Goal: Task Accomplishment & Management: Manage account settings

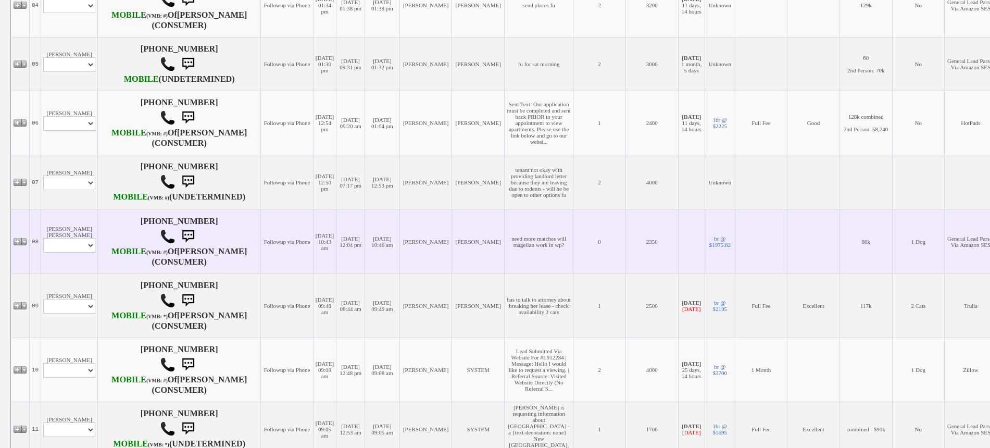
scroll to position [399, 0]
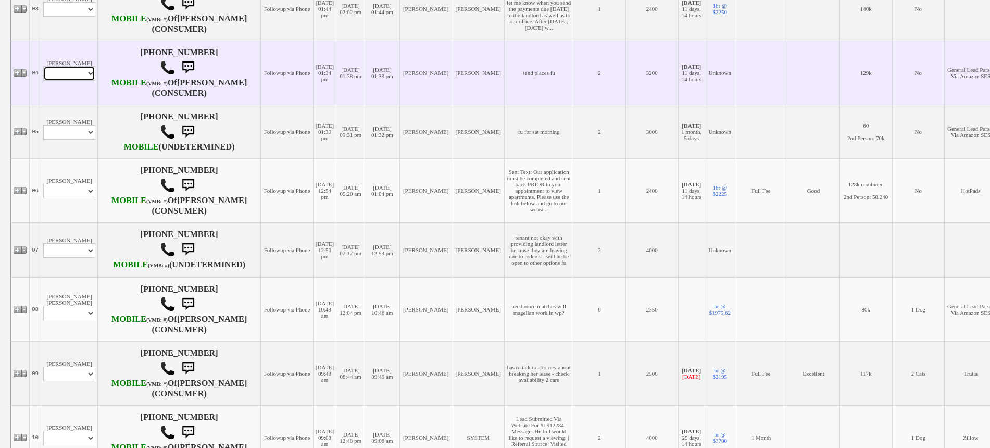
click at [76, 81] on select "Profile Edit Print Email Externally (Will Not Be Tracked In CRM) Closed Deals" at bounding box center [69, 73] width 52 height 15
click at [78, 89] on td "Bernard Bailey Profile Edit Print Email Externally (Will Not Be Tracked In CRM)…" at bounding box center [69, 73] width 57 height 64
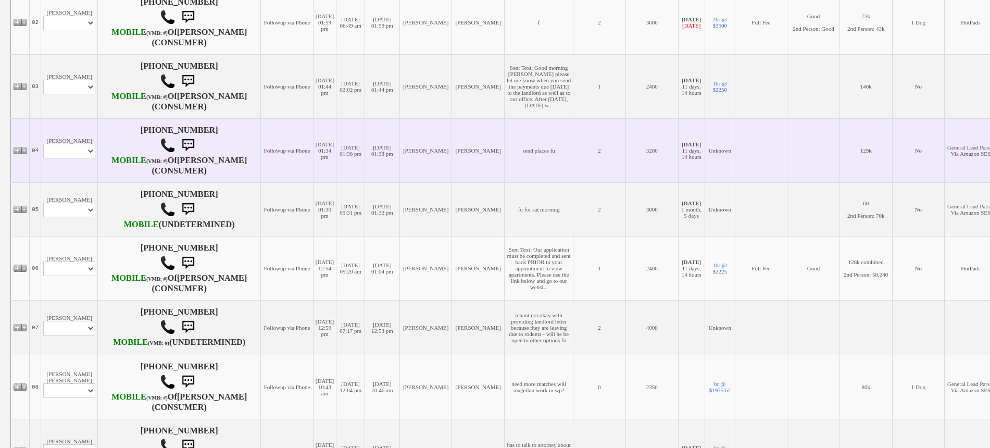
scroll to position [269, 0]
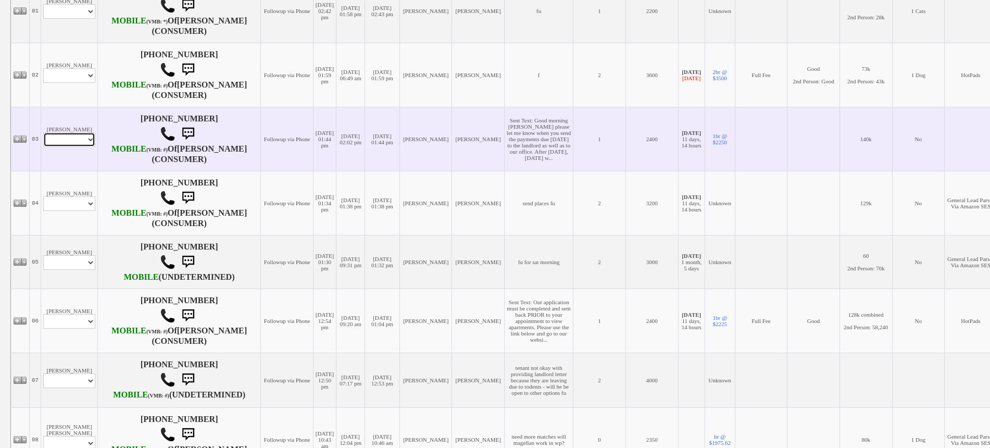
click at [85, 147] on select "Profile Edit Print Email Externally (Will Not Be Tracked In CRM) Closed Deals" at bounding box center [69, 139] width 52 height 15
select select "ChangeURL,/crm/custom/edit_client_form.php?redirect=%2Fcrm%2Fclients.php&id=167…"
click at [43, 147] on select "Profile Edit Print Email Externally (Will Not Be Tracked In CRM) Closed Deals" at bounding box center [69, 139] width 52 height 15
select select
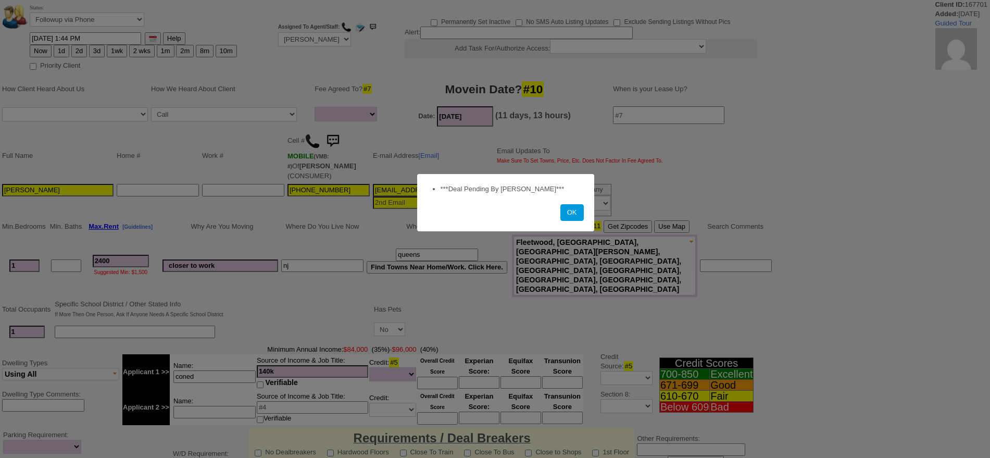
select select
click at [580, 209] on button "OK" at bounding box center [571, 212] width 23 height 17
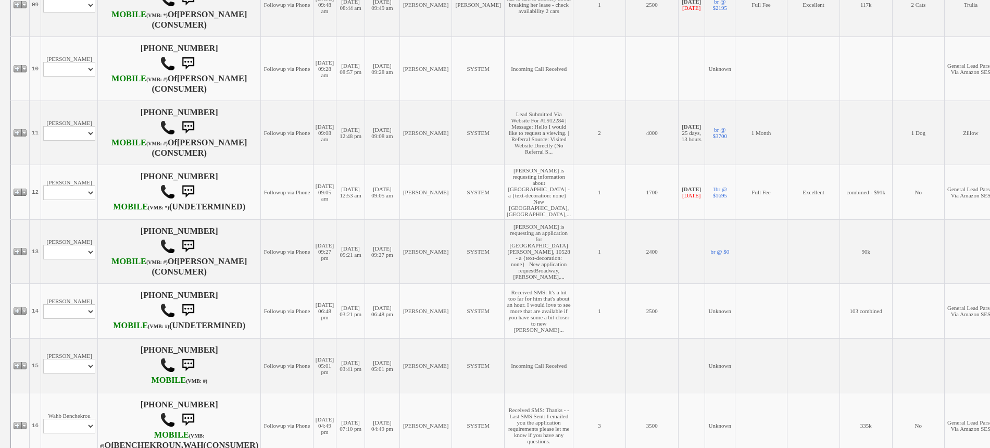
scroll to position [790, 0]
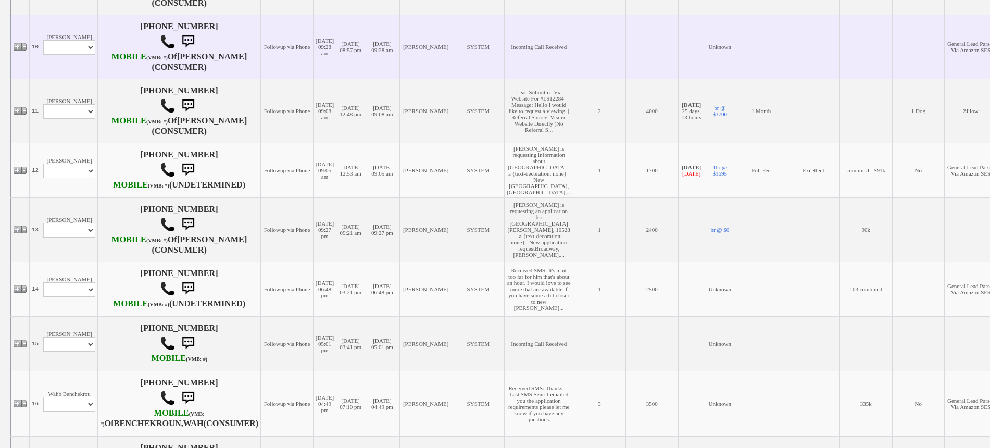
click at [79, 79] on td "Alison Stone Profile Edit Print Email Externally (Will Not Be Tracked In CRM) C…" at bounding box center [69, 47] width 57 height 64
click at [79, 55] on select "Profile Edit Print Email Externally (Will Not Be Tracked In CRM) Closed Deals" at bounding box center [69, 47] width 52 height 15
select select "ChangeURL,/crm/custom/edit_client_form.php?redirect=%2Fcrm%2Fclients.php&id=167…"
click at [43, 55] on select "Profile Edit Print Email Externally (Will Not Be Tracked In CRM) Closed Deals" at bounding box center [69, 47] width 52 height 15
select select
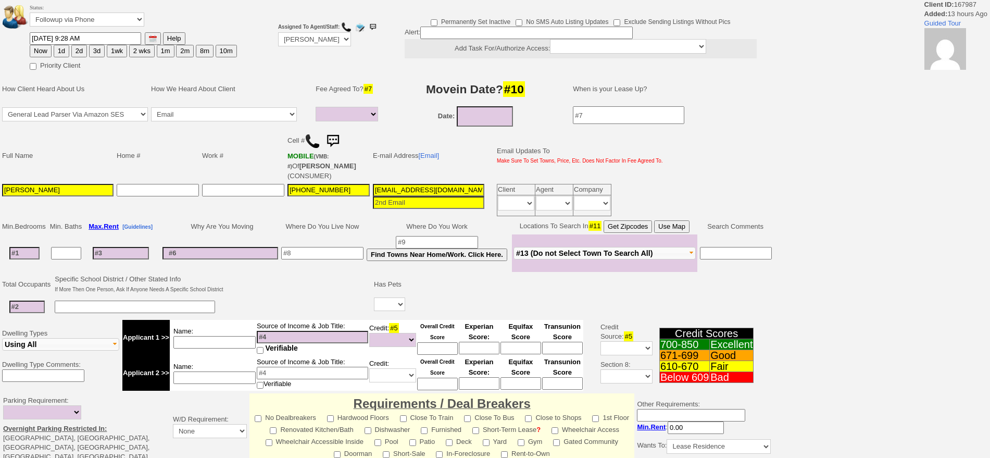
select select
click at [30, 256] on input at bounding box center [24, 253] width 30 height 12
type input "1"
select select
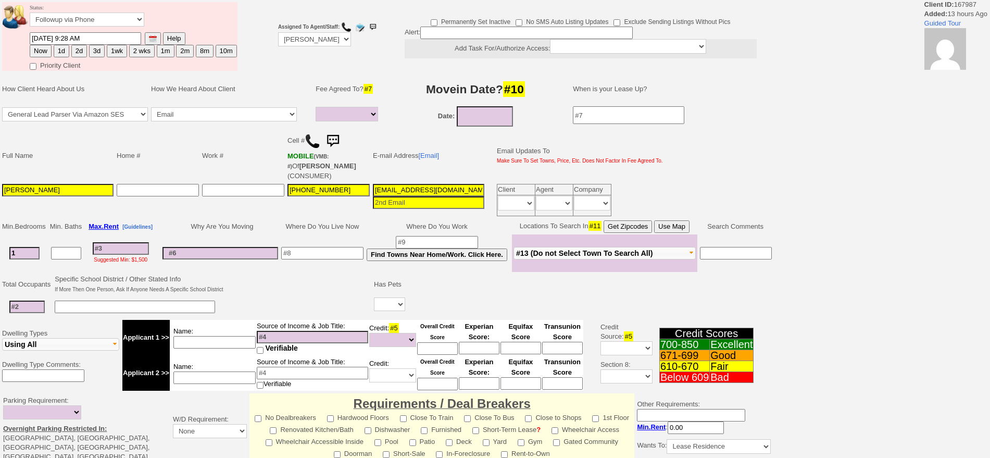
type input "1"
click at [28, 307] on input at bounding box center [26, 306] width 35 height 12
select select
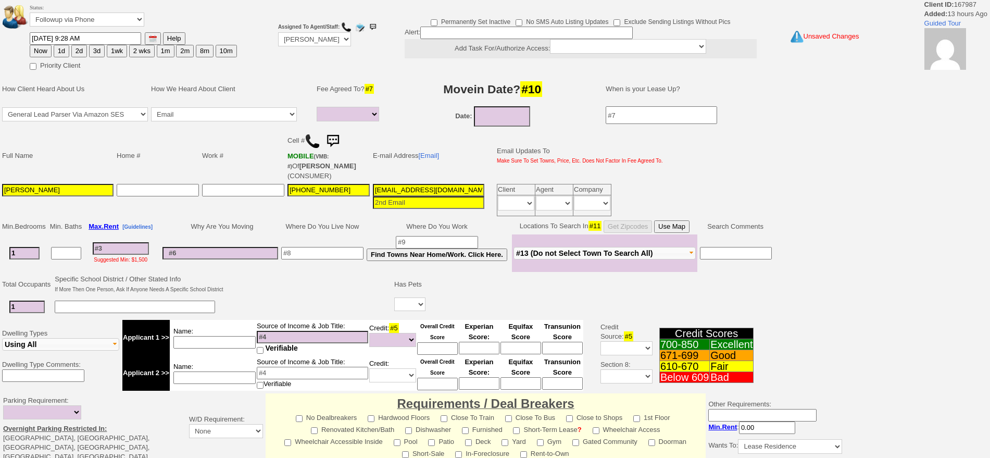
type input "1"
click at [406, 305] on select "Yes No" at bounding box center [409, 304] width 31 height 14
select select "Yes"
click at [394, 297] on select "Yes No" at bounding box center [409, 304] width 31 height 14
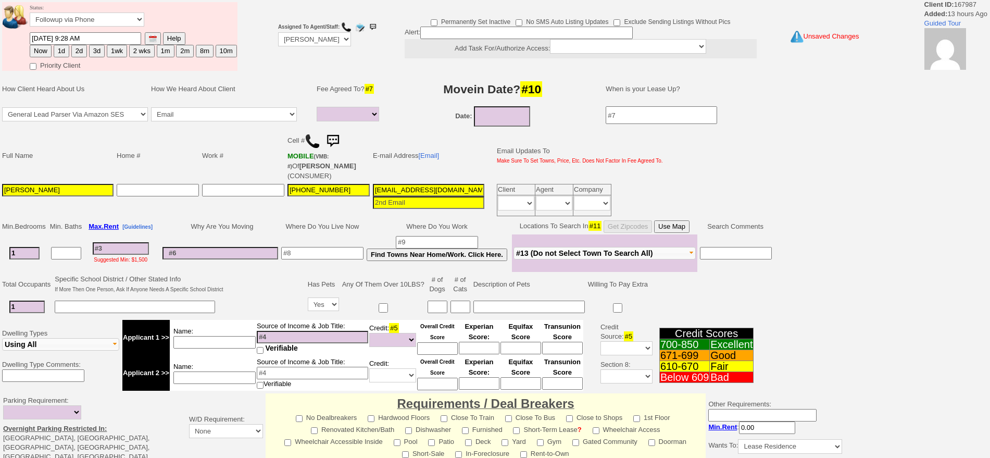
click at [438, 305] on tbody "Status: Followup via Phone Followup via Email Followup When Section 8 Property …" at bounding box center [425, 355] width 850 height 711
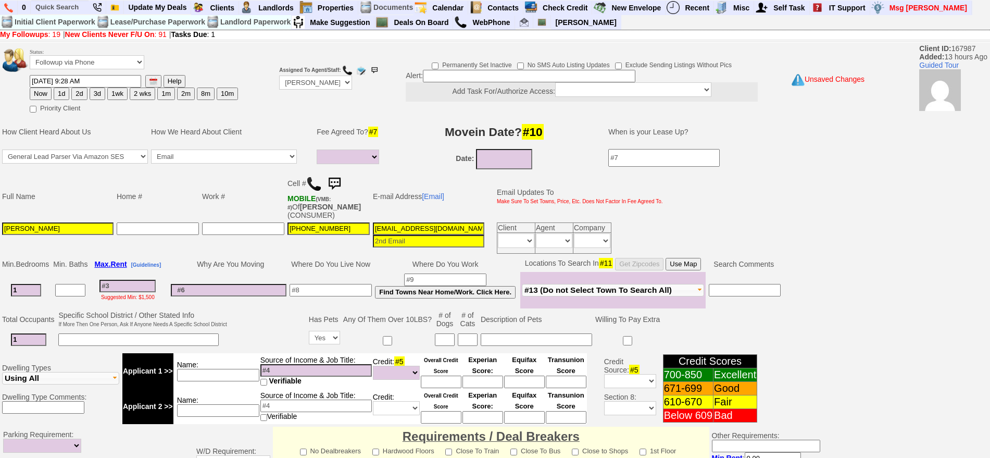
click at [501, 338] on input at bounding box center [536, 339] width 111 height 12
type input "1"
type input "lab"
click at [451, 339] on input at bounding box center [445, 339] width 20 height 12
type input "1"
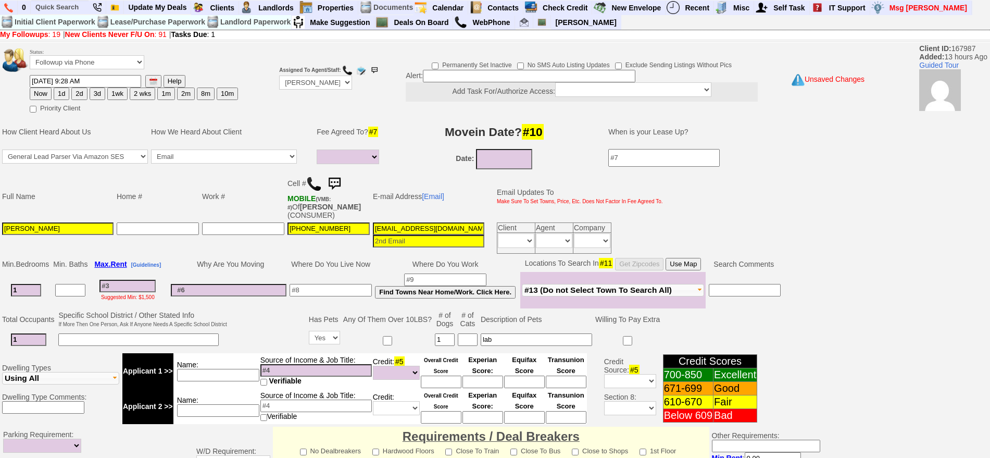
click at [361, 295] on input at bounding box center [330, 290] width 82 height 12
type input "stamford"
click at [272, 288] on input at bounding box center [229, 290] width 116 height 12
type input "closer to work"
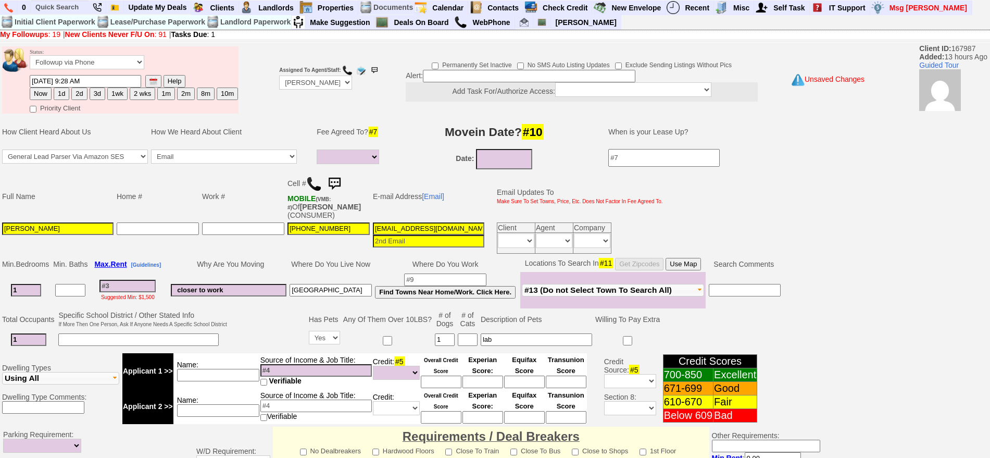
click at [141, 287] on input at bounding box center [127, 286] width 56 height 12
type input "35"
select select
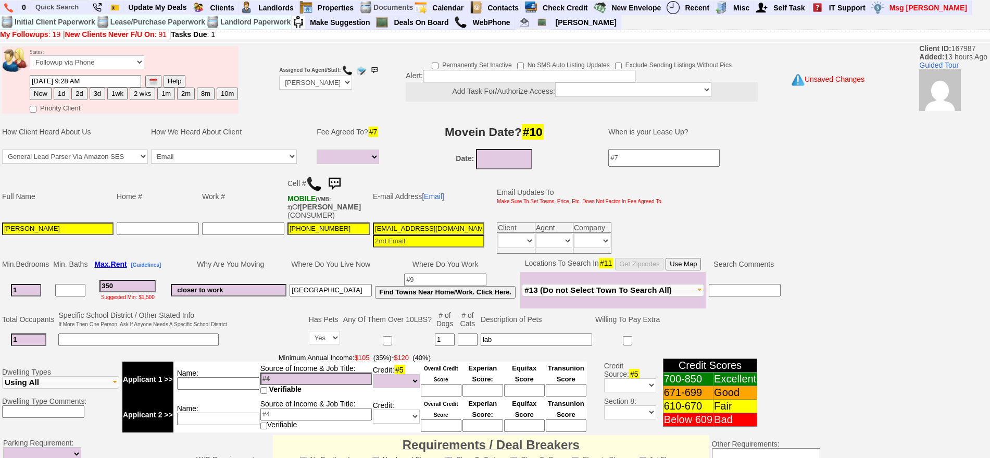
type input "3500"
select select
type input "3500"
select select
click at [458, 277] on input at bounding box center [445, 279] width 82 height 12
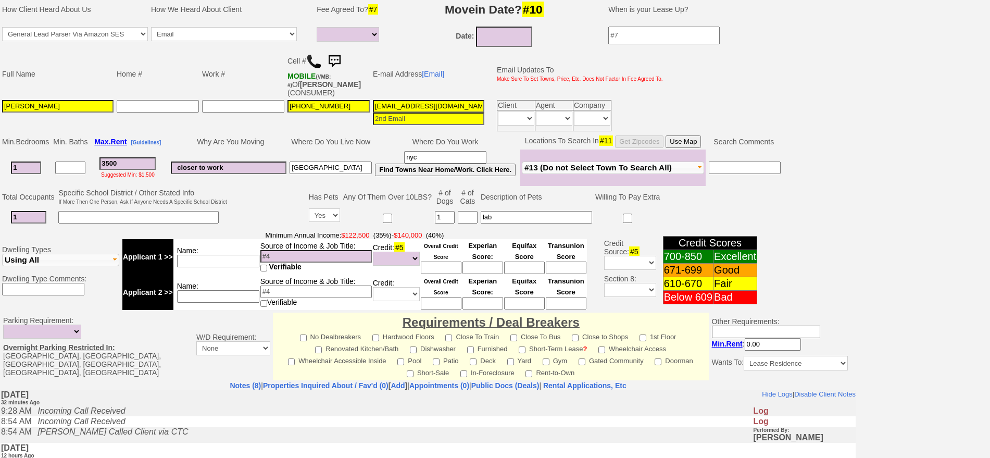
scroll to position [130, 0]
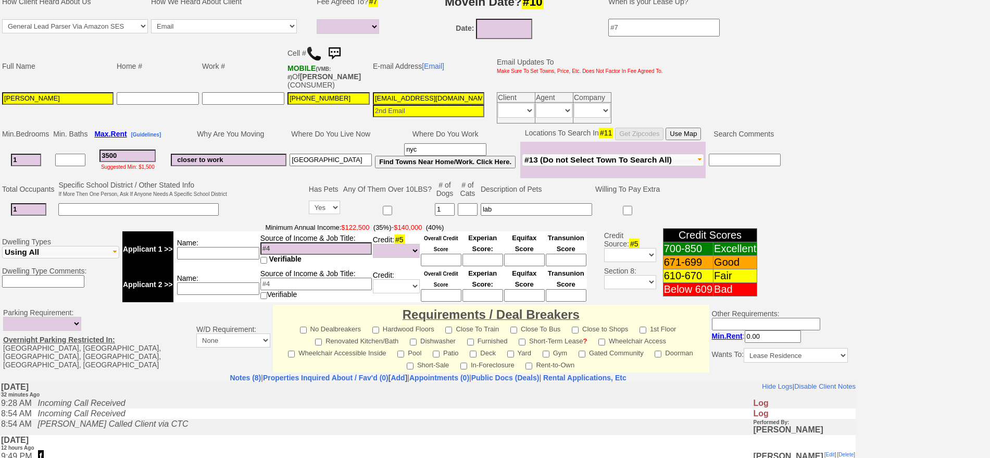
type input "nyc"
click at [217, 256] on input at bounding box center [218, 253] width 82 height 12
type input "alison"
click at [276, 251] on input "1" at bounding box center [315, 248] width 111 height 12
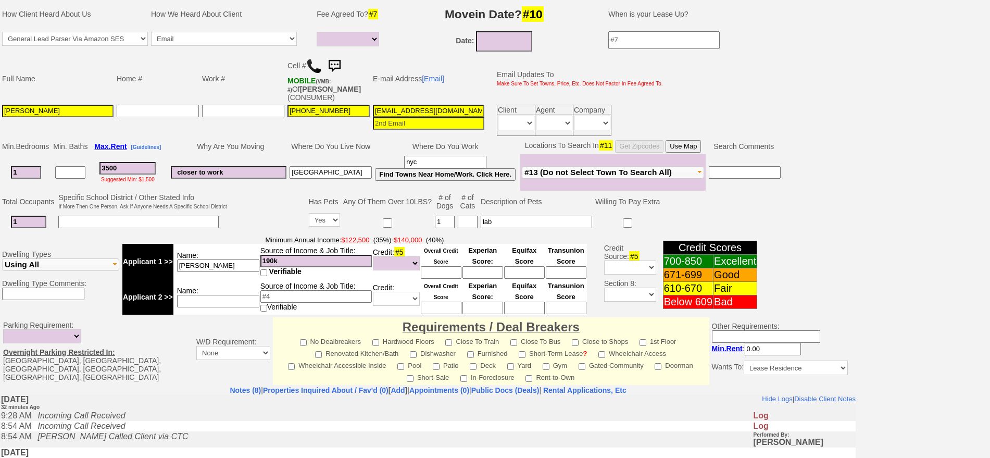
scroll to position [0, 0]
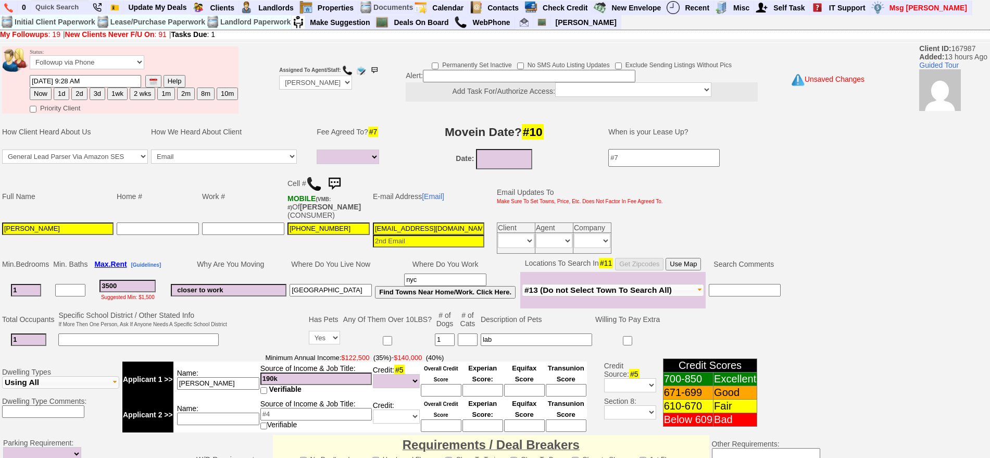
type input "190k"
click at [98, 97] on button "3d" at bounding box center [98, 93] width 16 height 12
click at [49, 79] on input "09/22/2025 10:01 AM" at bounding box center [85, 81] width 111 height 12
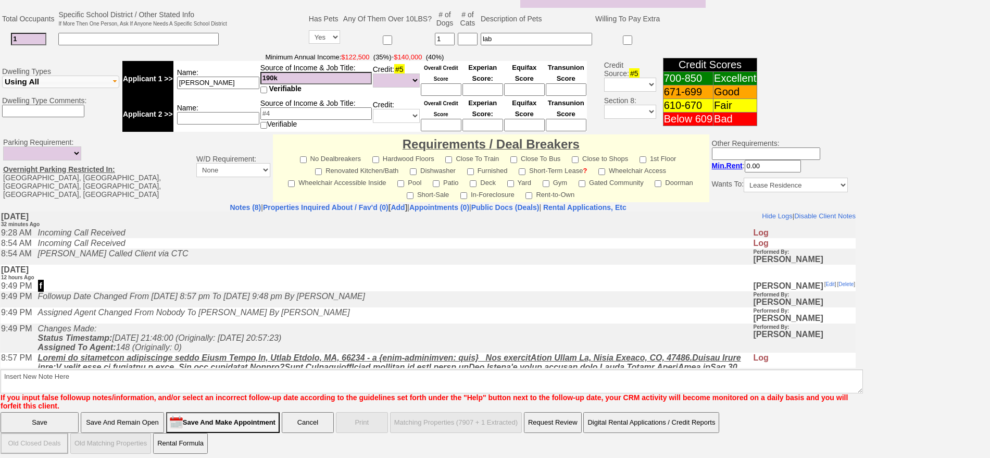
type input "09/23/2025 10:01 AM"
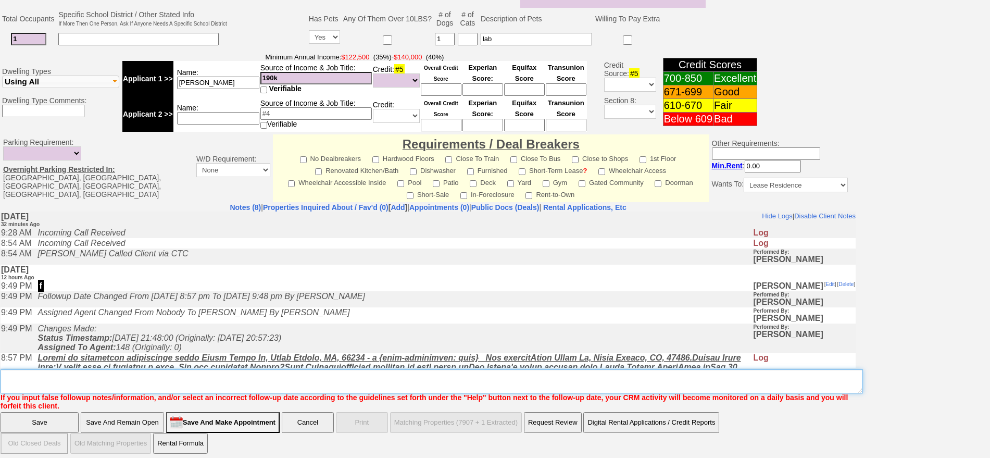
click at [325, 380] on textarea "Insert New Note Here" at bounding box center [432, 381] width 862 height 24
type textarea "saxon woods for oct 15 fu"
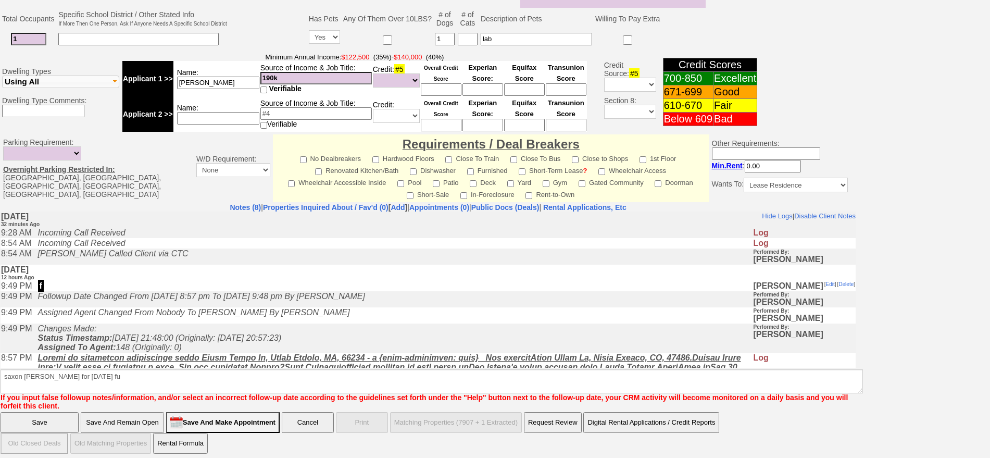
click input "Save" at bounding box center [40, 422] width 78 height 21
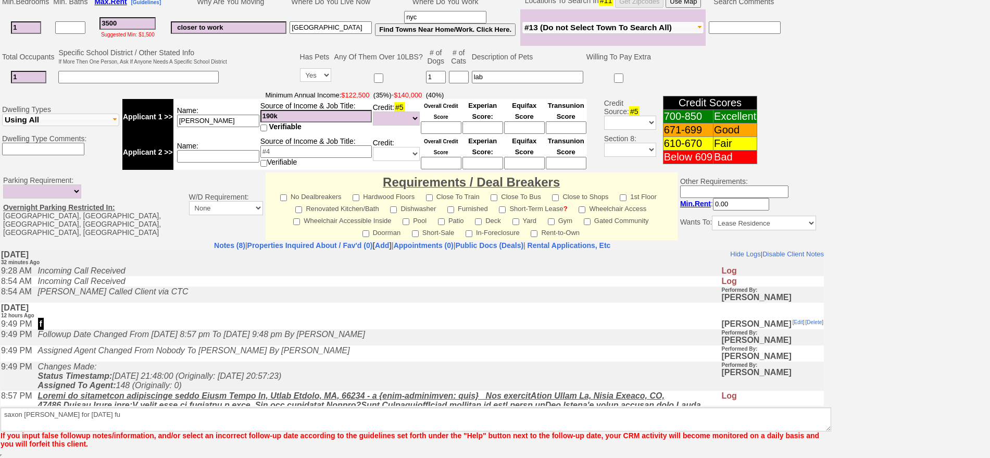
scroll to position [262, 0]
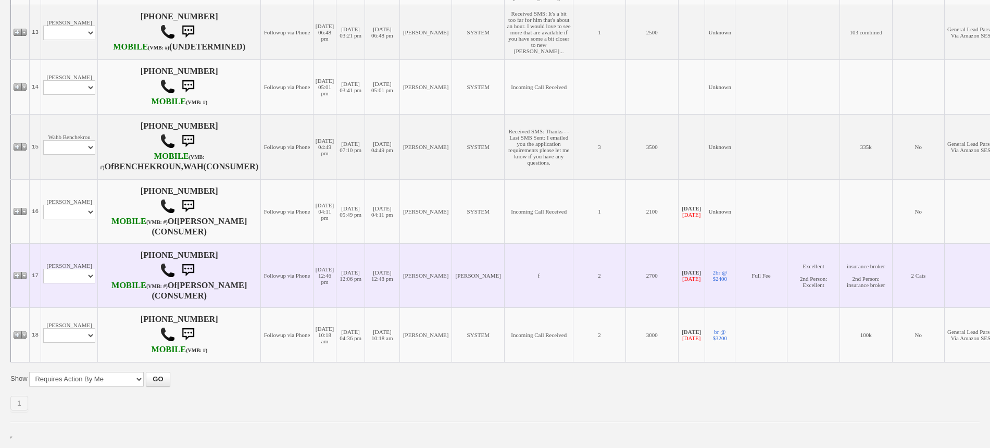
scroll to position [1042, 0]
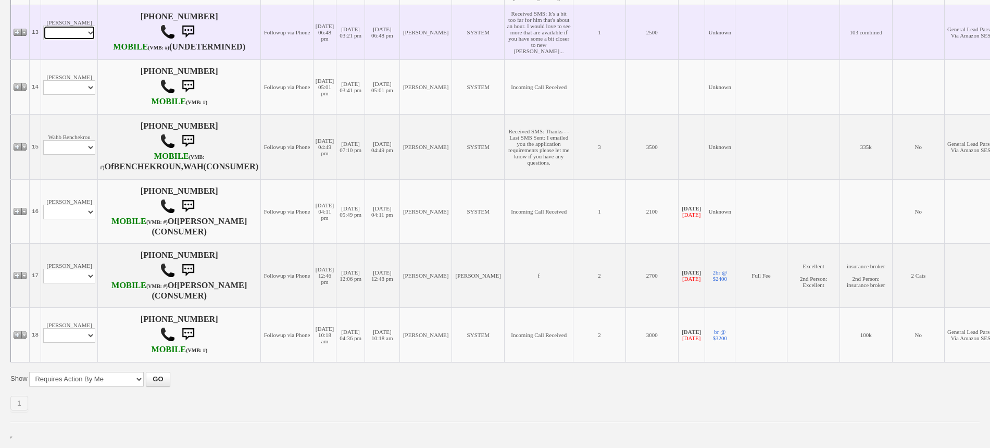
click at [70, 40] on select "Profile Edit Print Email Externally (Will Not Be Tracked In CRM) Closed Deals" at bounding box center [69, 33] width 52 height 15
select select "ChangeURL,/crm/custom/edit_client_form.php?redirect=%2Fcrm%2Fclients.php&id=167…"
click at [43, 40] on select "Profile Edit Print Email Externally (Will Not Be Tracked In CRM) Closed Deals" at bounding box center [69, 33] width 52 height 15
select select
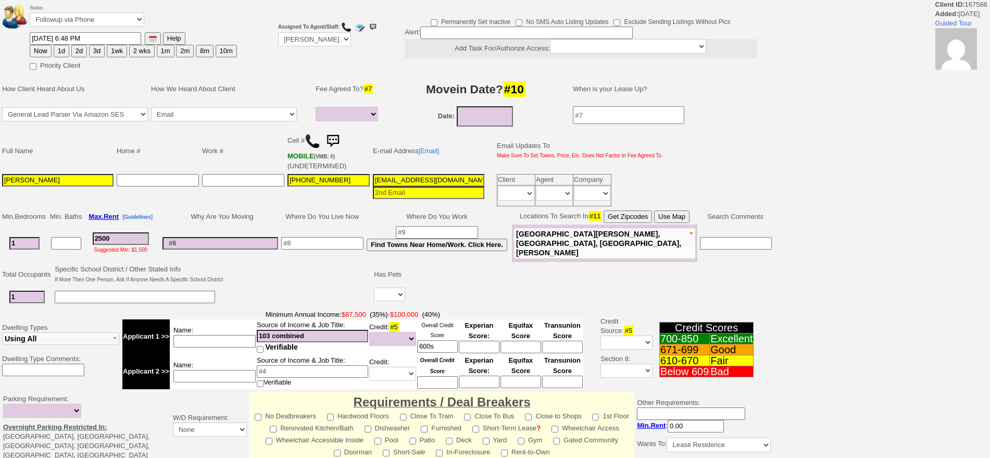
select select
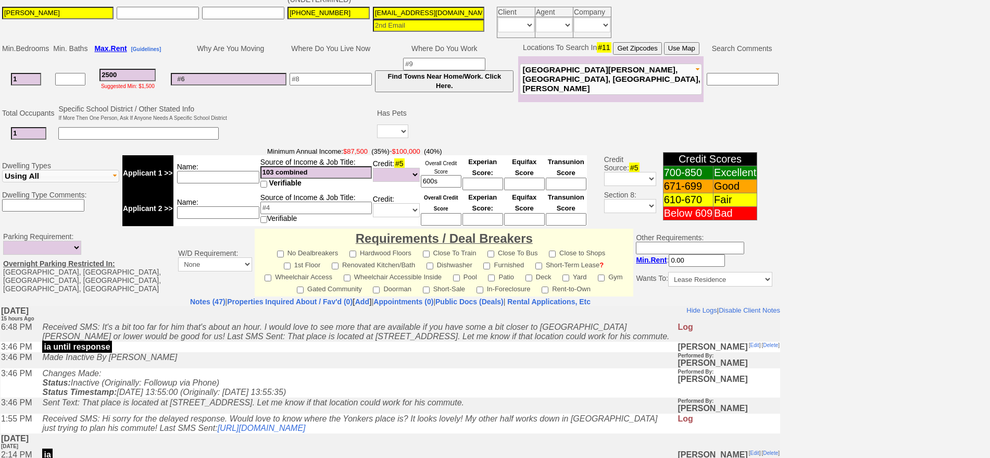
scroll to position [77, 0]
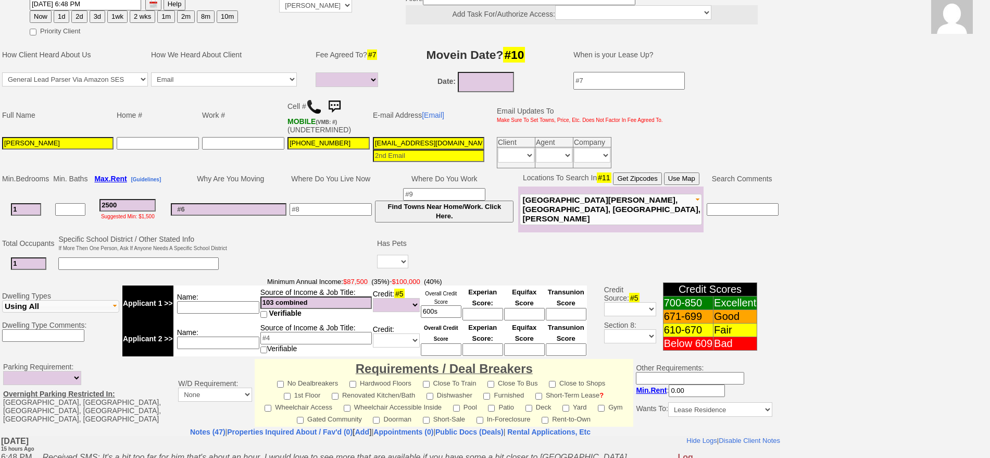
click at [679, 181] on button "Use Map" at bounding box center [681, 178] width 35 height 12
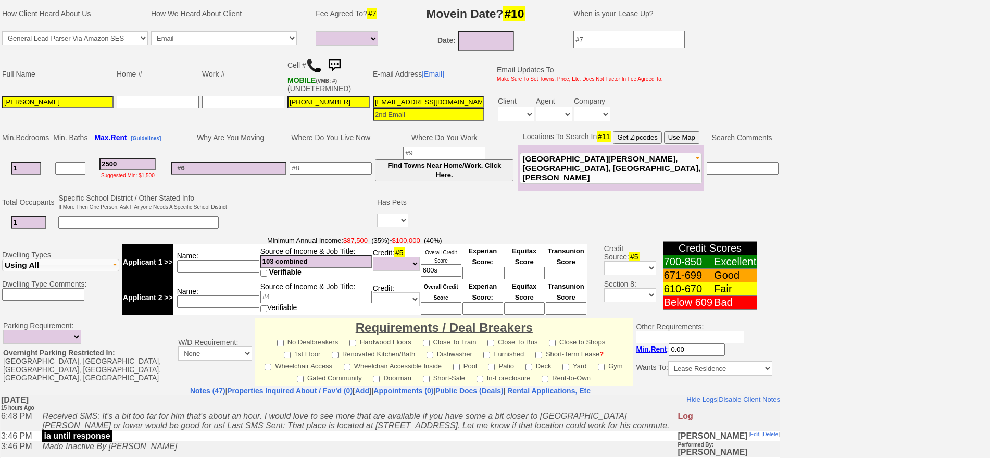
scroll to position [109, 0]
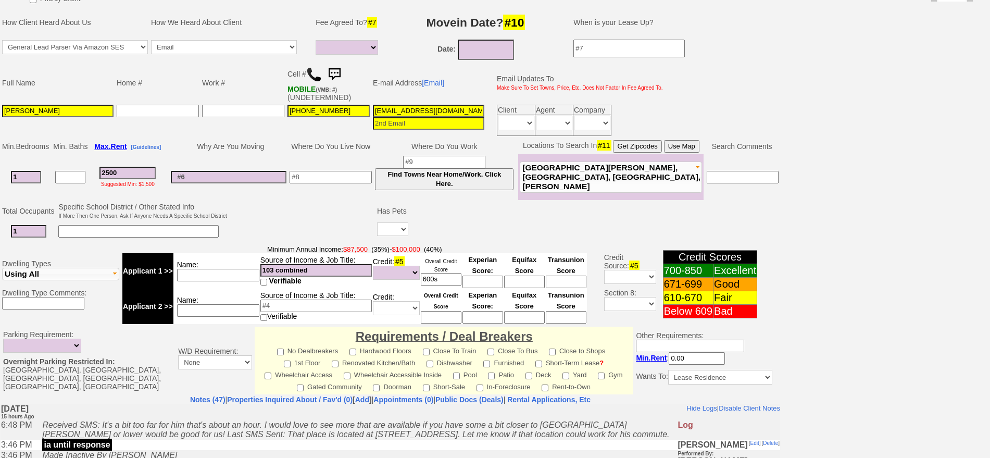
click at [698, 143] on button "Use Map" at bounding box center [681, 146] width 35 height 12
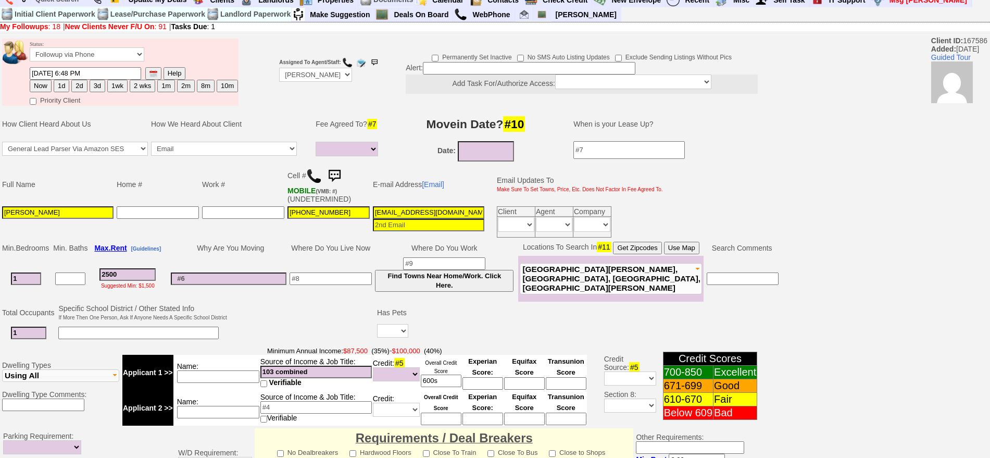
scroll to position [0, 0]
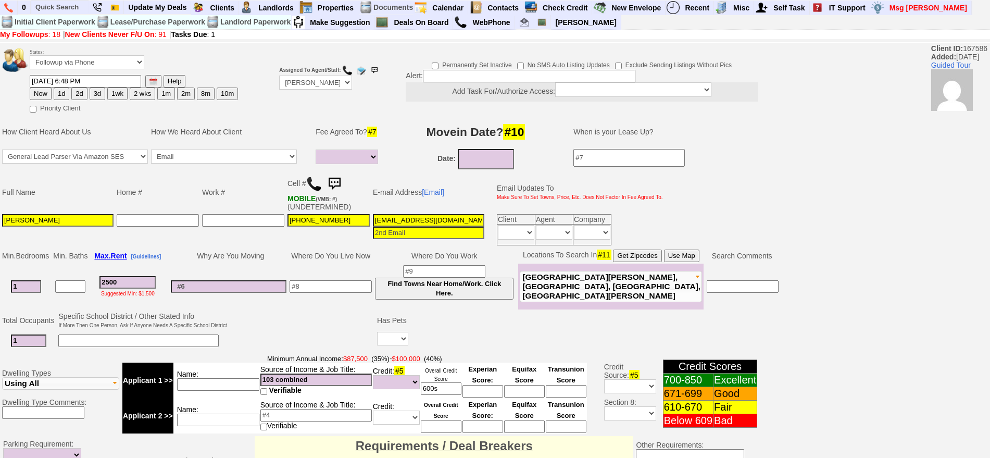
click at [99, 93] on button "3d" at bounding box center [98, 93] width 16 height 12
type input "09/22/2025 10:01 AM"
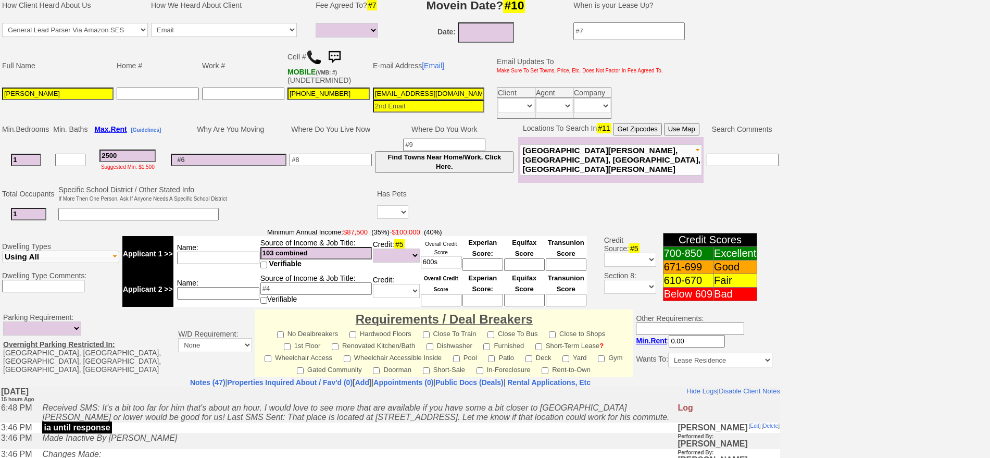
scroll to position [306, 0]
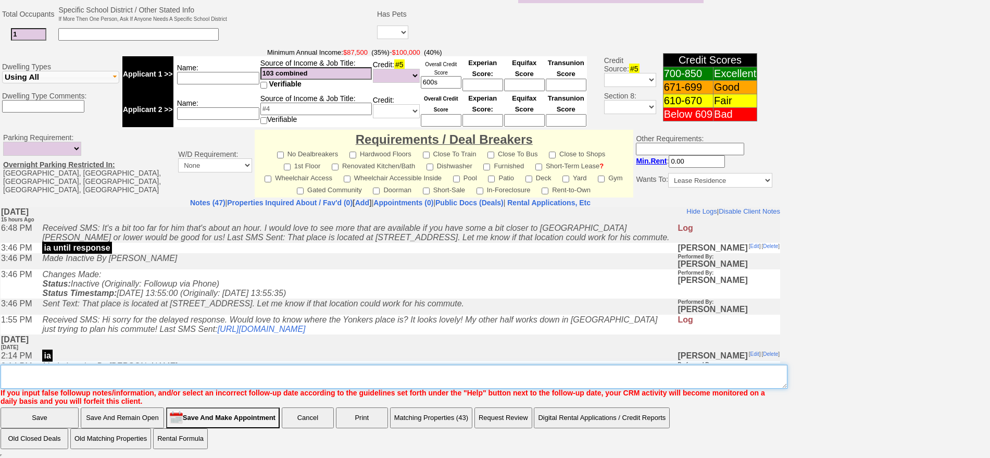
click at [396, 383] on textarea "Insert New Note Here" at bounding box center [394, 376] width 787 height 24
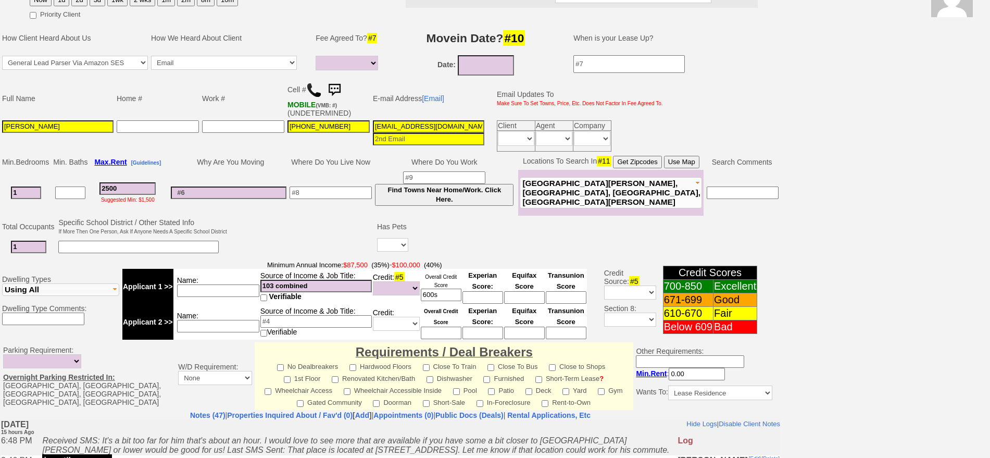
scroll to position [46, 0]
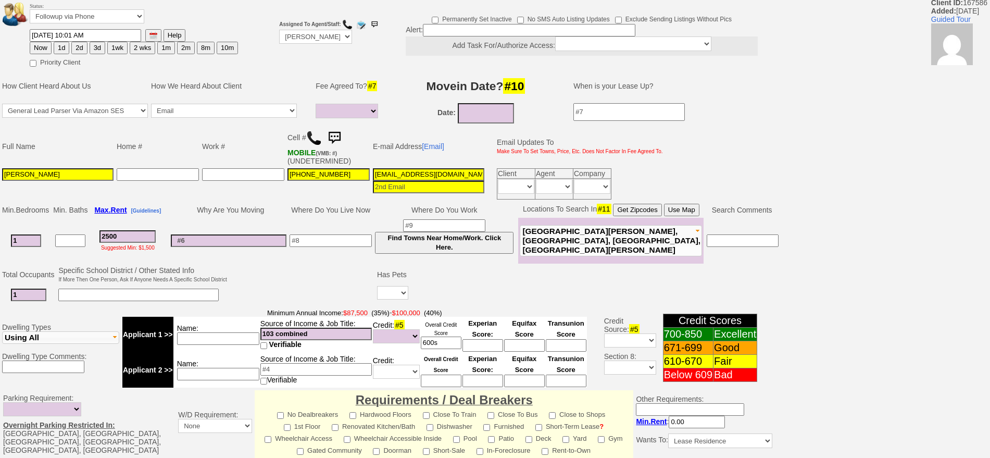
type textarea "need place flex with credit fu"
click at [47, 35] on input "09/22/2025 10:01 AM" at bounding box center [85, 35] width 111 height 12
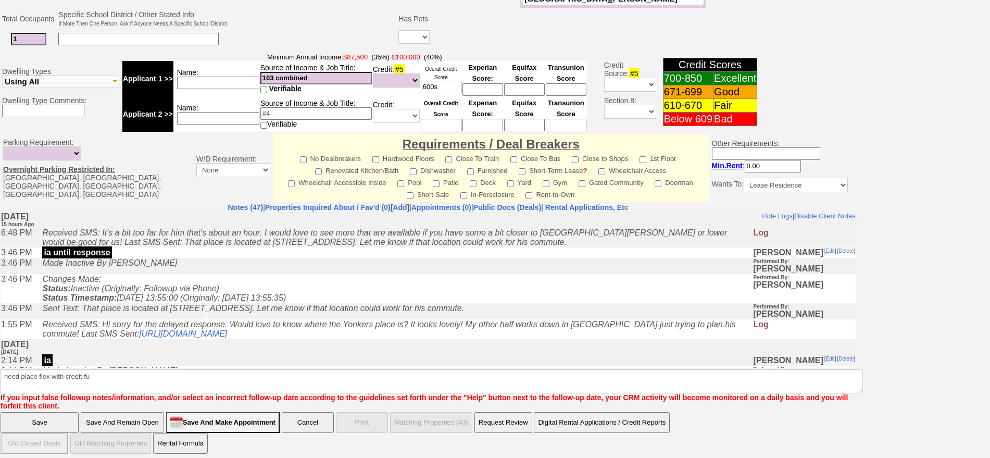
type input "09/23/2025 10:01 AM"
click at [33, 417] on input "Save" at bounding box center [40, 422] width 78 height 21
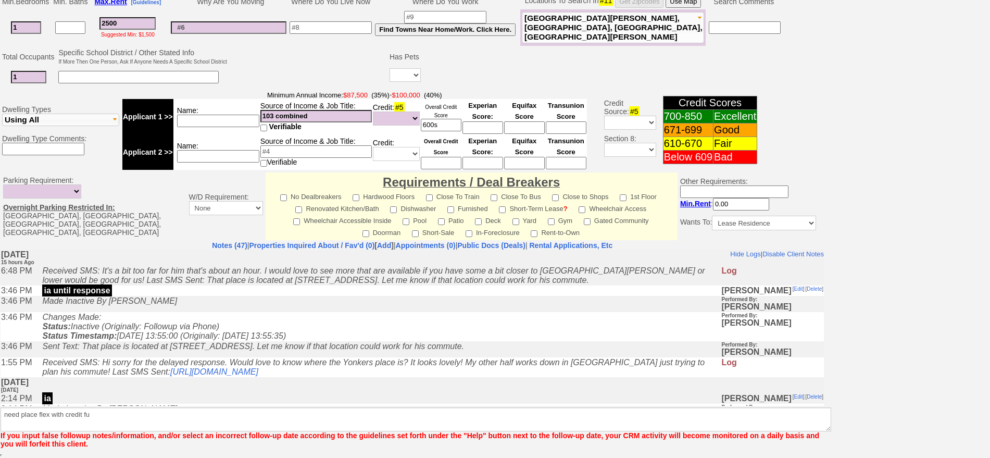
scroll to position [254, 0]
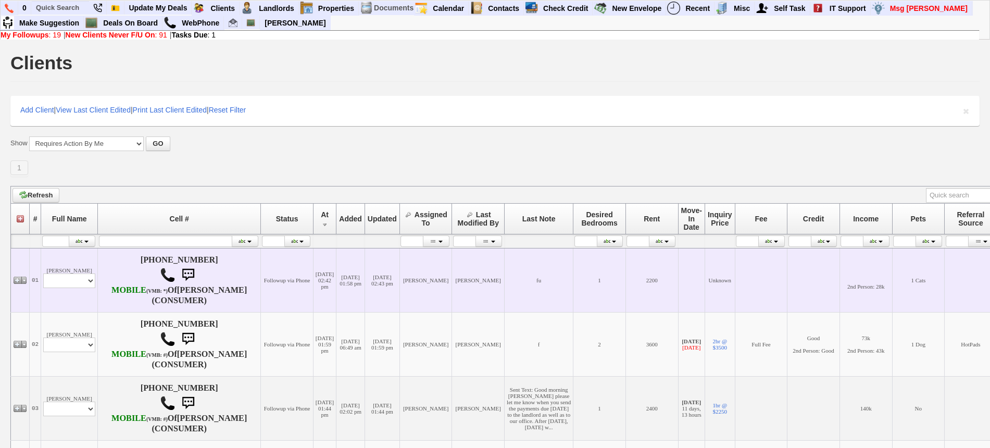
scroll to position [260, 0]
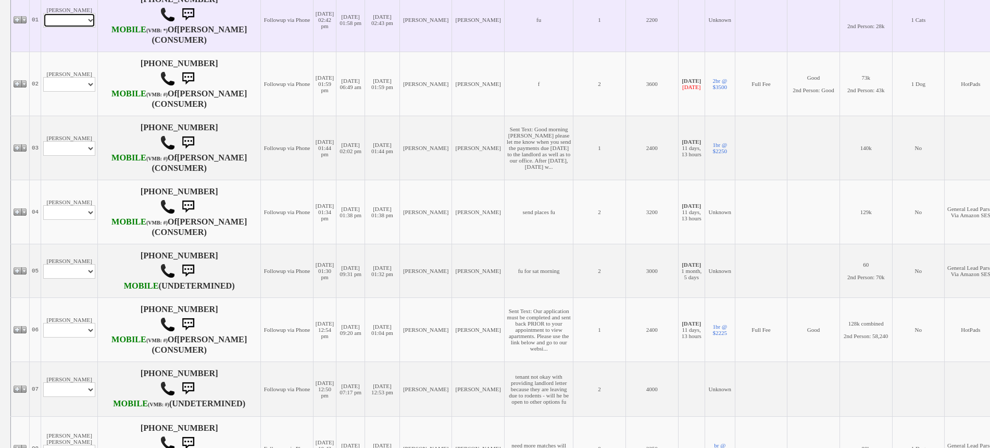
click at [60, 26] on select "Profile Edit Print Closed Deals" at bounding box center [69, 20] width 52 height 15
select select "ChangeURL,/crm/custom/edit_client_form.php?redirect=%2Fcrm%2Fclients.php&id=166…"
click at [43, 18] on select "Profile Edit Print Closed Deals" at bounding box center [69, 20] width 52 height 15
select select
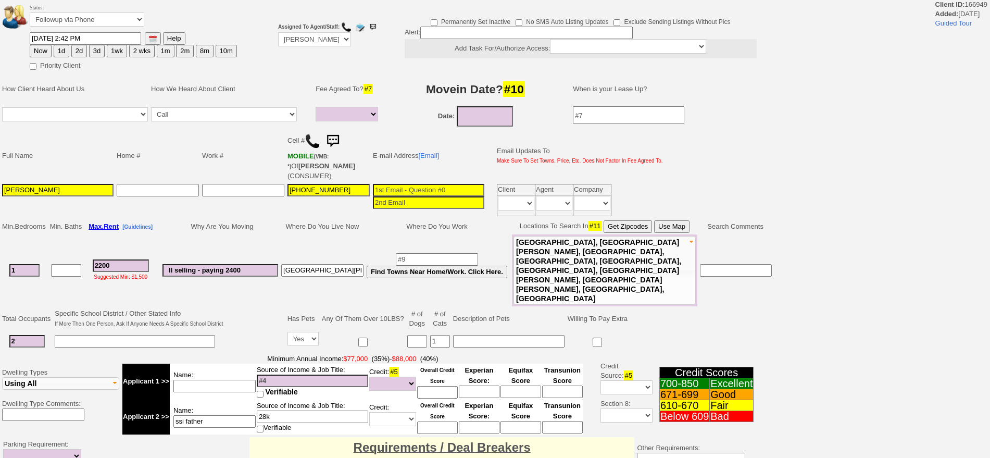
select select
click at [70, 19] on select "Followup via Phone Followup via Email Followup When Section 8 Property Found De…" at bounding box center [87, 19] width 115 height 14
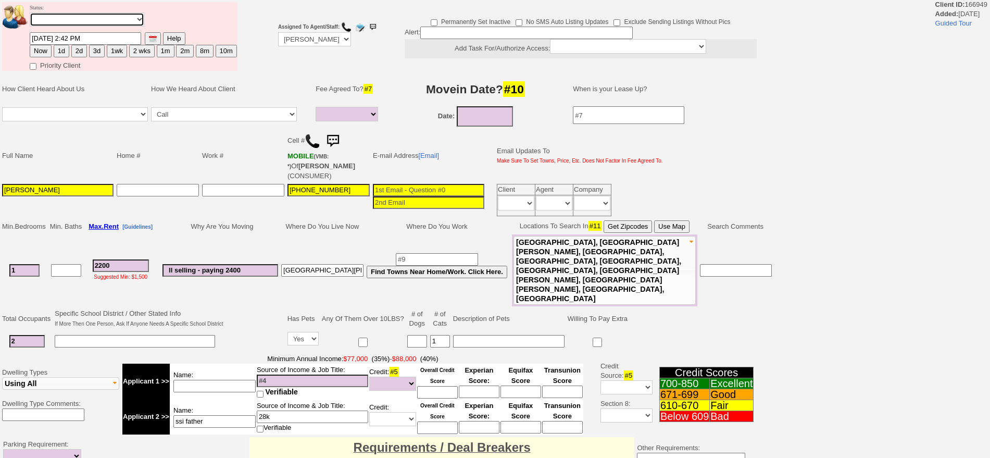
click at [30, 16] on select "Followup via Phone Followup via Email Followup When Section 8 Property Found De…" at bounding box center [87, 19] width 115 height 14
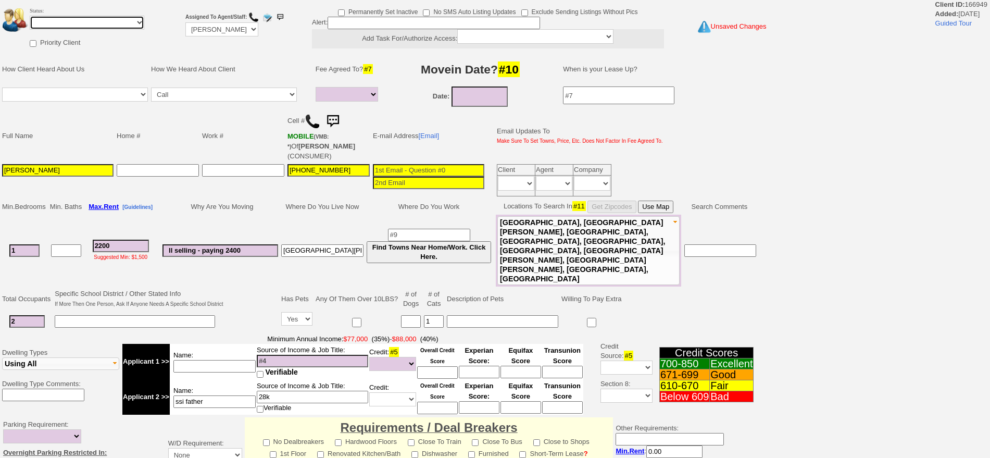
click at [98, 18] on select "Followup via Phone Followup via Email Followup When Section 8 Property Found De…" at bounding box center [87, 23] width 115 height 14
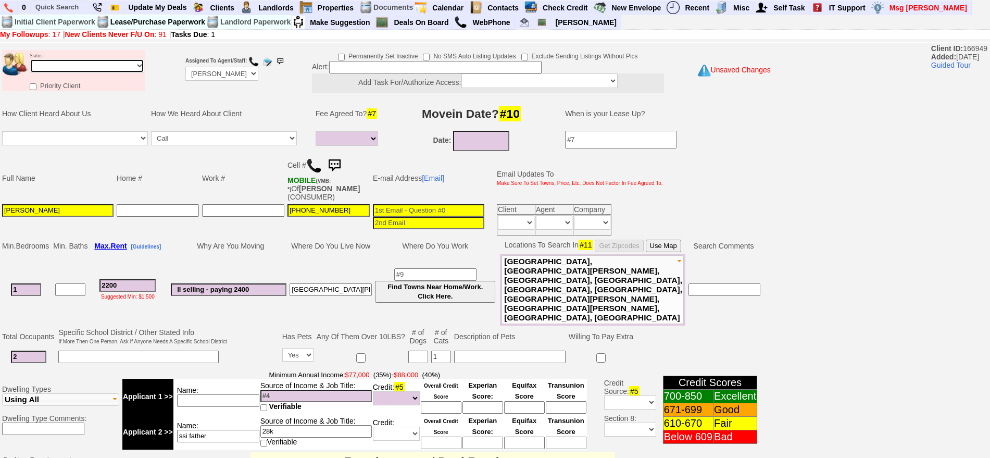
select select "Inactive"
click at [30, 59] on select "Followup via Phone Followup via Email Followup When Section 8 Property Found De…" at bounding box center [87, 66] width 115 height 14
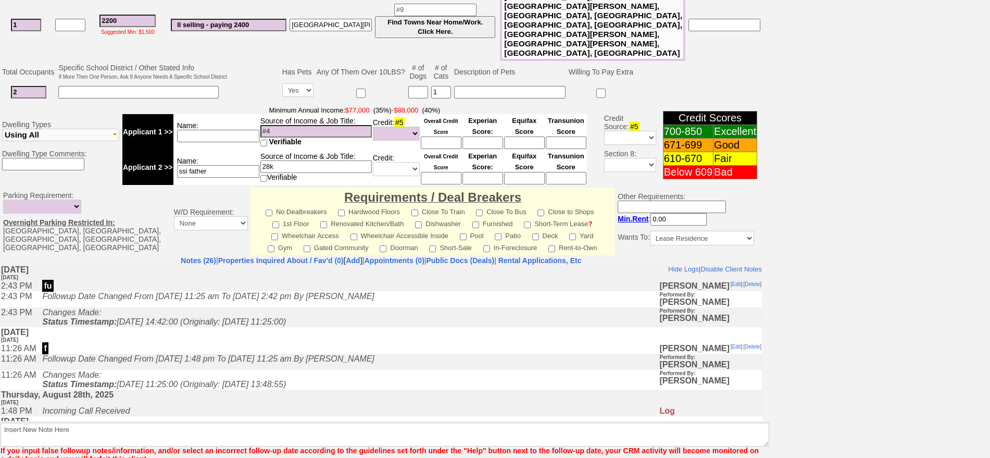
scroll to position [296, 0]
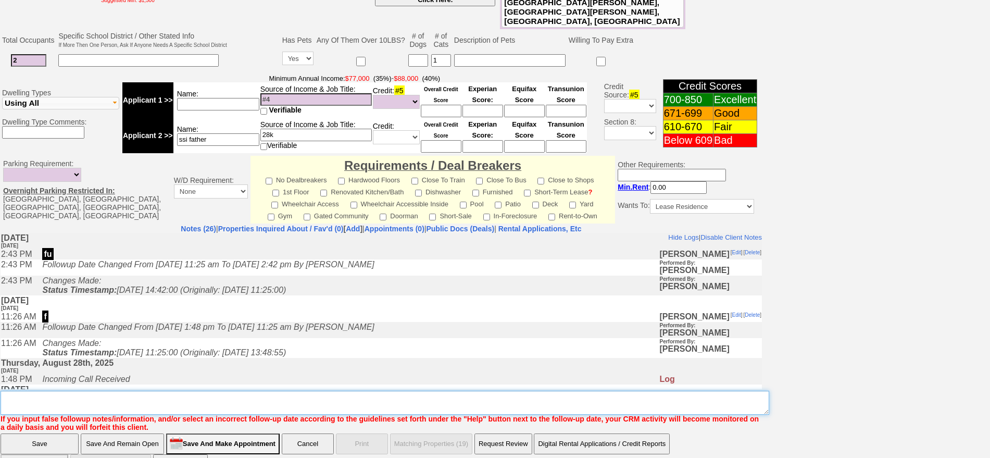
click at [514, 390] on textarea "Insert New Note Here" at bounding box center [385, 402] width 768 height 24
type textarea "not viable ia"
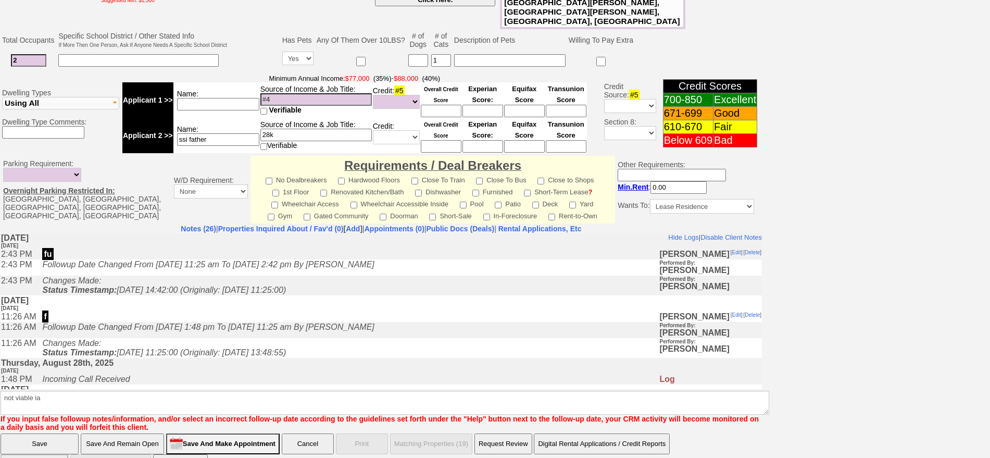
click input "Save" at bounding box center [40, 443] width 78 height 21
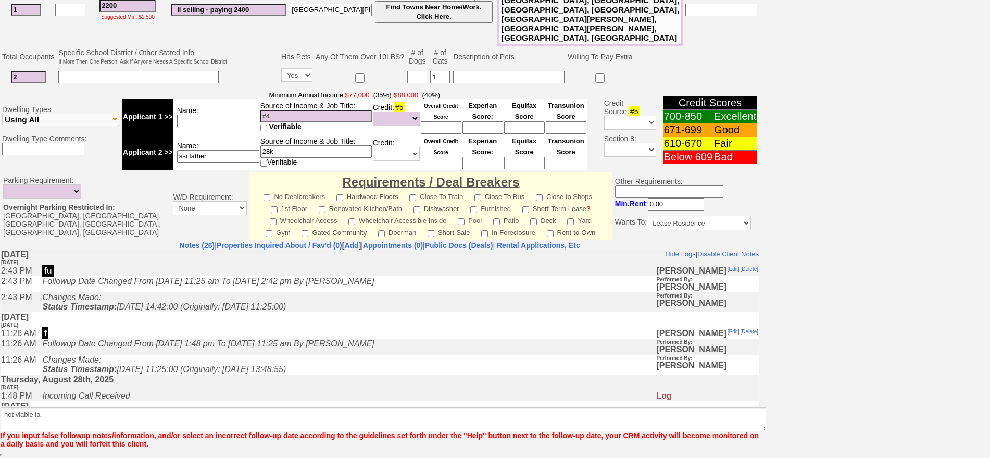
scroll to position [254, 0]
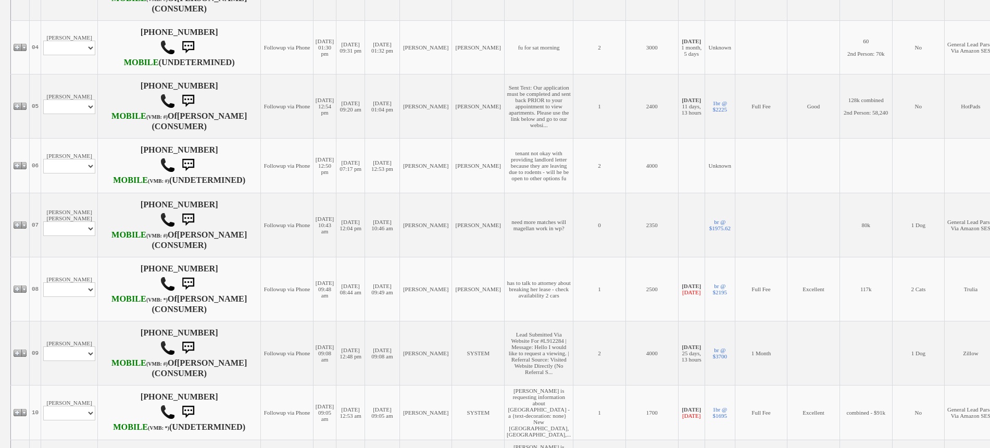
scroll to position [180, 0]
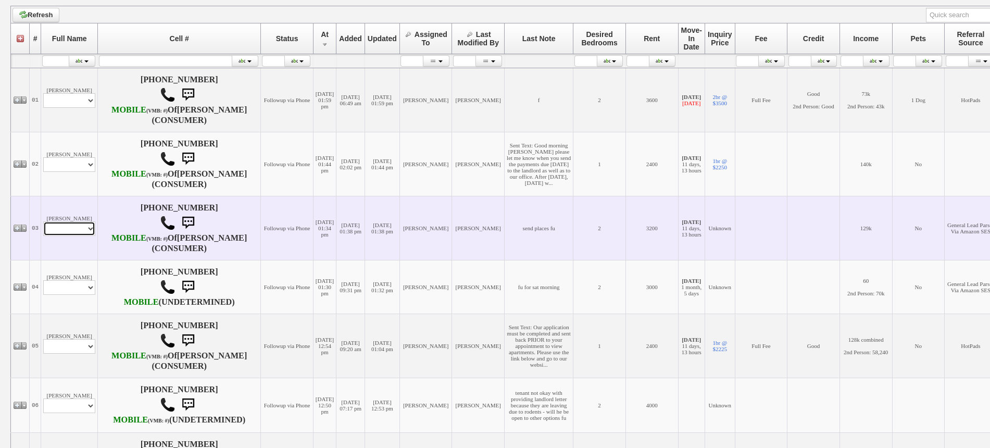
click at [81, 236] on select "Profile Edit Print Email Externally (Will Not Be Tracked In CRM) Closed Deals" at bounding box center [69, 228] width 52 height 15
select select "ChangeURL,/crm/custom/edit_client_form.php?redirect=%2Fcrm%2Fclients.php&id=167…"
click at [43, 236] on select "Profile Edit Print Email Externally (Will Not Be Tracked In CRM) Closed Deals" at bounding box center [69, 228] width 52 height 15
select select
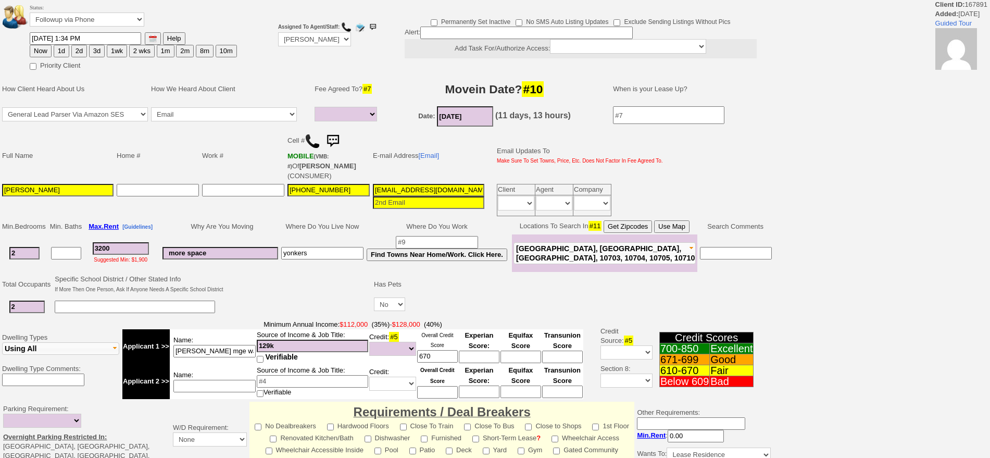
select select
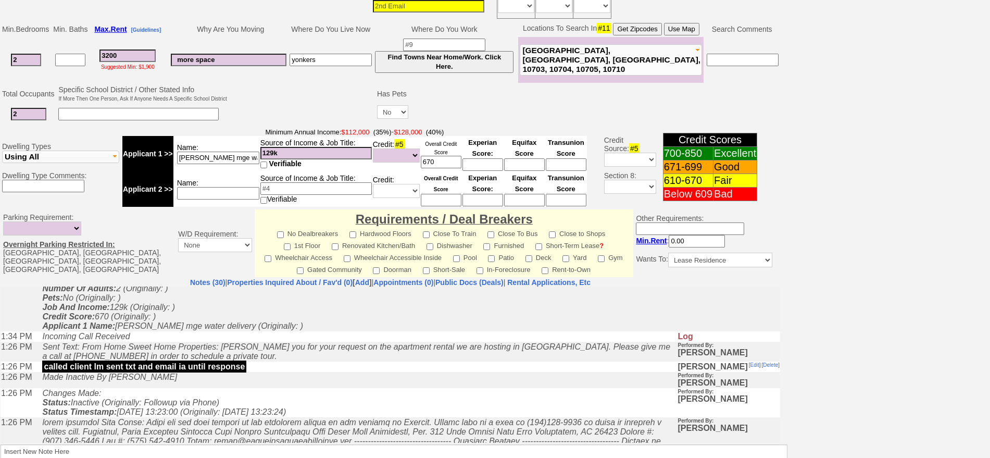
scroll to position [0, 4]
drag, startPoint x: 233, startPoint y: 158, endPoint x: 281, endPoint y: 155, distance: 48.5
click at [281, 155] on tr "Applicant 1 >> Name: [PERSON_NAME] water delivery Source of Income & Job Title:…" at bounding box center [354, 153] width 464 height 35
click at [313, 151] on input "129k" at bounding box center [315, 153] width 111 height 12
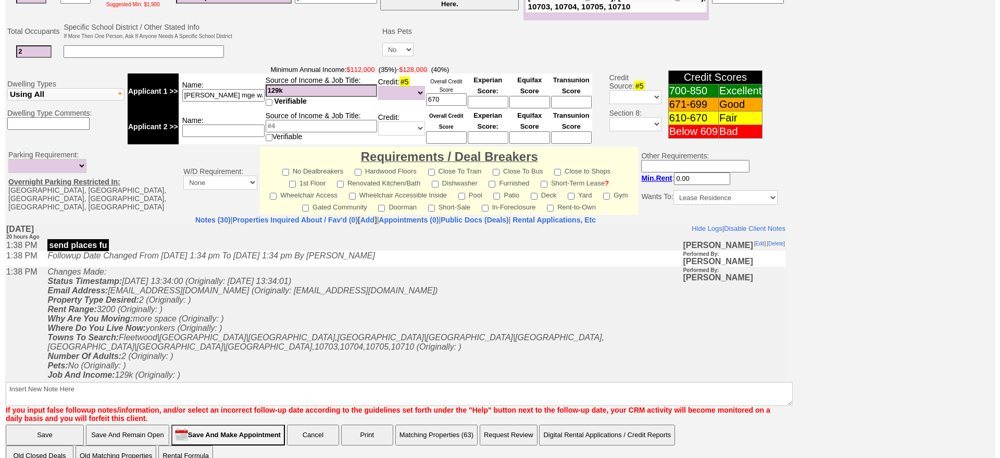
scroll to position [314, 0]
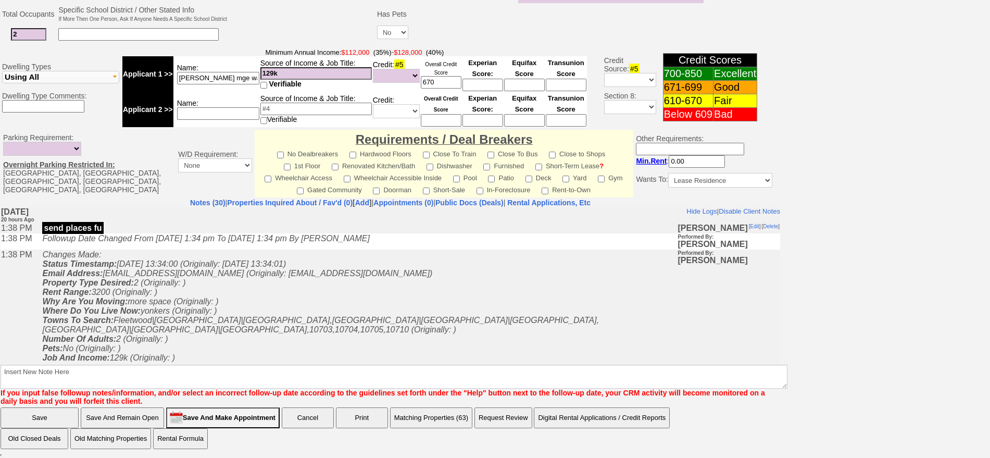
click at [461, 401] on td "Notes (30) | Properties Inquired About / Fav'd (0) [ Add ] | Appointments (0) |…" at bounding box center [390, 302] width 780 height 208
click at [452, 414] on button "Matching Properties (63)" at bounding box center [431, 417] width 82 height 21
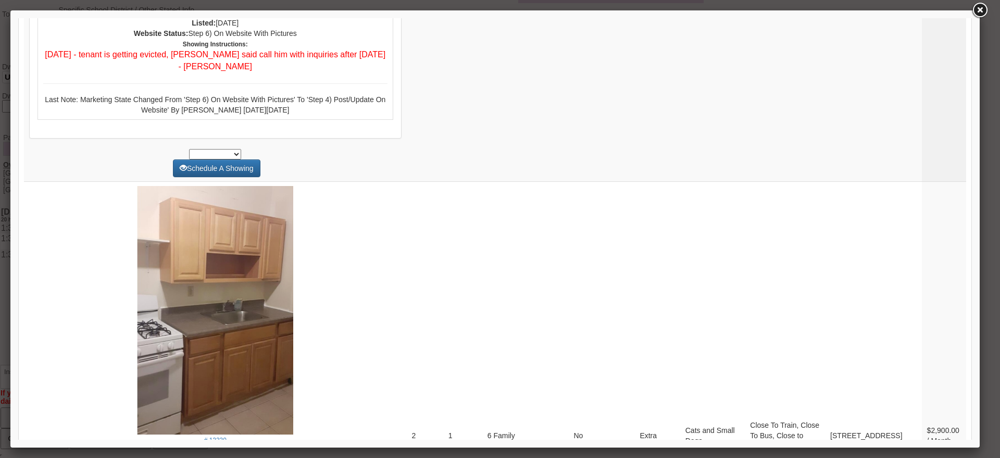
scroll to position [4396, 0]
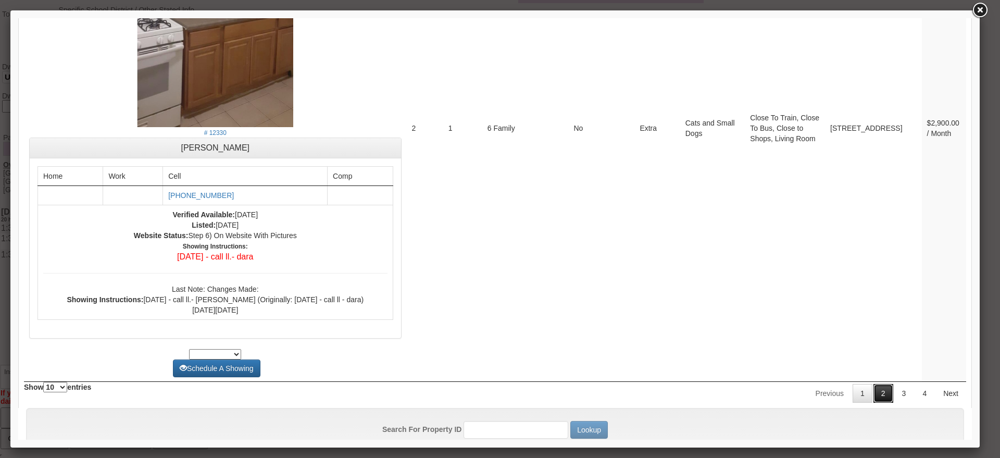
click at [873, 384] on link "2" at bounding box center [883, 393] width 20 height 19
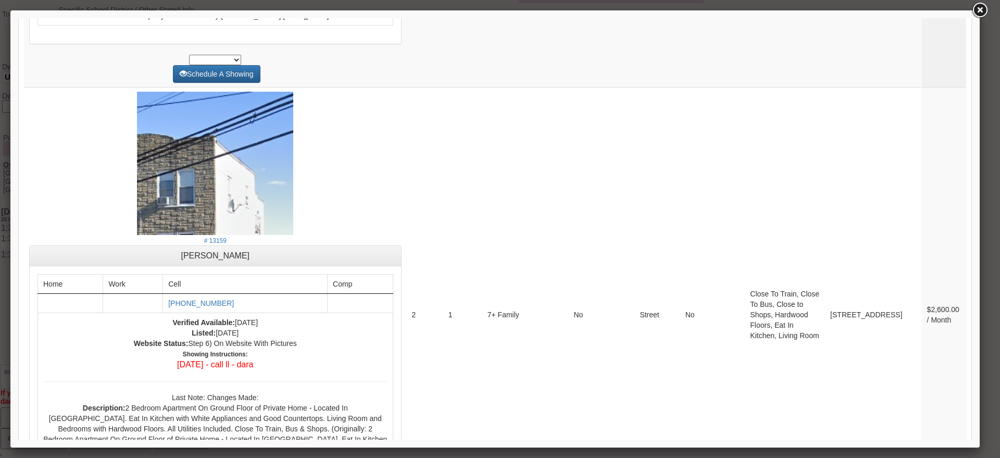
scroll to position [4034, 0]
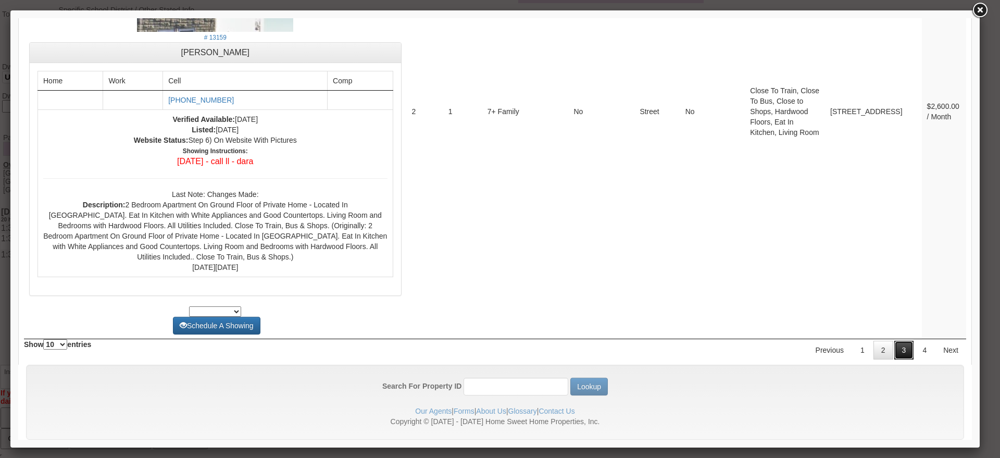
click at [894, 340] on link "3" at bounding box center [904, 349] width 20 height 19
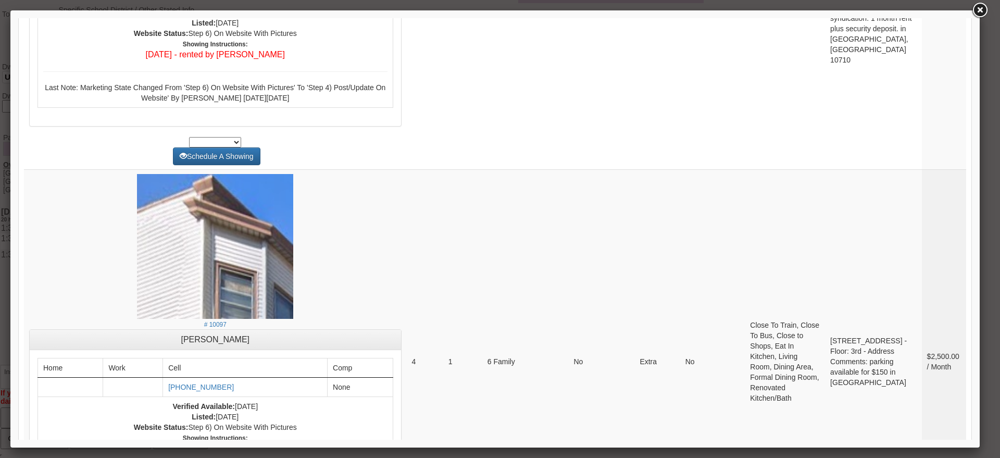
scroll to position [4267, 0]
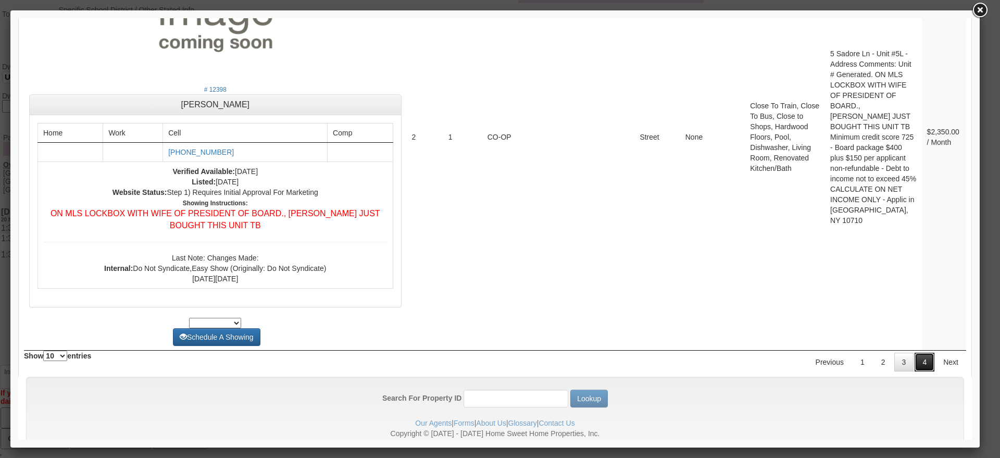
click at [922, 352] on link "4" at bounding box center [924, 361] width 20 height 19
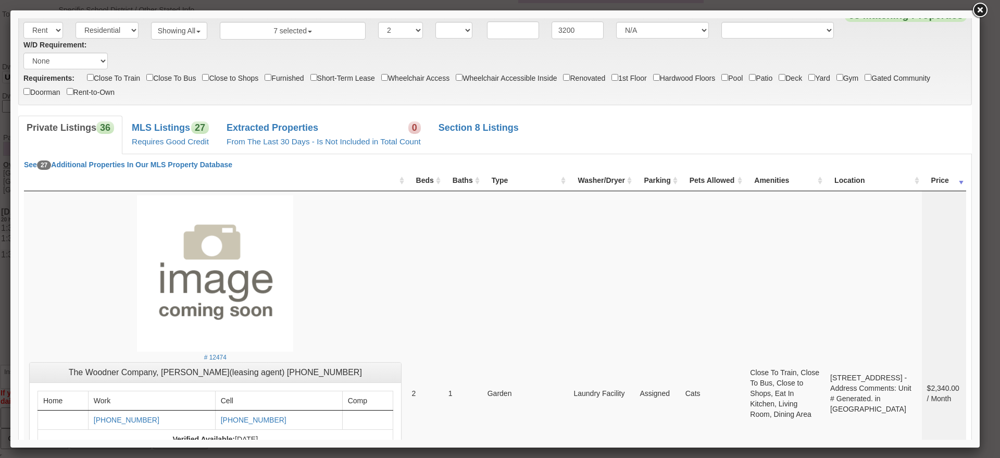
scroll to position [0, 0]
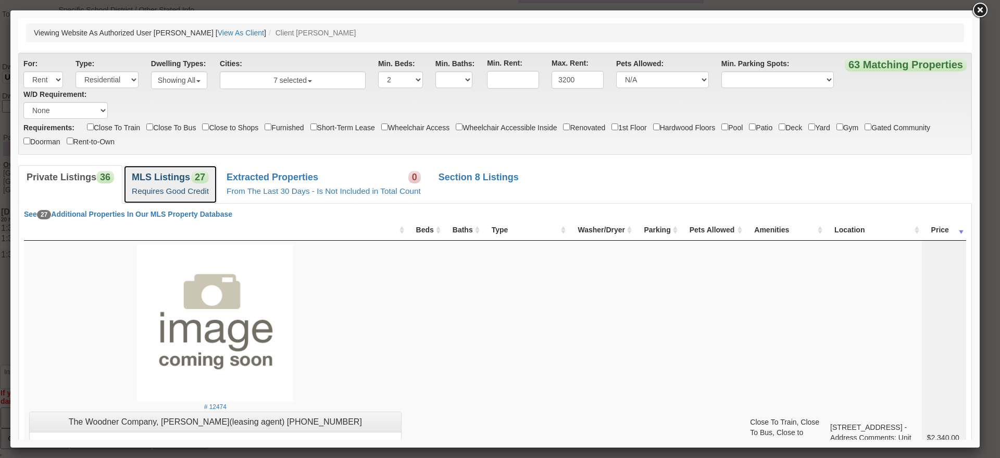
click at [162, 174] on b "MLS Listings" at bounding box center [161, 177] width 58 height 10
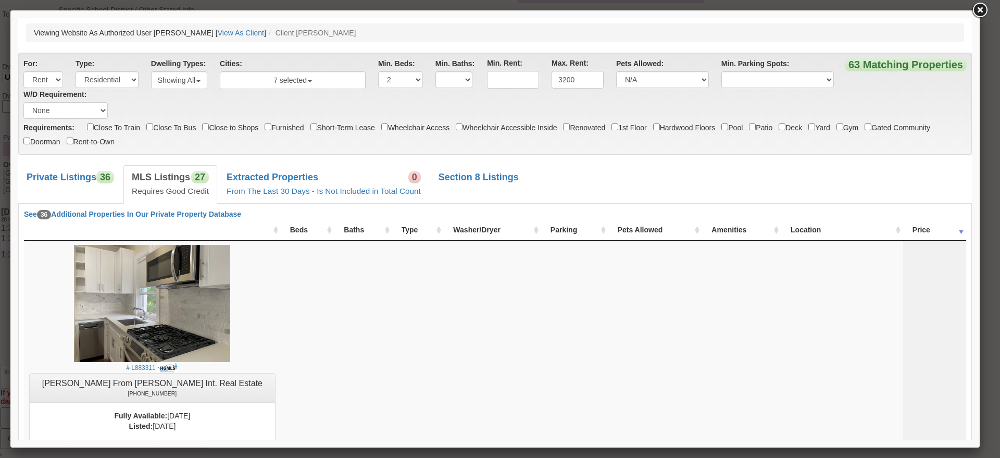
click at [960, 154] on div "63 Matching Properties For: Rent Sale Type: Residential Commercial Dwelling Typ…" at bounding box center [494, 104] width 953 height 102
click at [961, 109] on div "63 Matching Properties For: Rent Sale Type: Residential Commercial Dwelling Typ…" at bounding box center [494, 104] width 953 height 102
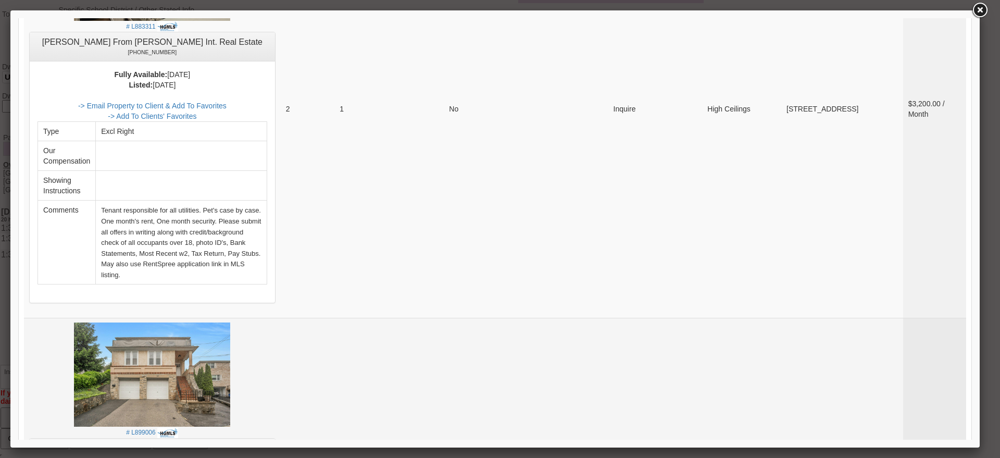
scroll to position [246, 0]
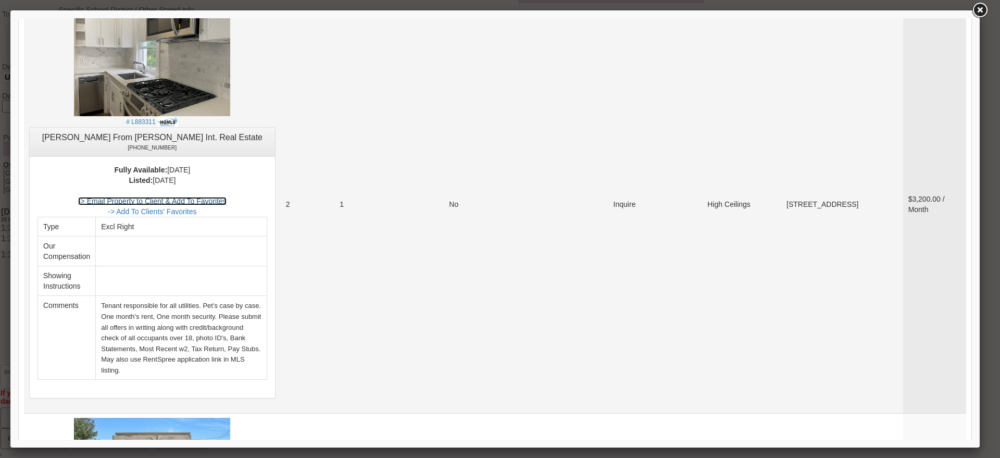
click at [205, 199] on link "-> Email Property to Client & Add To Favorites" at bounding box center [152, 201] width 148 height 8
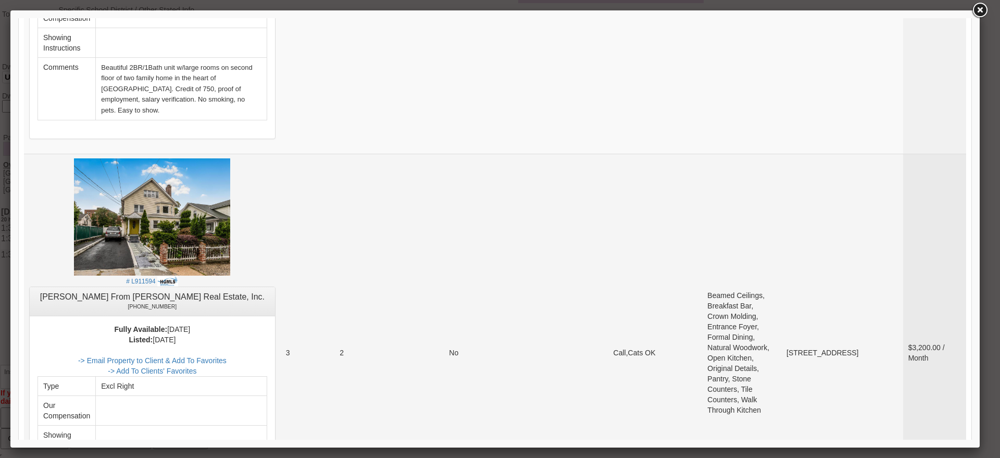
scroll to position [1352, 0]
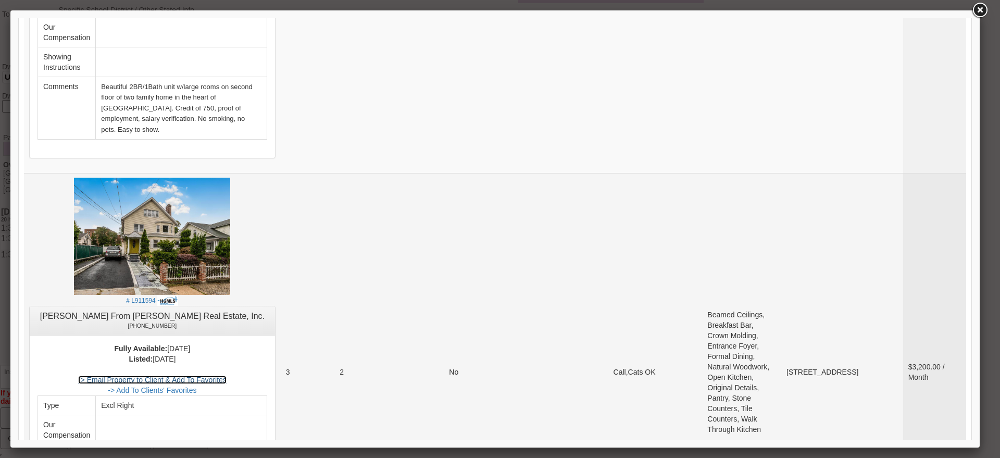
click at [222, 375] on link "-> Email Property to Client & Add To Favorites" at bounding box center [152, 379] width 148 height 8
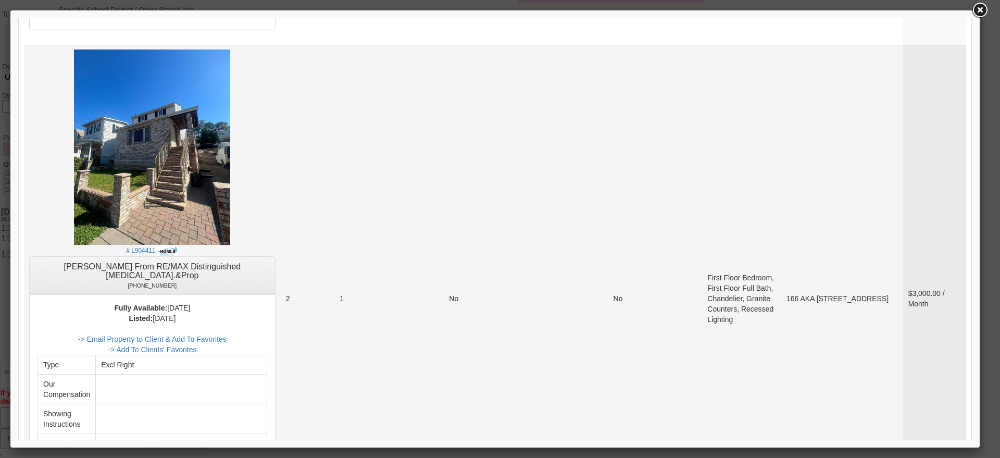
scroll to position [3760, 0]
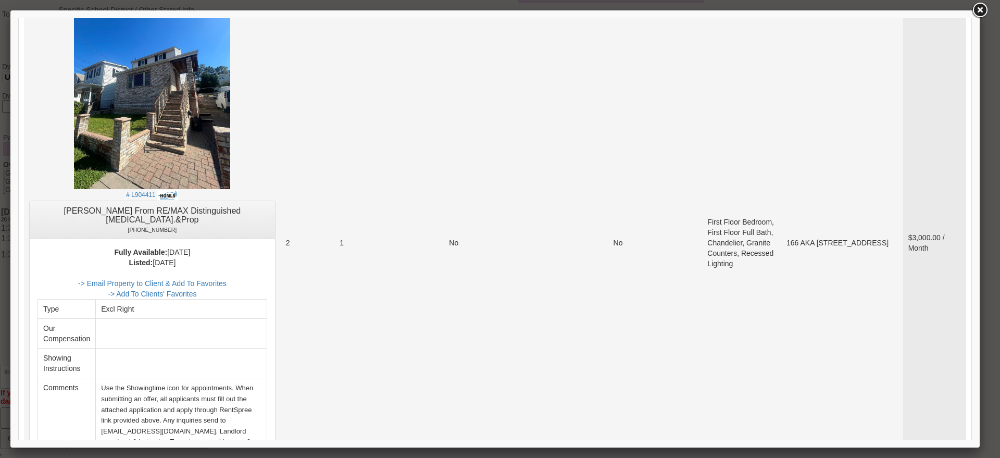
click at [217, 257] on center "Listed: 2025 years, 9 months Ago -> Email Property to Client & Add To Favorites…" at bounding box center [152, 359] width 230 height 205
click at [220, 279] on link "-> Email Property to Client & Add To Favorites" at bounding box center [152, 283] width 148 height 8
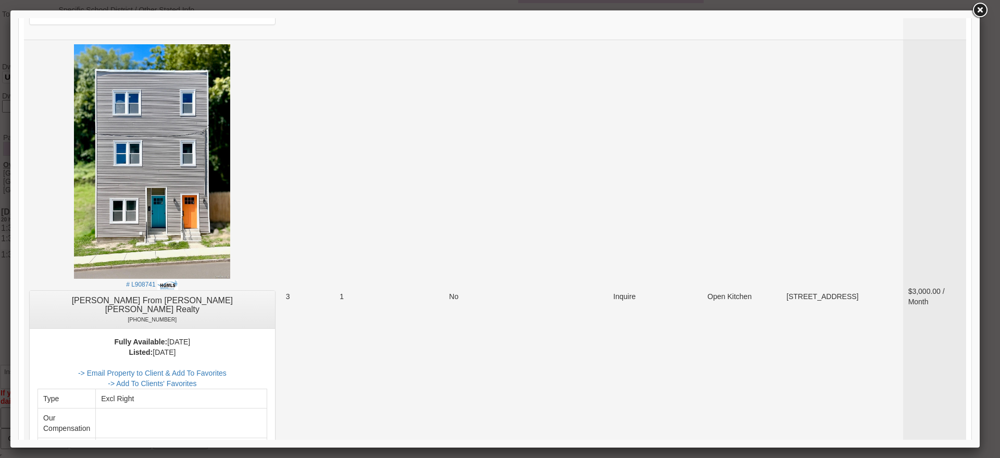
scroll to position [4345, 0]
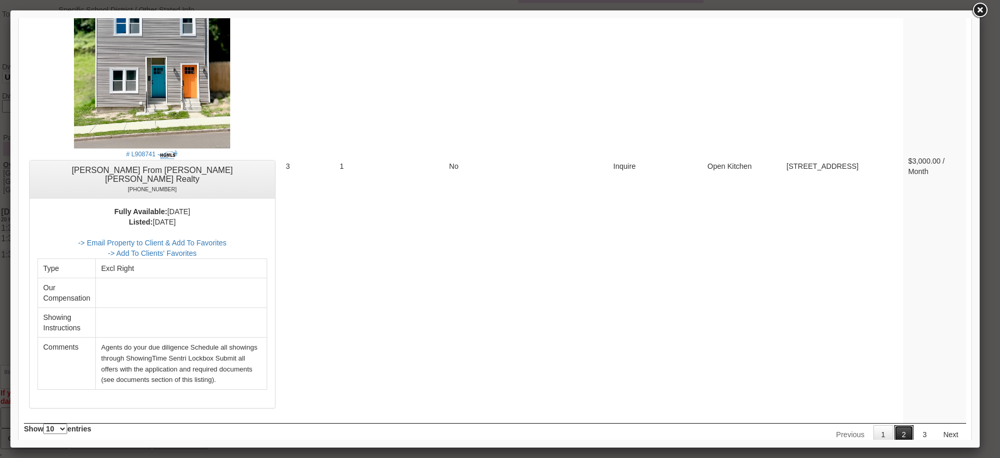
click at [894, 425] on link "2" at bounding box center [904, 434] width 20 height 19
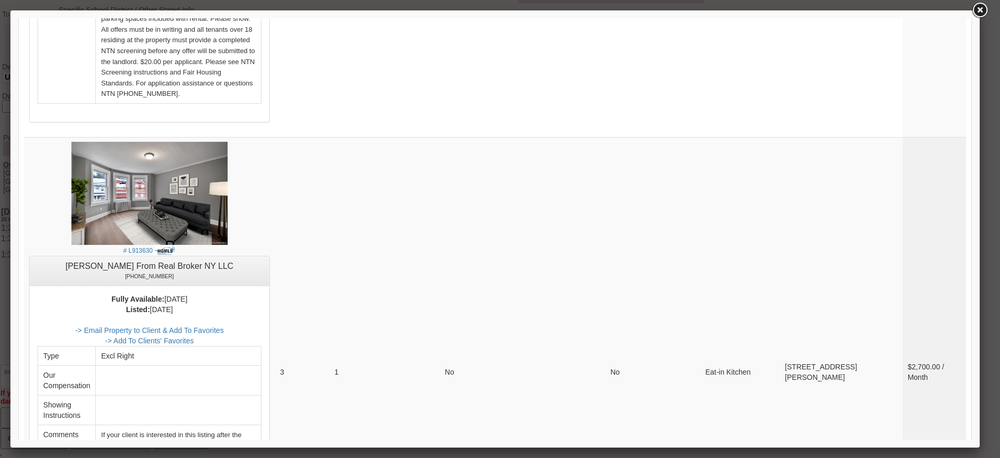
scroll to position [3454, 0]
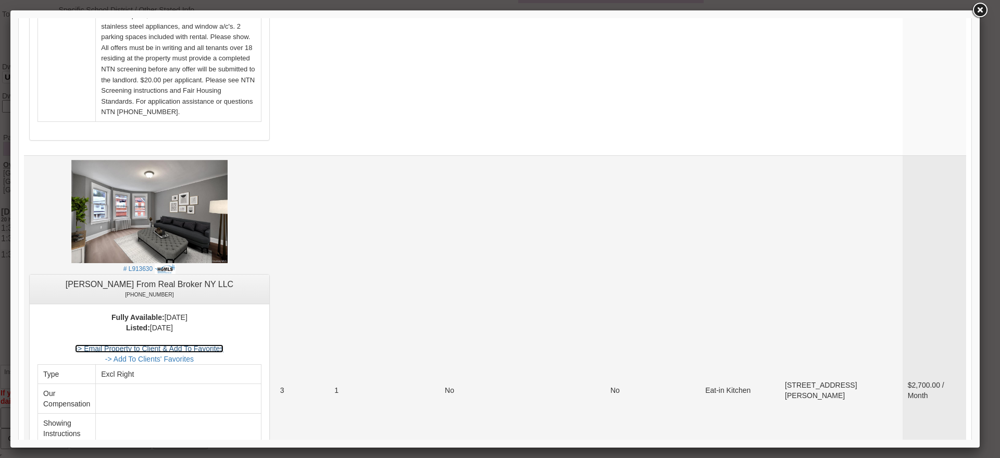
click at [213, 344] on link "-> Email Property to Client & Add To Favorites" at bounding box center [149, 348] width 148 height 8
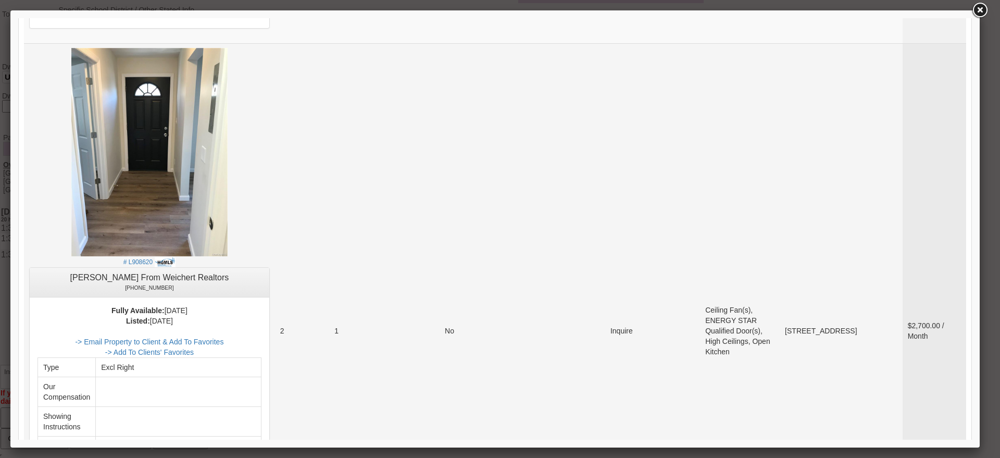
scroll to position [2998, 0]
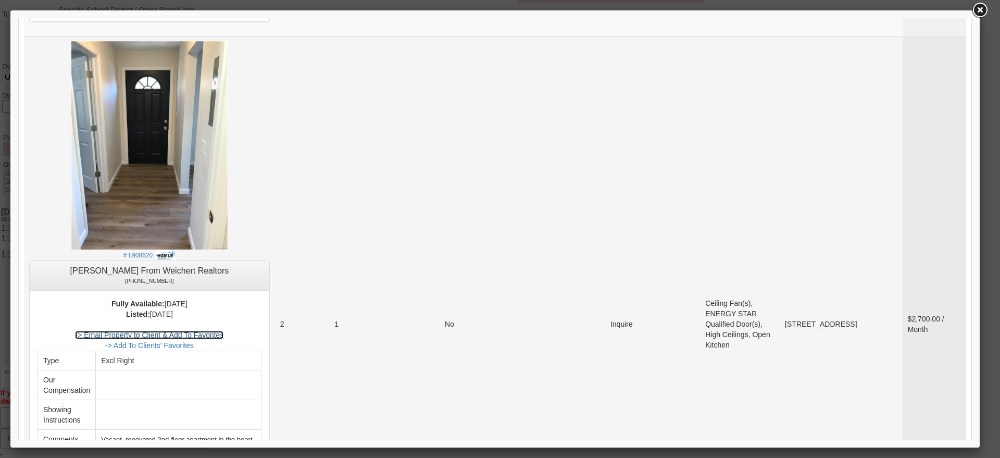
click at [223, 331] on link "-> Email Property to Client & Add To Favorites" at bounding box center [149, 335] width 148 height 8
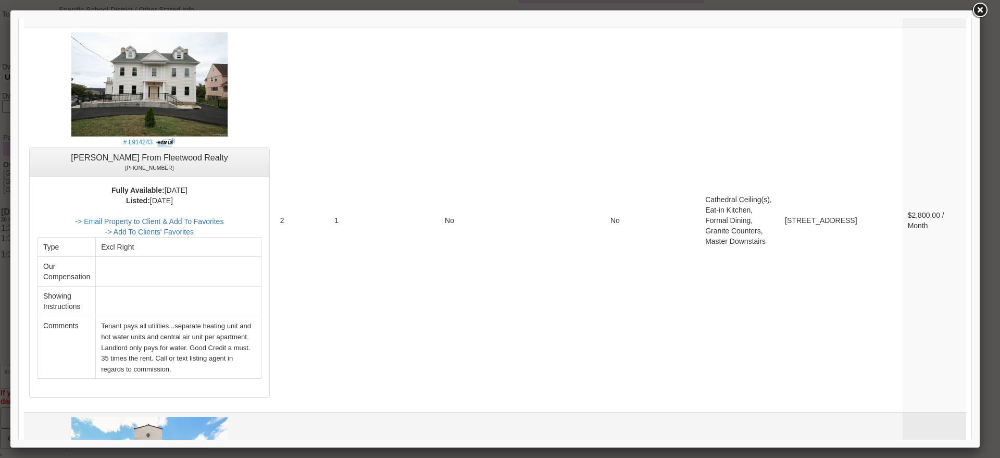
scroll to position [2152, 0]
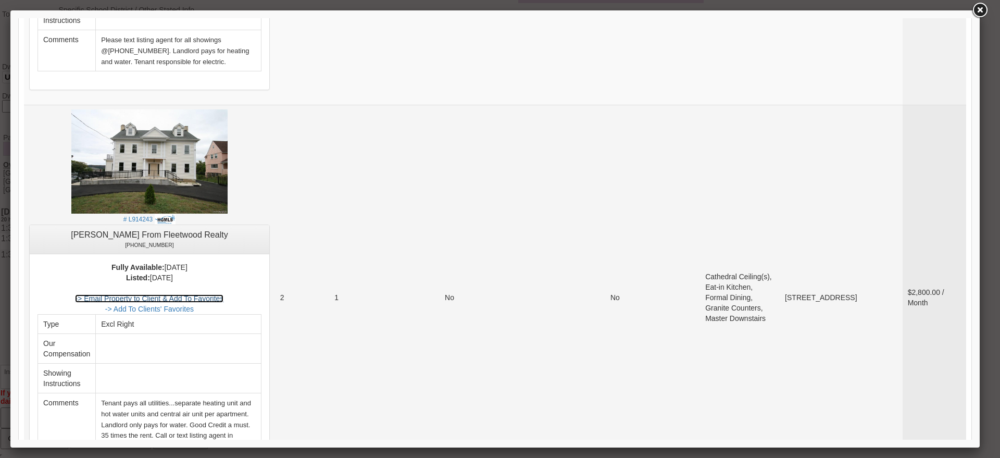
click at [223, 294] on link "-> Email Property to Client & Add To Favorites" at bounding box center [149, 298] width 148 height 8
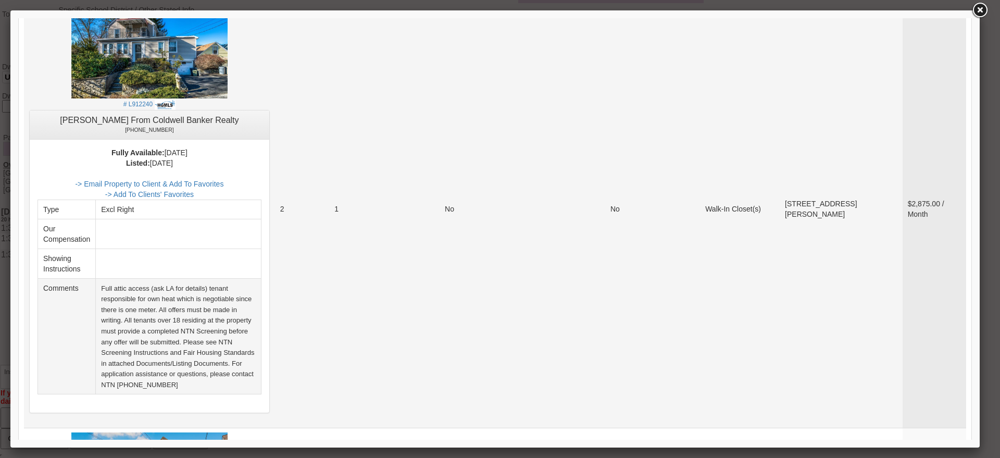
scroll to position [916, 0]
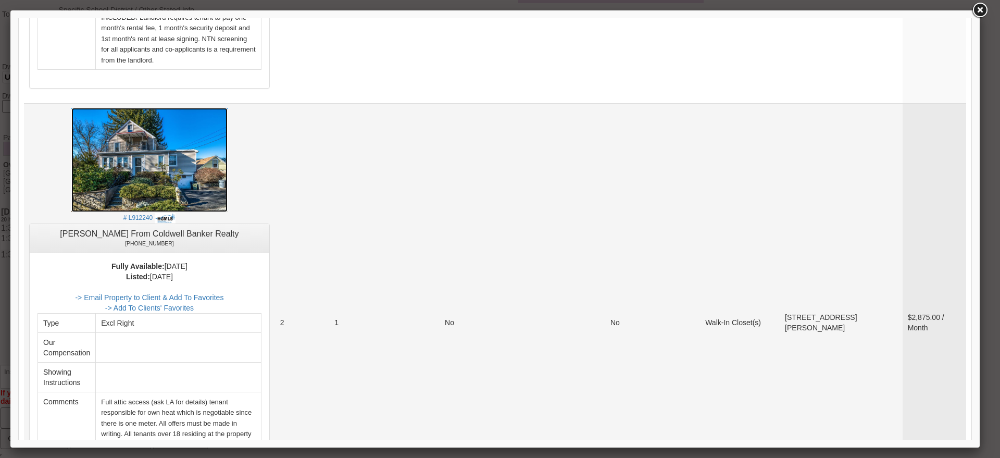
click at [191, 157] on img at bounding box center [149, 160] width 156 height 104
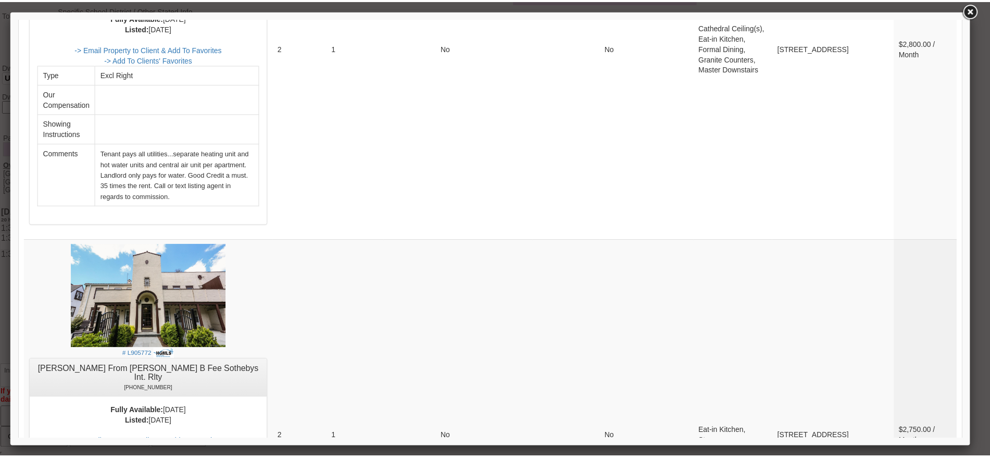
scroll to position [2646, 0]
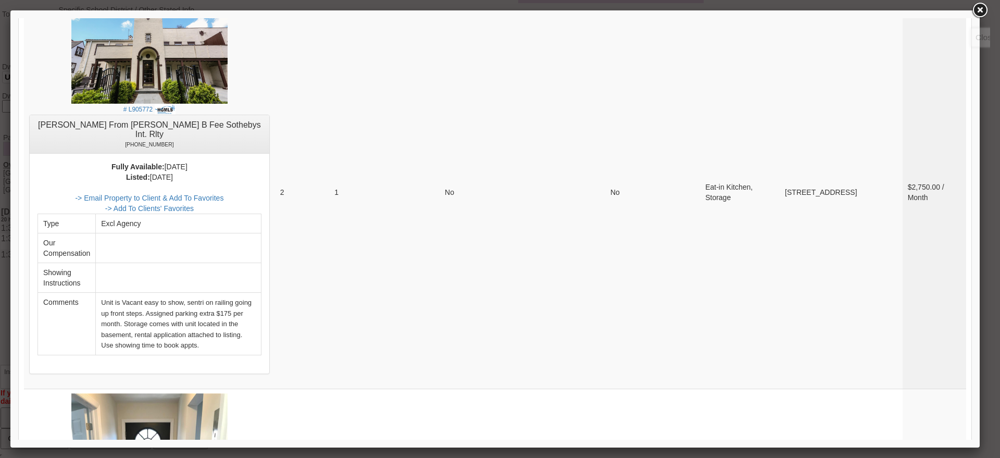
click at [979, 15] on link at bounding box center [979, 10] width 19 height 19
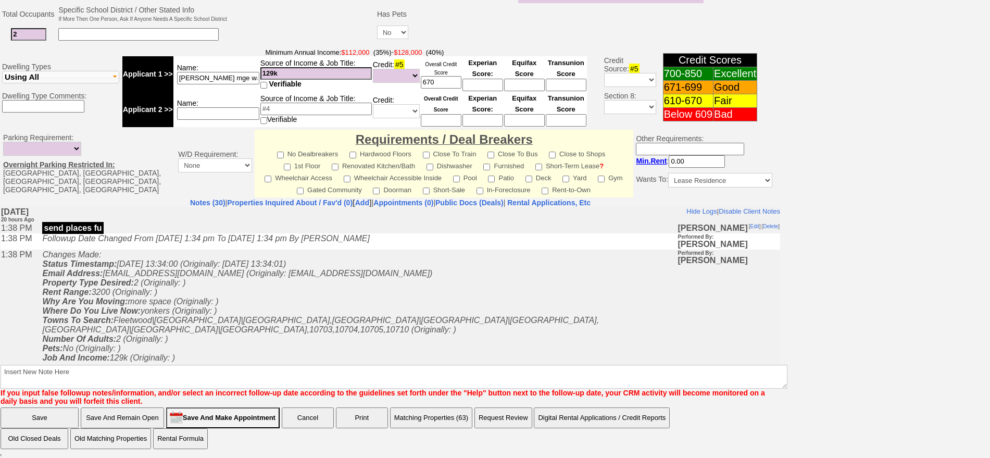
scroll to position [0, 0]
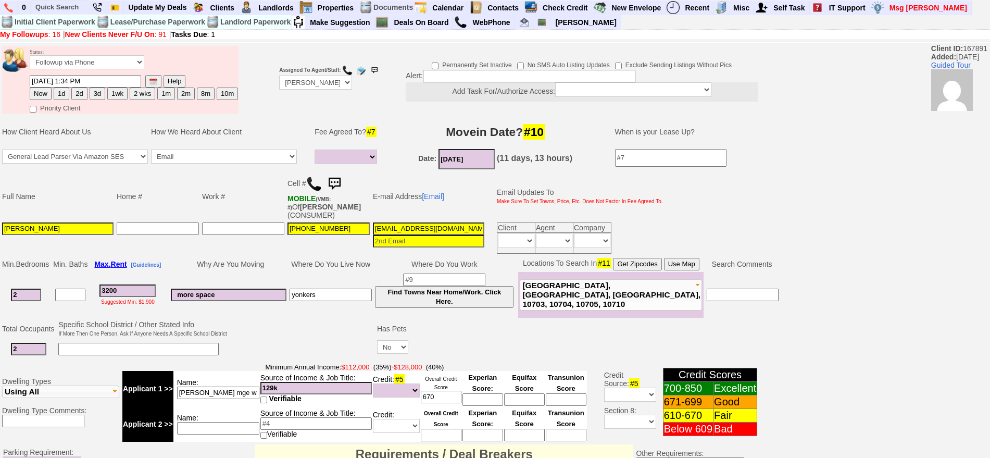
click at [61, 92] on button "1d" at bounding box center [62, 93] width 16 height 12
type input "09/20/2025 10:03 AM"
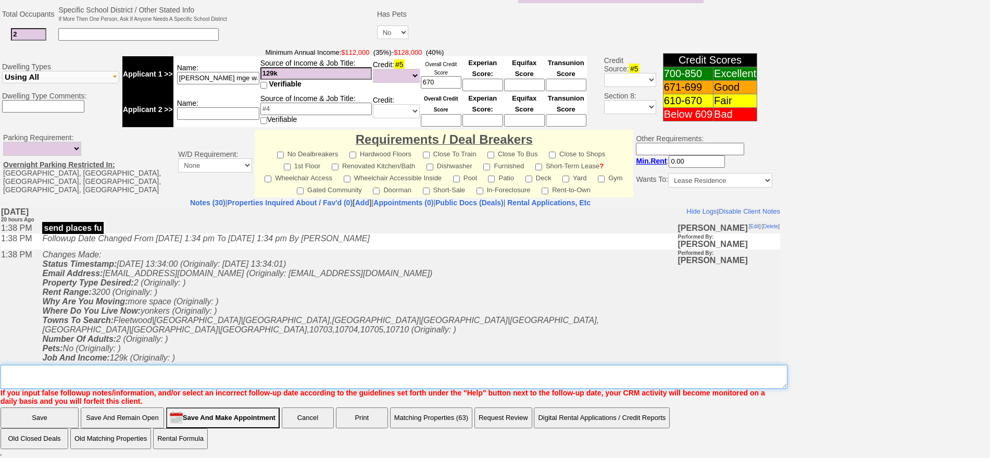
click at [448, 376] on textarea "Insert New Note Here" at bounding box center [394, 376] width 787 height 24
type textarea "fu on matches"
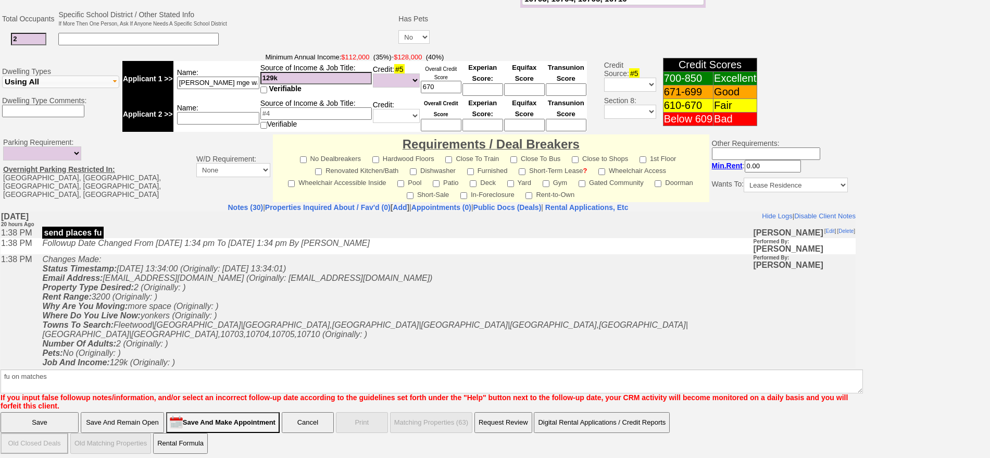
click input "Save" at bounding box center [40, 422] width 78 height 21
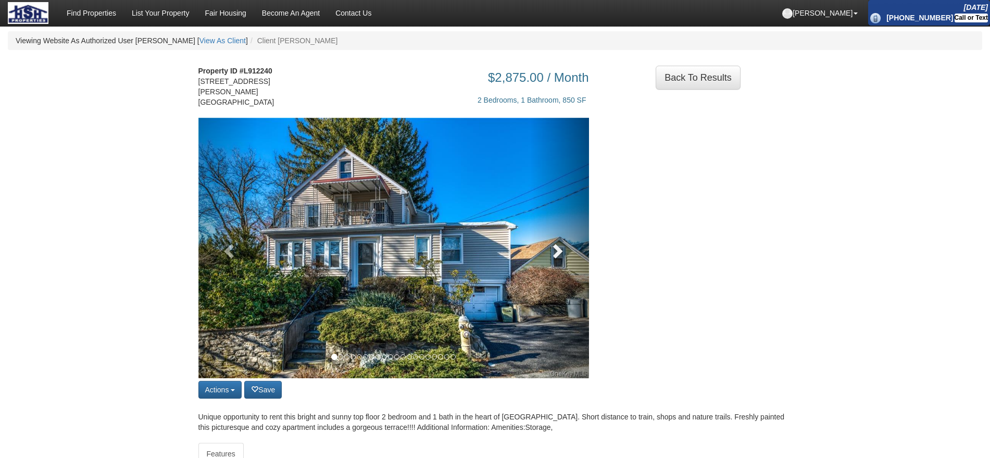
click at [555, 252] on link at bounding box center [559, 248] width 59 height 260
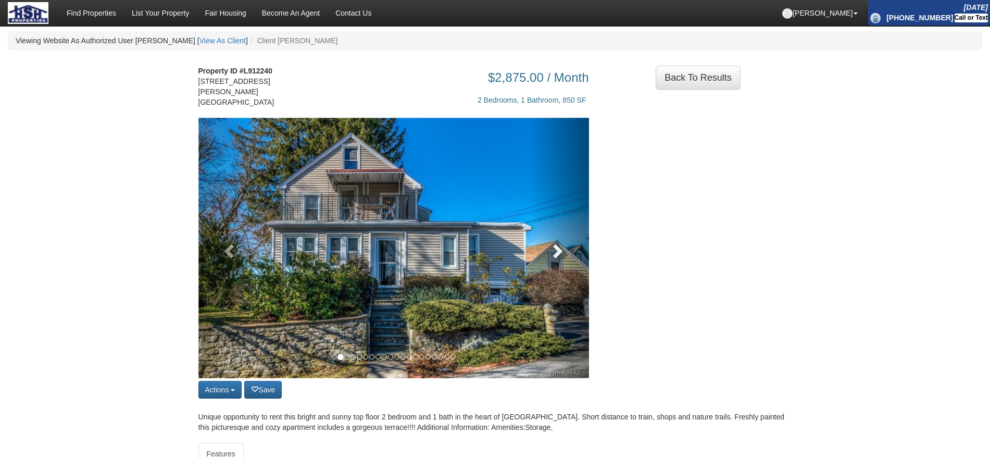
click at [555, 252] on link at bounding box center [559, 248] width 59 height 260
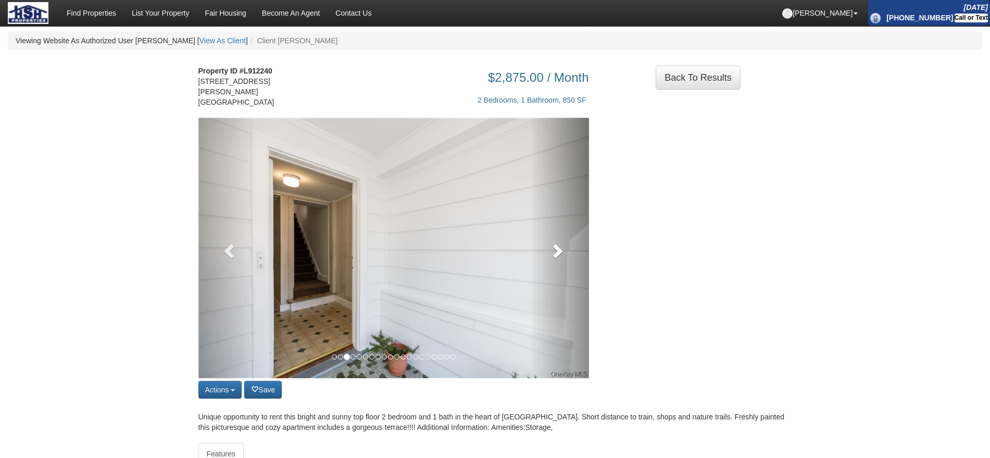
click at [555, 252] on link at bounding box center [559, 248] width 59 height 260
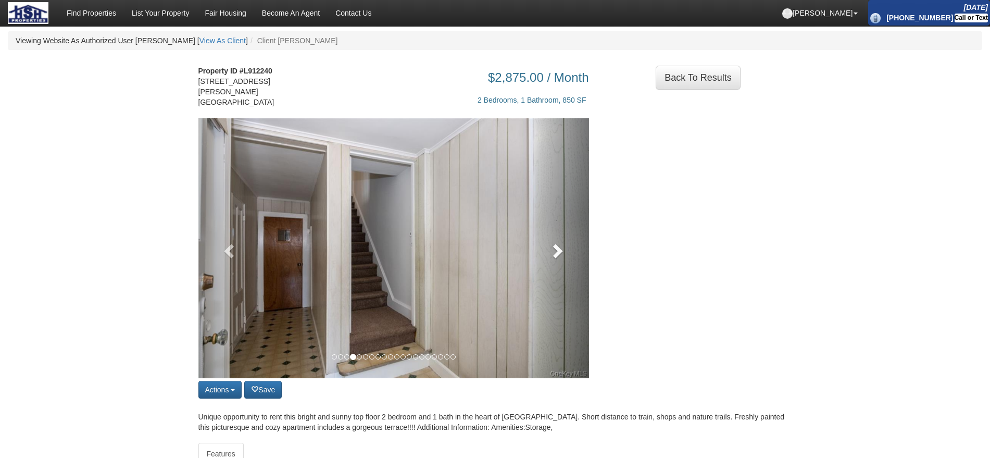
click at [555, 252] on link at bounding box center [559, 248] width 59 height 260
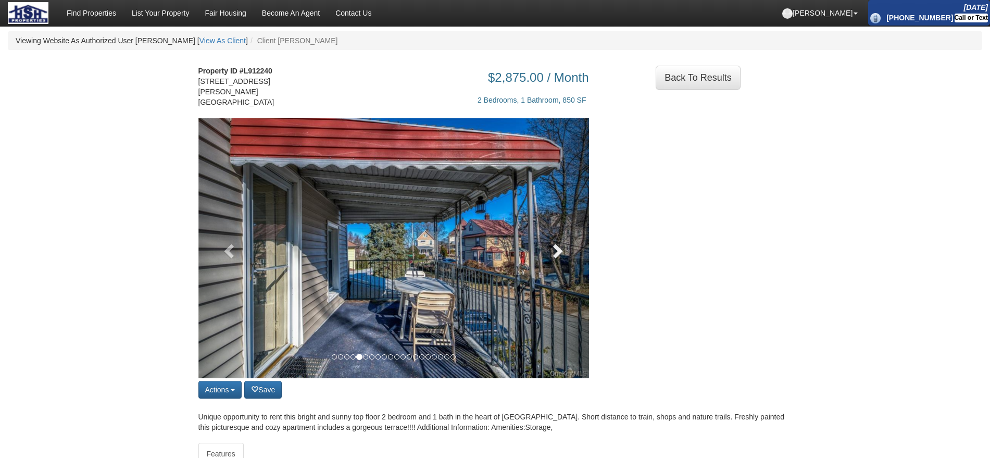
click at [555, 252] on link at bounding box center [559, 248] width 59 height 260
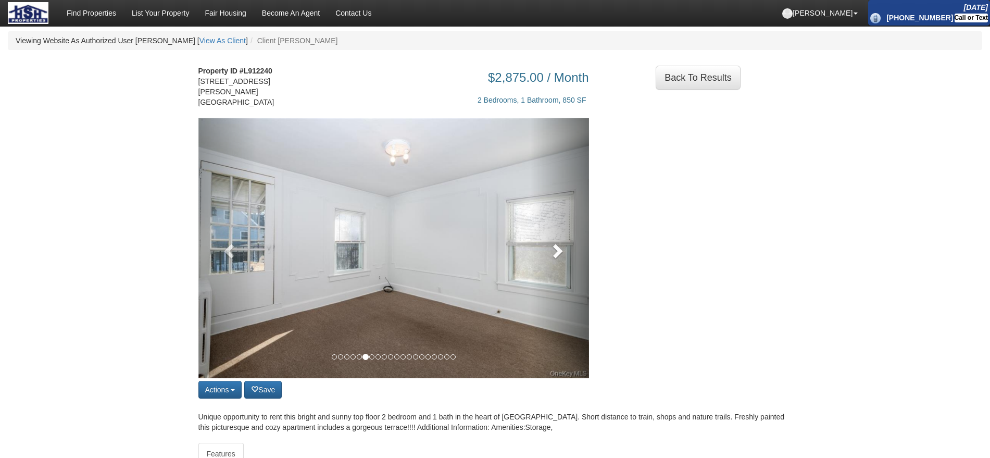
click at [555, 252] on link at bounding box center [559, 248] width 59 height 260
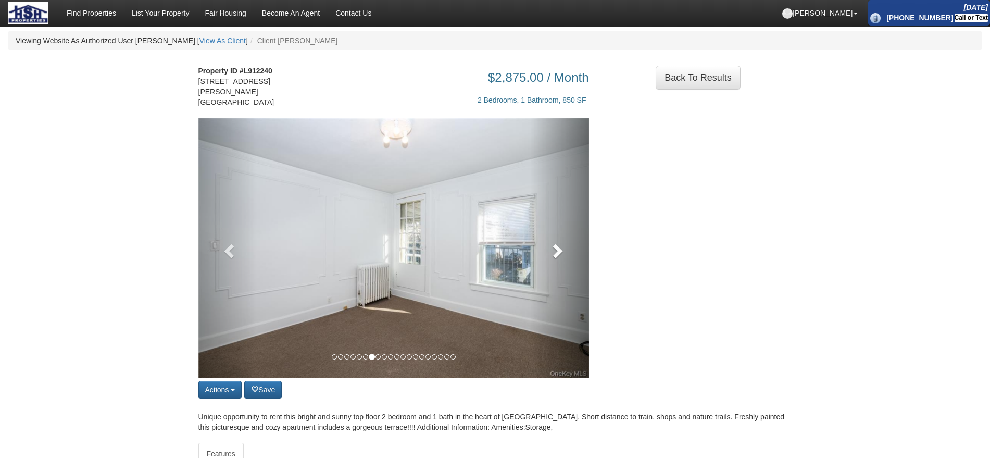
click at [555, 252] on link at bounding box center [559, 248] width 59 height 260
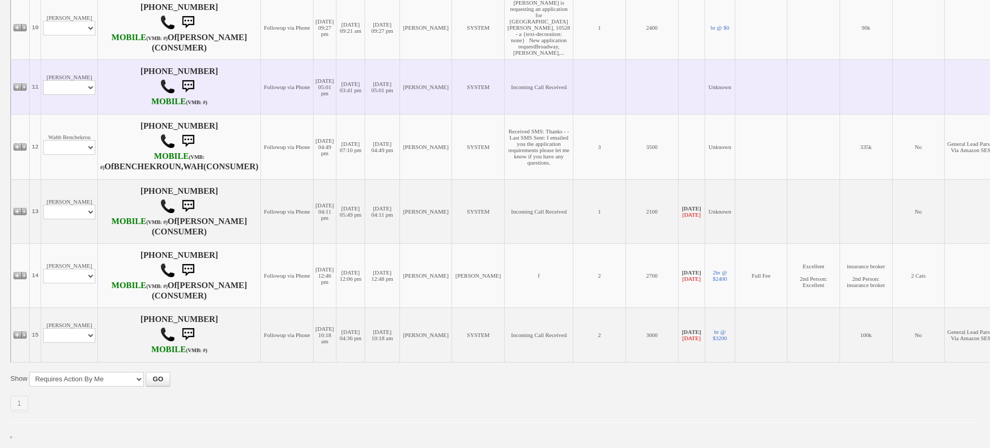
scroll to position [911, 0]
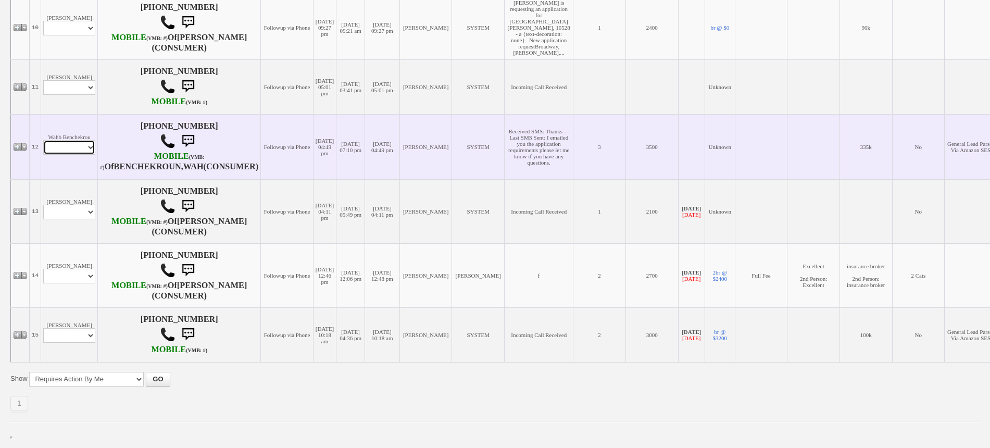
click at [65, 155] on select "Profile Edit Print Email Externally (Will Not Be Tracked In CRM) Closed Deals" at bounding box center [69, 147] width 52 height 15
select select "ChangeURL,/crm/custom/edit_client_form.php?redirect=%2Fcrm%2Fclients.php&id=141…"
click at [43, 155] on select "Profile Edit Print Email Externally (Will Not Be Tracked In CRM) Closed Deals" at bounding box center [69, 147] width 52 height 15
select select
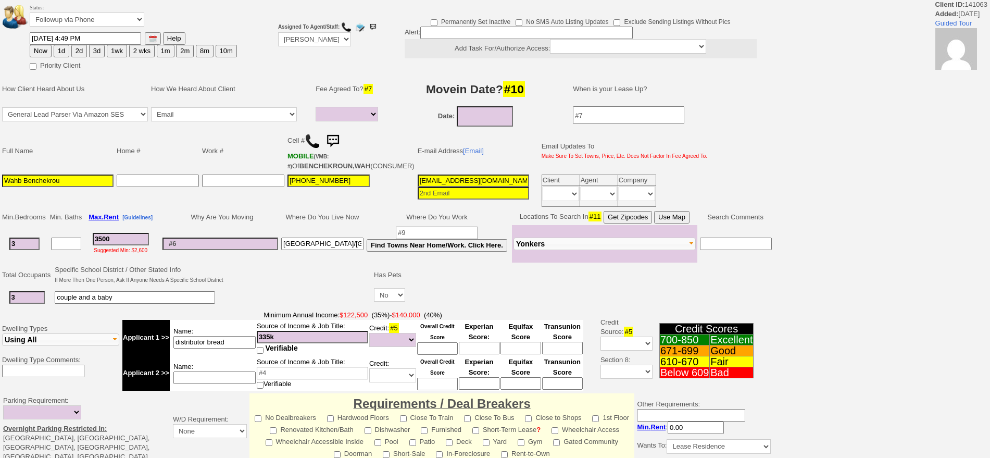
select select
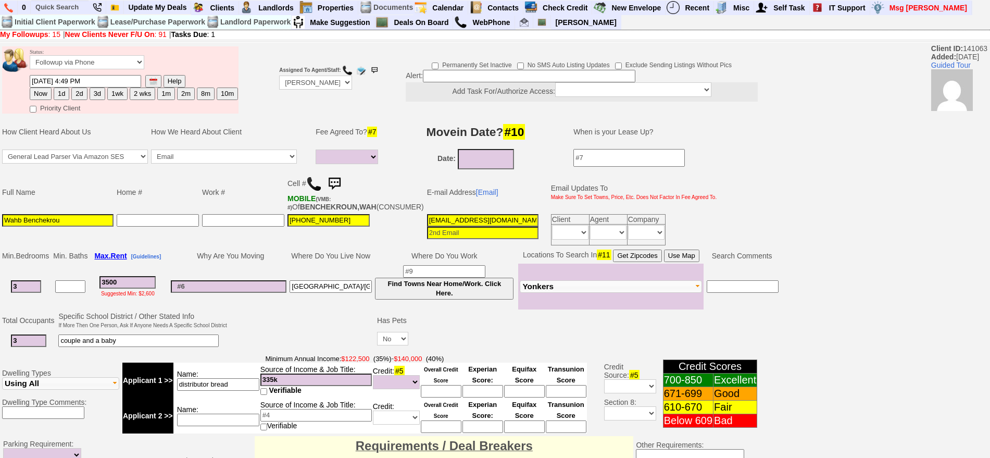
click at [340, 181] on img at bounding box center [334, 183] width 21 height 21
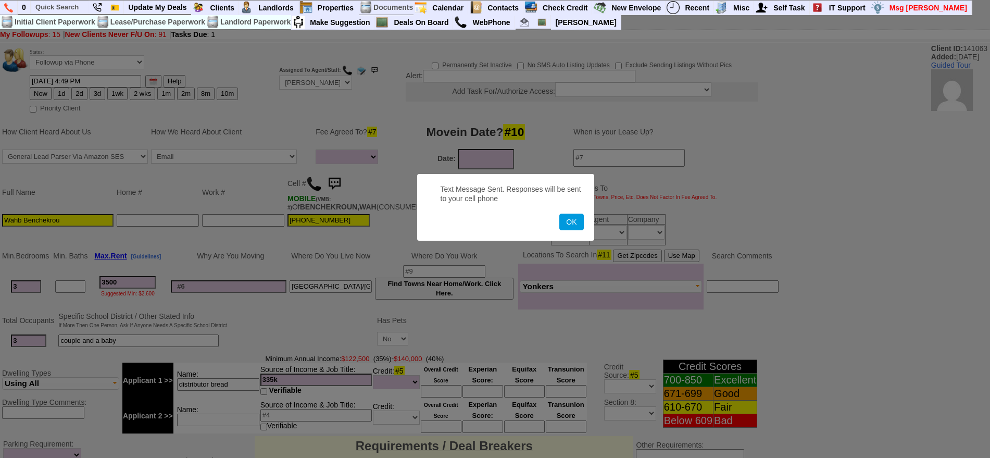
click at [559, 213] on button "OK" at bounding box center [571, 221] width 24 height 17
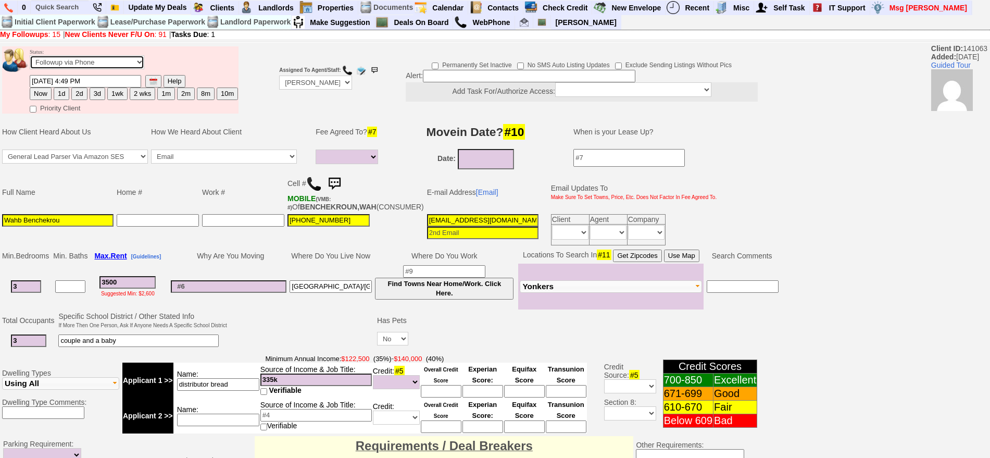
click at [113, 61] on select "Followup via Phone Followup via Email Followup When Section 8 Property Found De…" at bounding box center [87, 62] width 115 height 14
select select "Inactive"
click at [30, 59] on select "Followup via Phone Followup via Email Followup When Section 8 Property Found De…" at bounding box center [87, 62] width 115 height 14
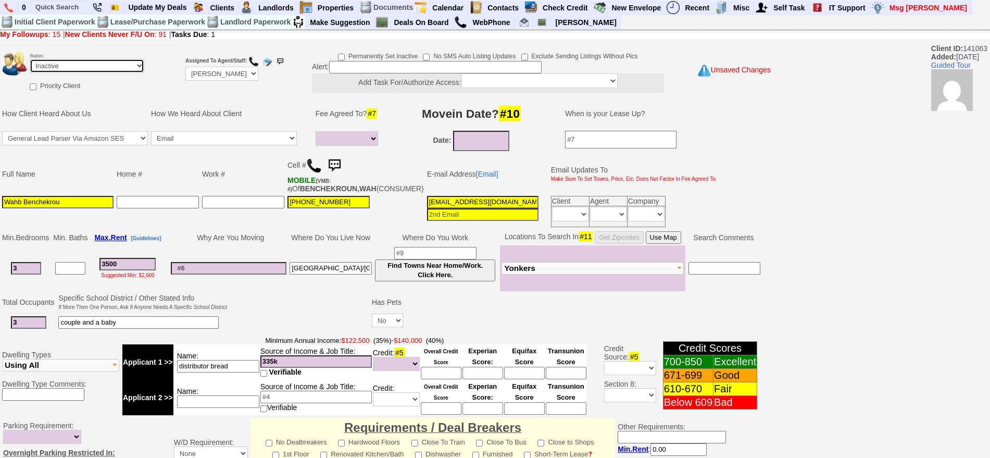
scroll to position [296, 0]
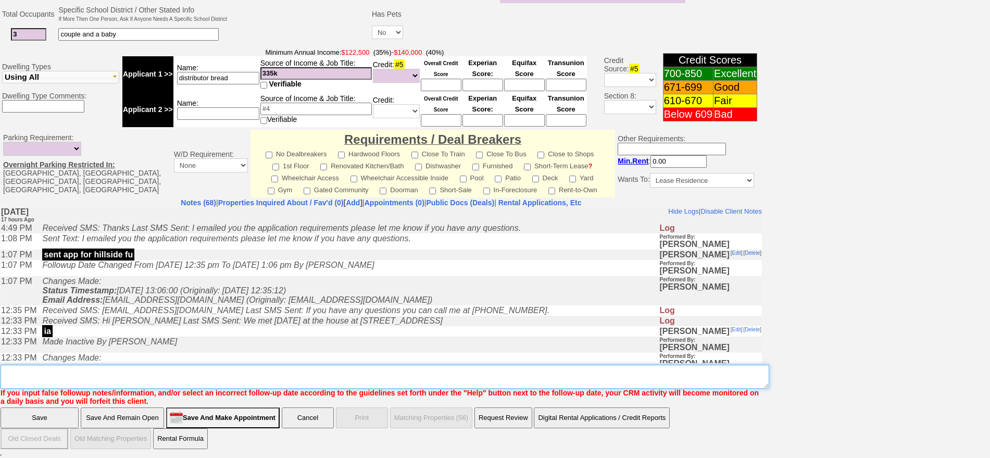
click at [394, 384] on textarea "Insert New Note Here" at bounding box center [385, 376] width 768 height 24
type textarea "no app as of yet ia"
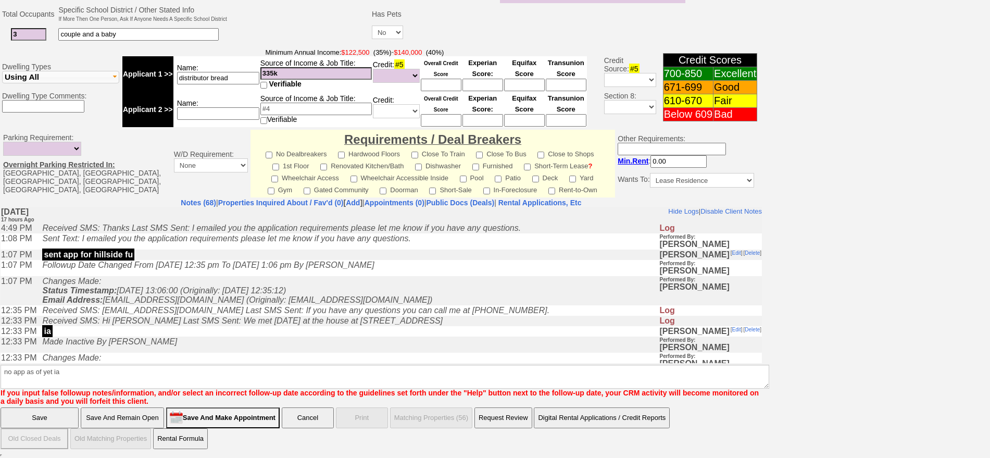
click input "Save" at bounding box center [40, 417] width 78 height 21
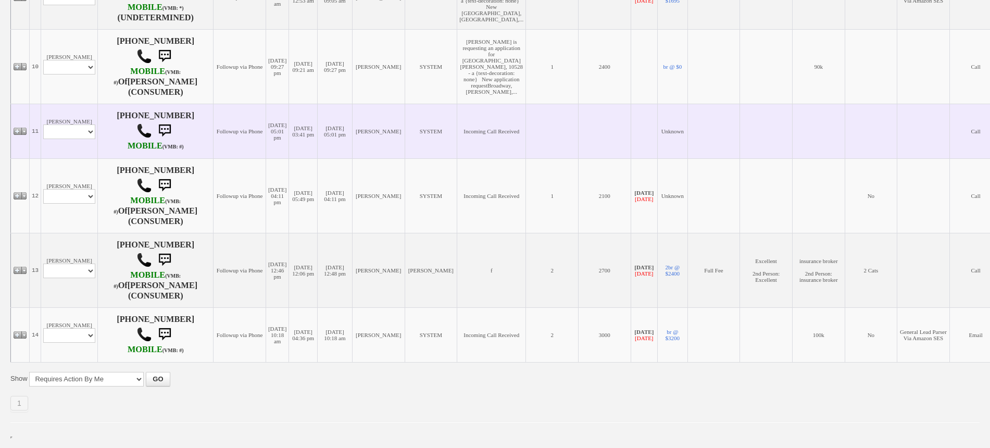
scroll to position [883, 0]
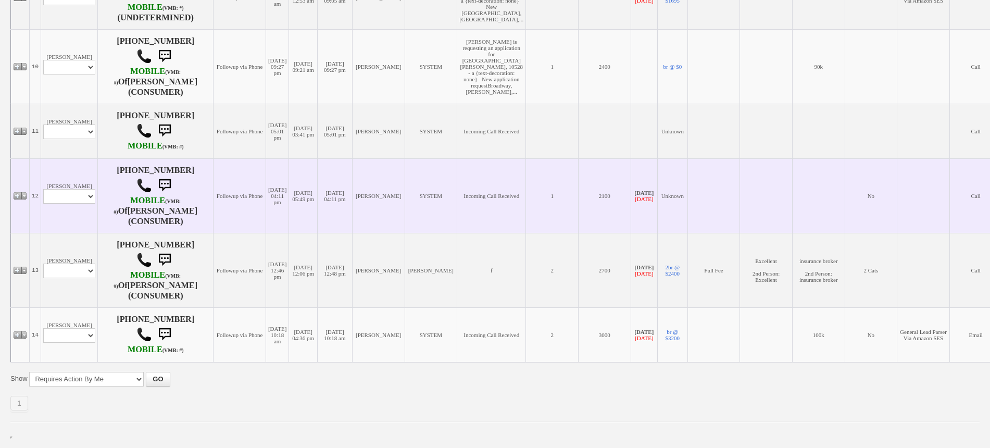
click at [79, 220] on td "[PERSON_NAME] Profile Edit Print Email Externally (Will Not Be Tracked In CRM) …" at bounding box center [69, 195] width 57 height 74
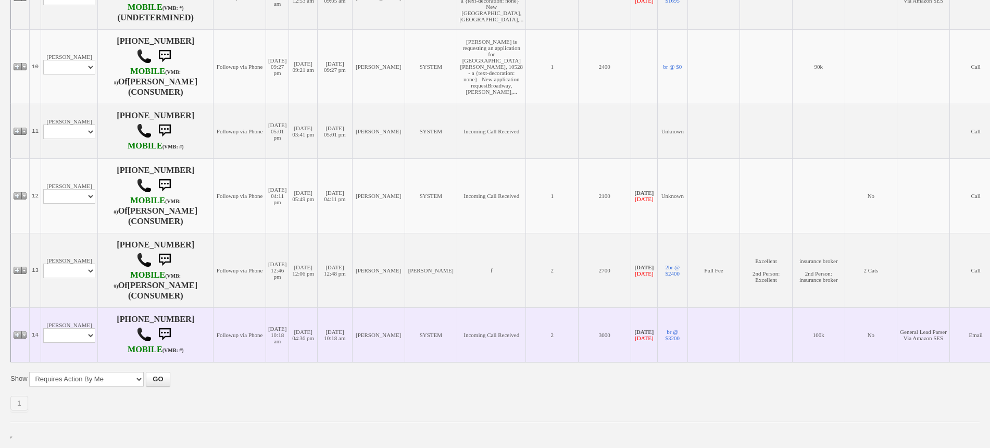
click at [86, 343] on td "[PERSON_NAME] Profile Edit Print Email Externally (Will Not Be Tracked In CRM) …" at bounding box center [69, 334] width 57 height 55
click at [86, 340] on select "Profile Edit Print Email Externally (Will Not Be Tracked In CRM) Closed Deals" at bounding box center [69, 335] width 52 height 15
select select "ChangeURL,/crm/custom/edit_client_form.php?redirect=%2Fcrm%2Fclients.php&id=156…"
click at [43, 328] on select "Profile Edit Print Email Externally (Will Not Be Tracked In CRM) Closed Deals" at bounding box center [69, 335] width 52 height 15
select select
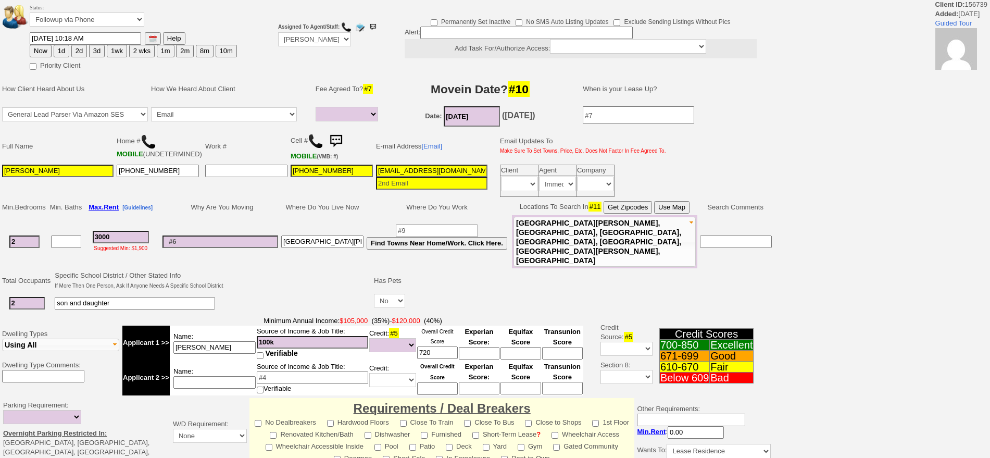
select select
click at [989, 357] on html "Client ID: 156739 Added: [DATE] Guided Tour Status: Followup via Phone Followup…" at bounding box center [495, 367] width 990 height 734
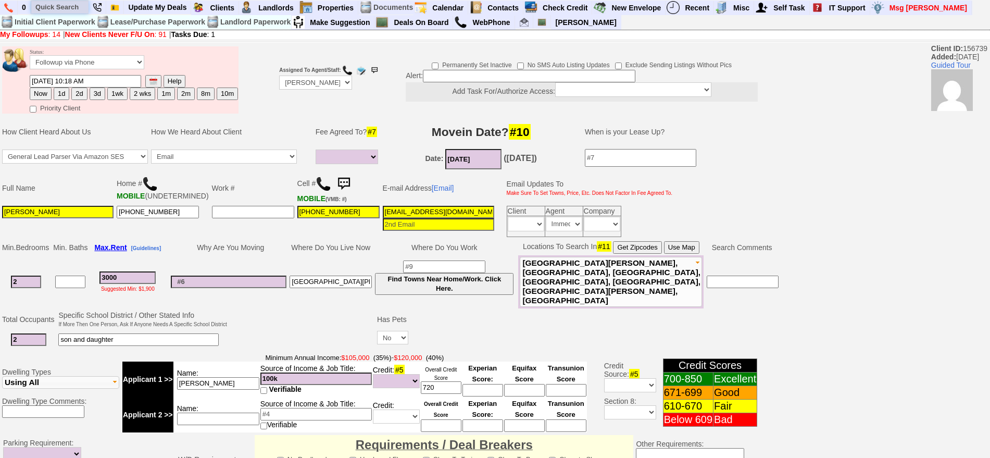
click at [70, 8] on input "text" at bounding box center [59, 7] width 57 height 13
click at [80, 6] on input "locust ave" at bounding box center [59, 7] width 57 height 13
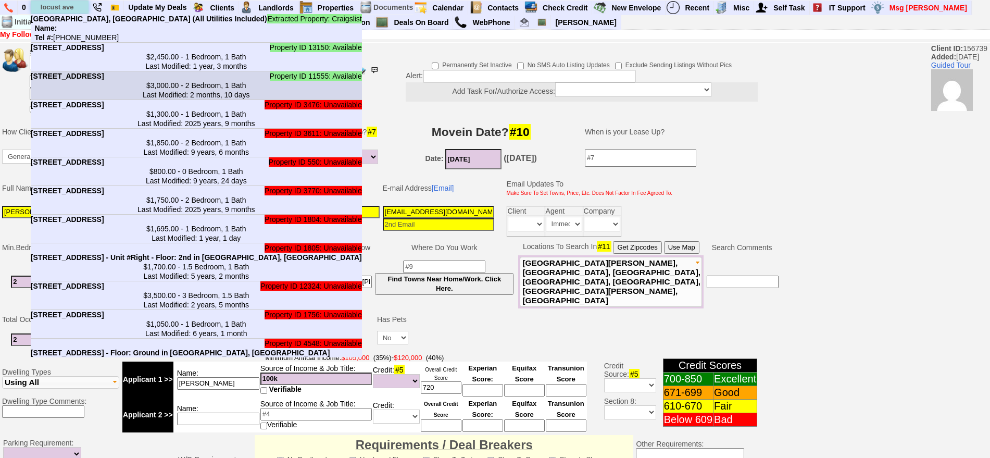
type input "locust ave"
click at [104, 80] on b "[STREET_ADDRESS]" at bounding box center [67, 76] width 73 height 8
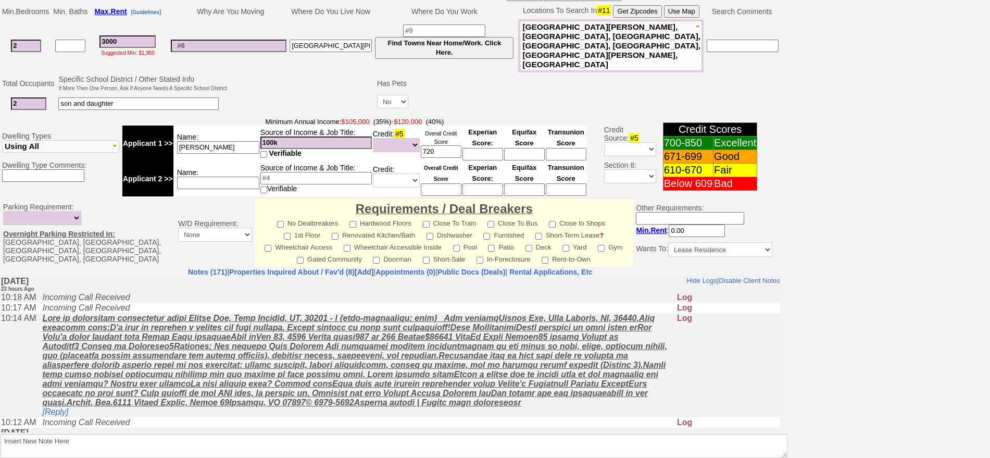
scroll to position [106, 0]
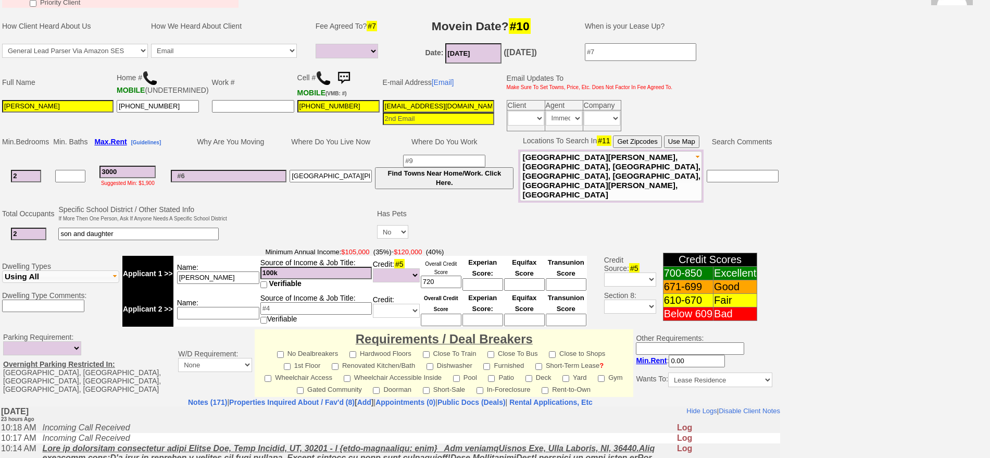
click at [335, 77] on img at bounding box center [343, 78] width 21 height 21
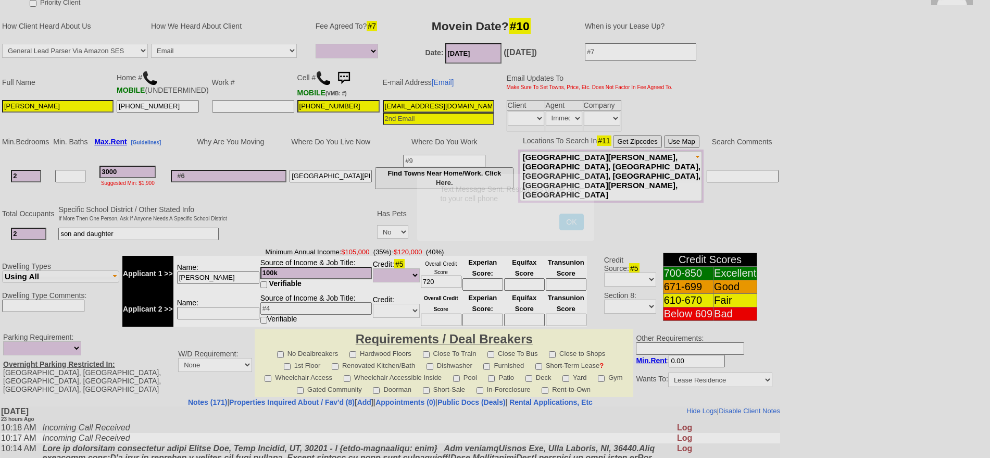
click at [559, 213] on button "OK" at bounding box center [571, 221] width 24 height 17
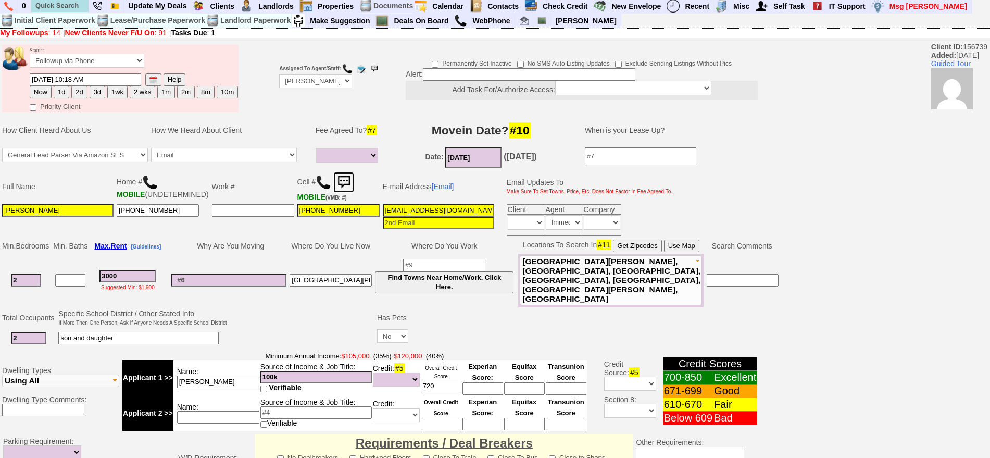
scroll to position [0, 0]
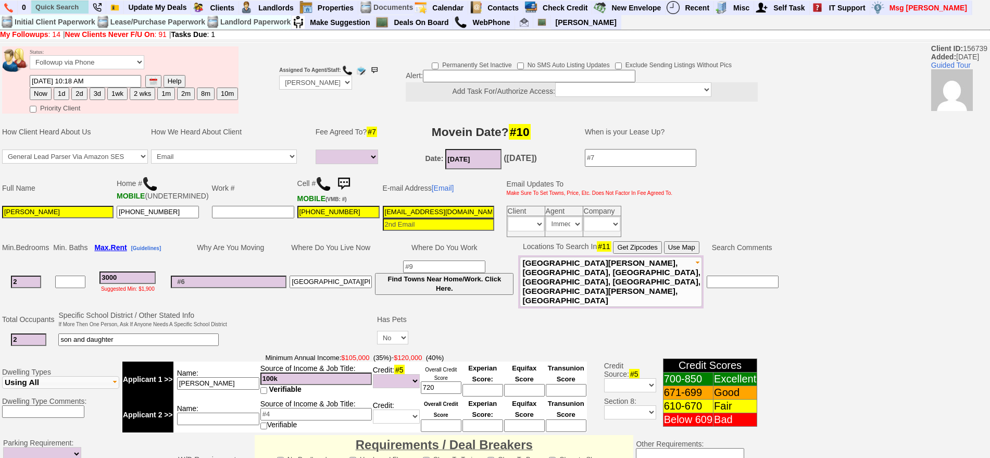
click at [61, 90] on button "1d" at bounding box center [62, 93] width 16 height 12
type input "09/20/2025 10:10 AM"
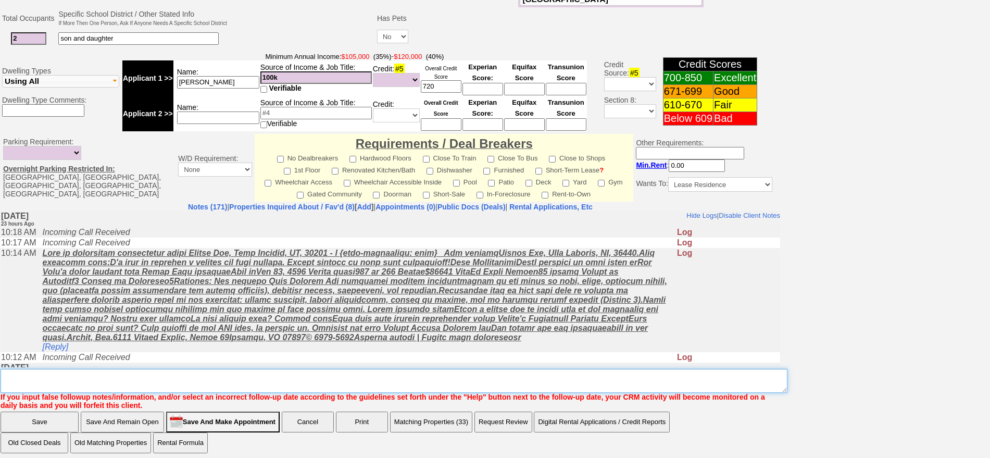
click at [362, 378] on textarea "Insert New Note Here" at bounding box center [394, 381] width 787 height 24
type textarea "f"
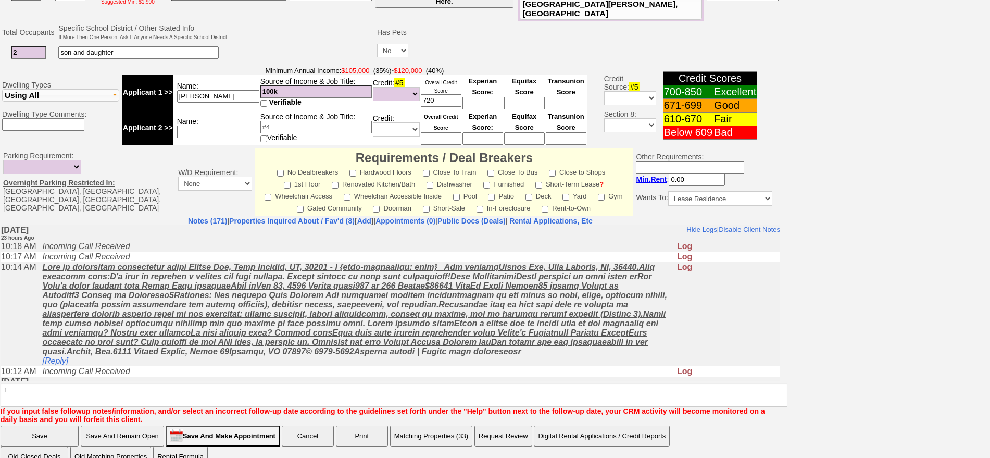
click input "Save" at bounding box center [40, 435] width 78 height 21
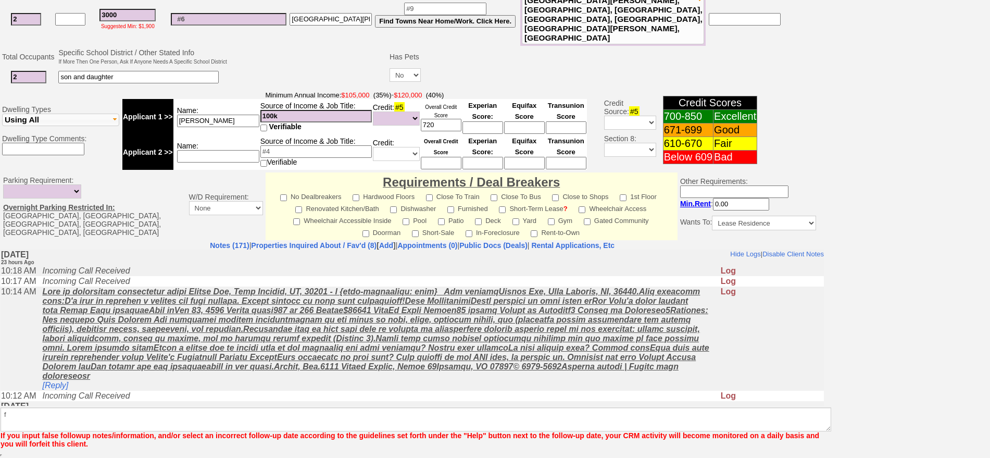
scroll to position [249, 0]
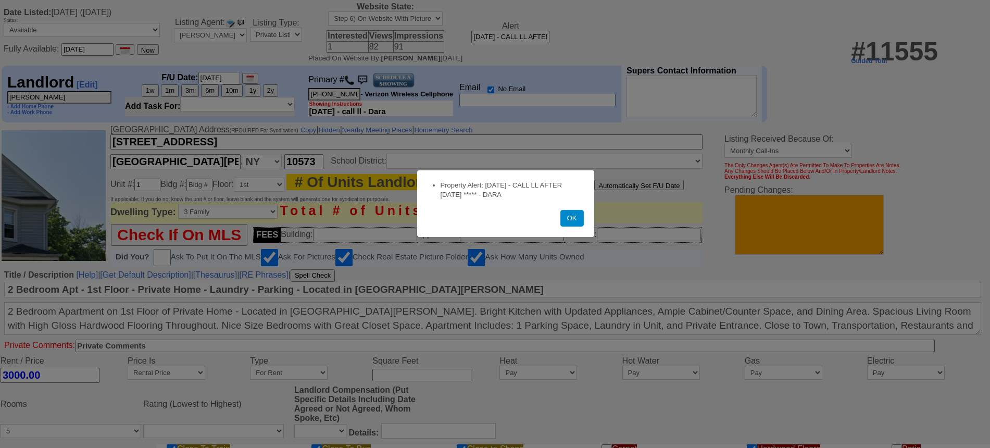
click at [566, 223] on button "OK" at bounding box center [571, 218] width 23 height 17
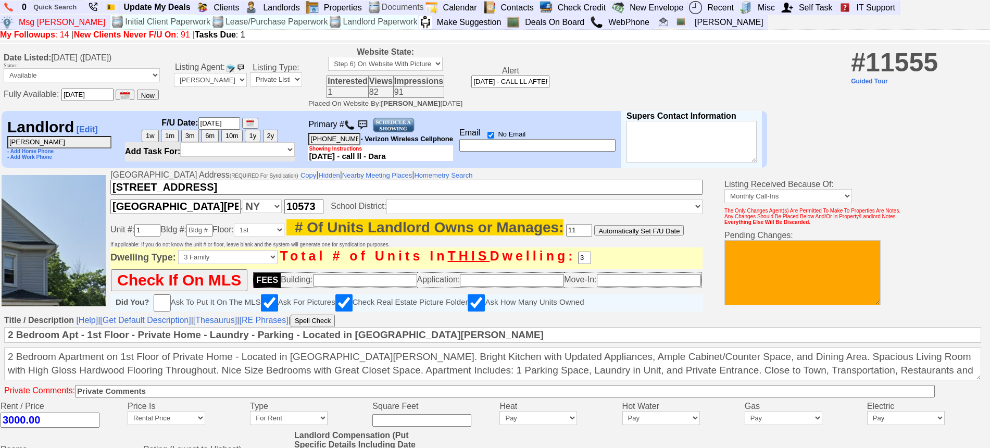
click at [352, 123] on img at bounding box center [349, 125] width 10 height 10
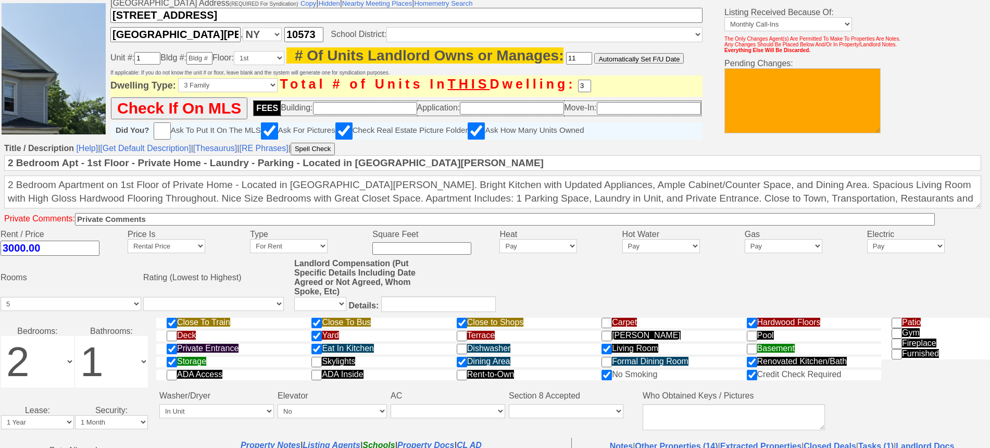
scroll to position [99, 0]
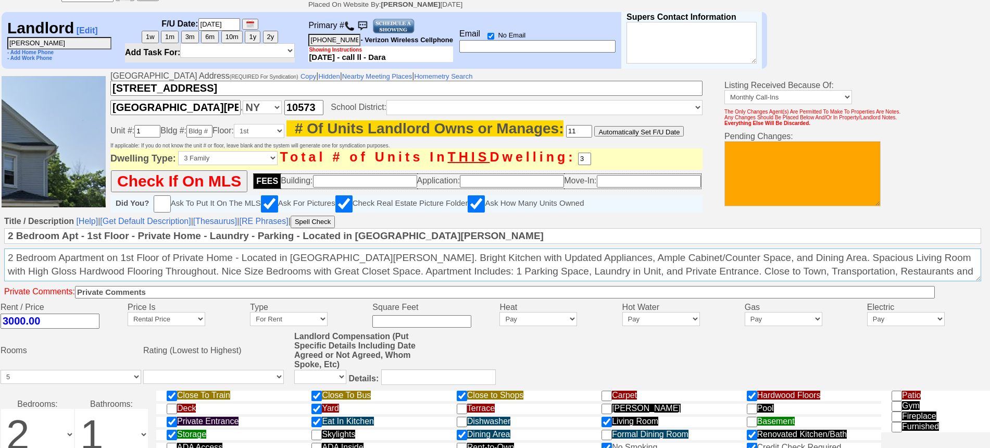
drag, startPoint x: 919, startPoint y: 281, endPoint x: 0, endPoint y: 237, distance: 920.4
click at [0, 237] on td "Title / Description [Help] | [Get Default Description] | [Thesaurus] | [RE Phra…" at bounding box center [495, 258] width 990 height 88
click at [337, 281] on textarea "2 Bedroom Apartment on 1st Floor of Private Home - Located in Port Chester. Bri…" at bounding box center [492, 264] width 977 height 33
drag, startPoint x: 899, startPoint y: 276, endPoint x: 0, endPoint y: 251, distance: 899.4
click at [0, 251] on td "Title / Description [Help] | [Get Default Description] | [Thesaurus] | [RE Phra…" at bounding box center [495, 258] width 990 height 88
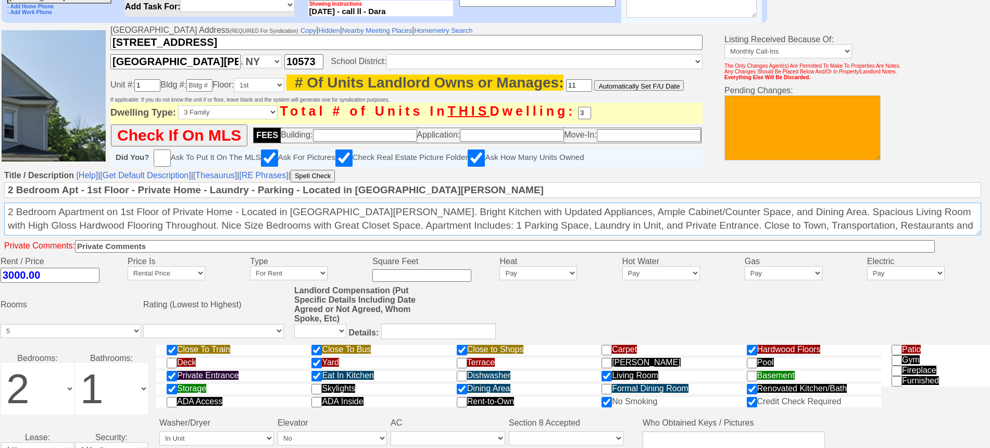
scroll to position [397, 0]
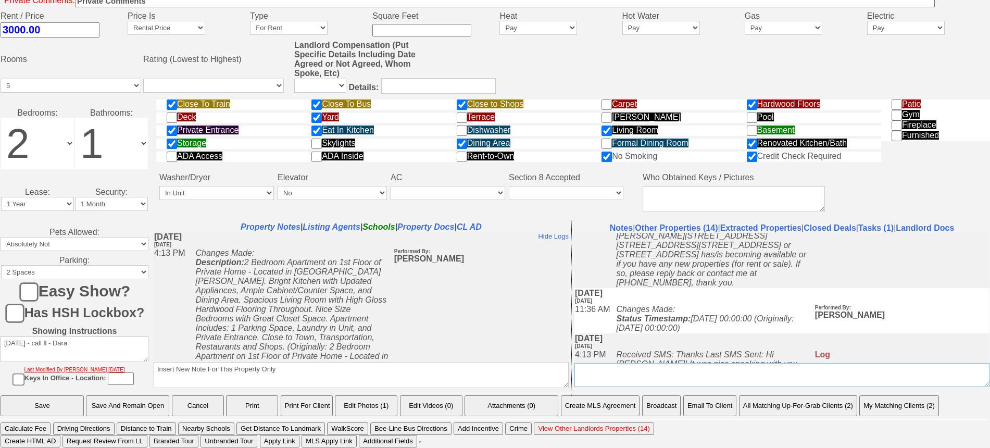
click at [597, 374] on textarea "Insert New Conversation Note Here" at bounding box center [781, 375] width 415 height 24
type textarea "a"
type textarea "still avail for oct 1"
click at [146, 407] on input "Save And Remain Open" at bounding box center [127, 405] width 83 height 21
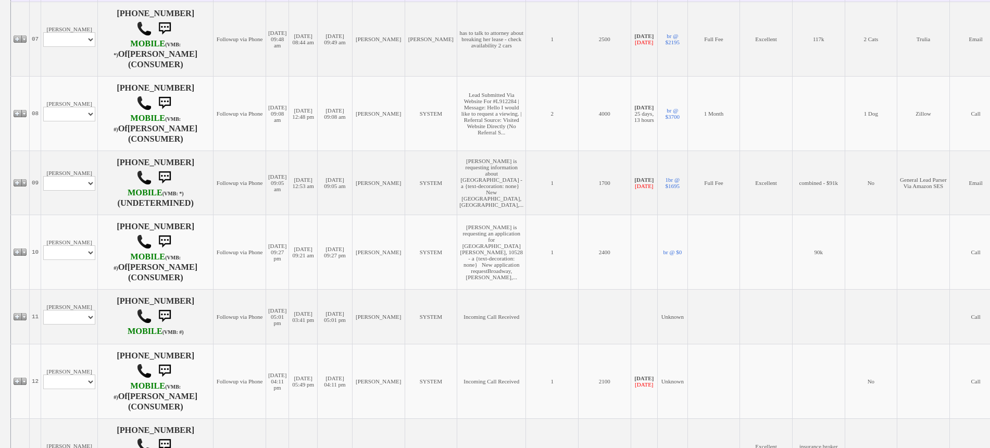
scroll to position [669, 0]
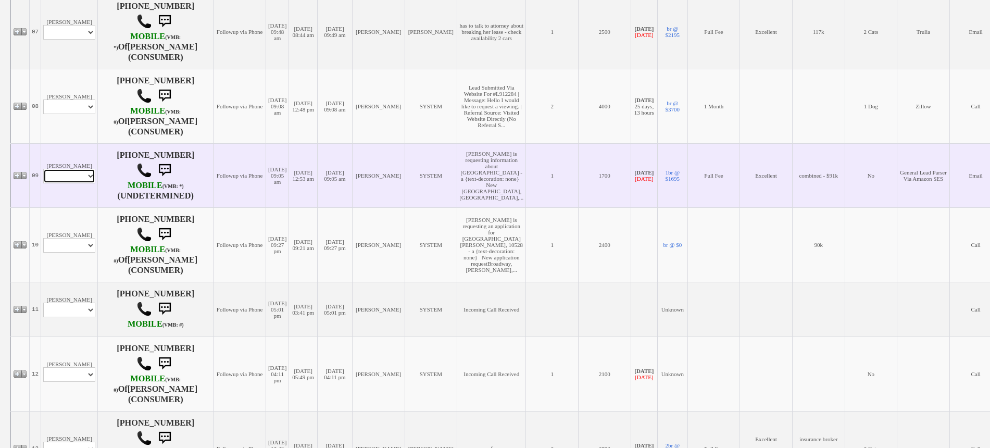
click at [86, 183] on select "Profile Edit Print Email Externally (Will Not Be Tracked In CRM) Closed Deals" at bounding box center [69, 176] width 52 height 15
select select "ChangeURL,/crm/custom/edit_client_form.php?redirect=%2Fcrm%2Fclients.php&id=117…"
click at [43, 183] on select "Profile Edit Print Email Externally (Will Not Be Tracked In CRM) Closed Deals" at bounding box center [69, 176] width 52 height 15
select select
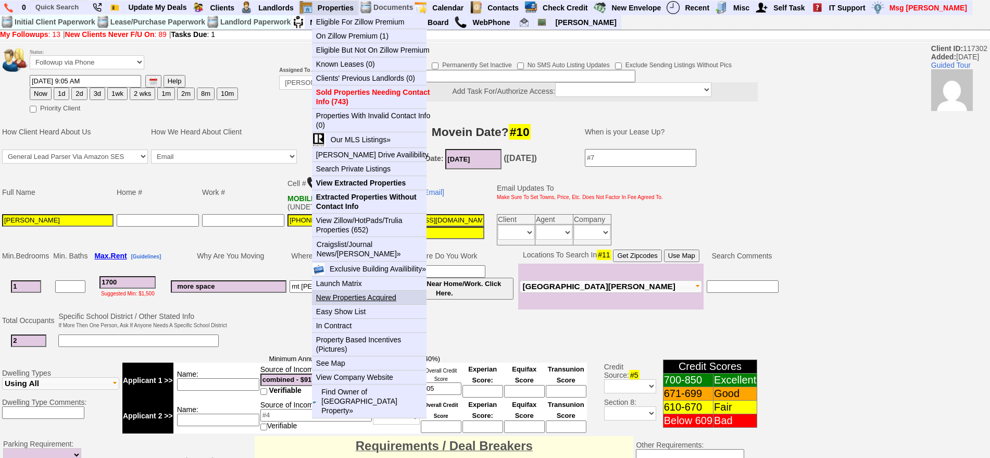
click at [372, 297] on link "New Properties Acquired" at bounding box center [373, 297] width 123 height 14
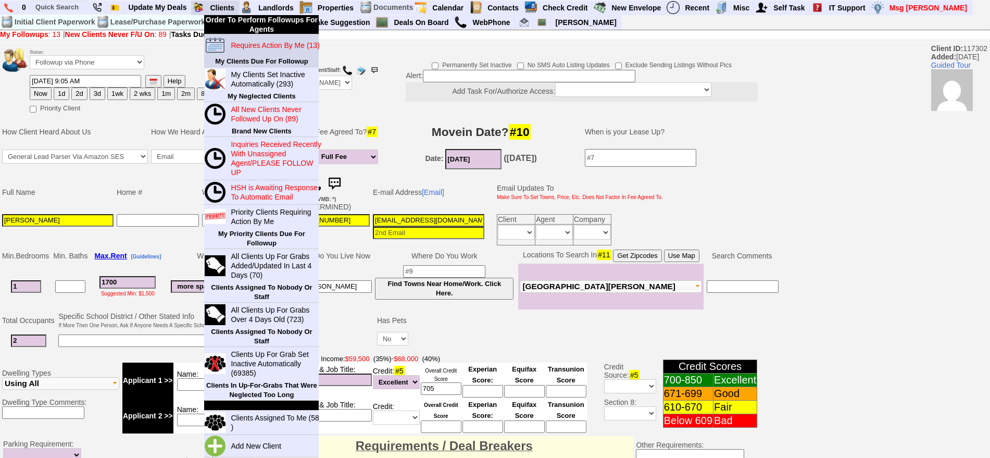
click at [249, 39] on link "Requires Action By Me (13)" at bounding box center [276, 46] width 100 height 14
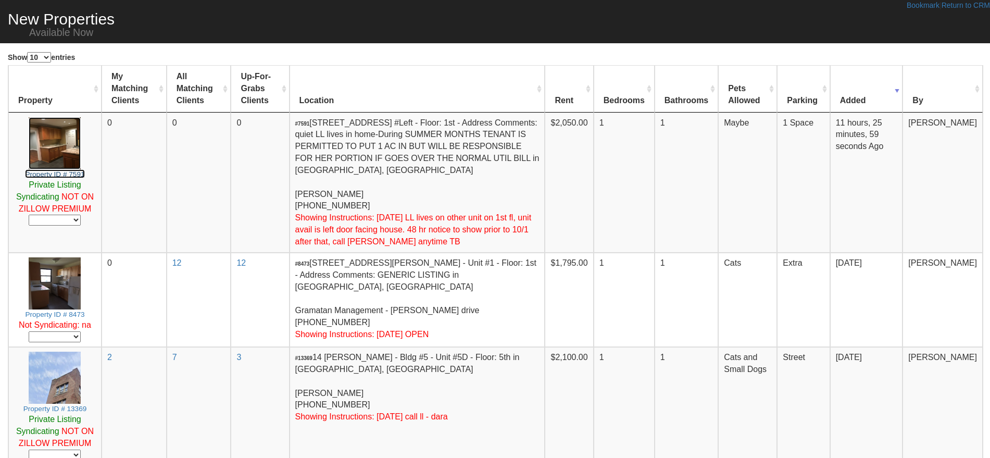
click at [70, 134] on img at bounding box center [55, 143] width 52 height 52
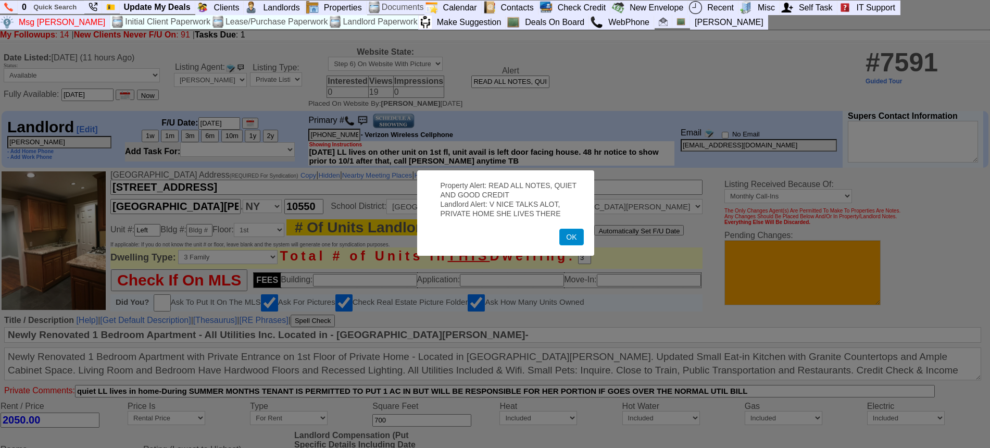
click at [570, 241] on button "OK" at bounding box center [571, 237] width 24 height 17
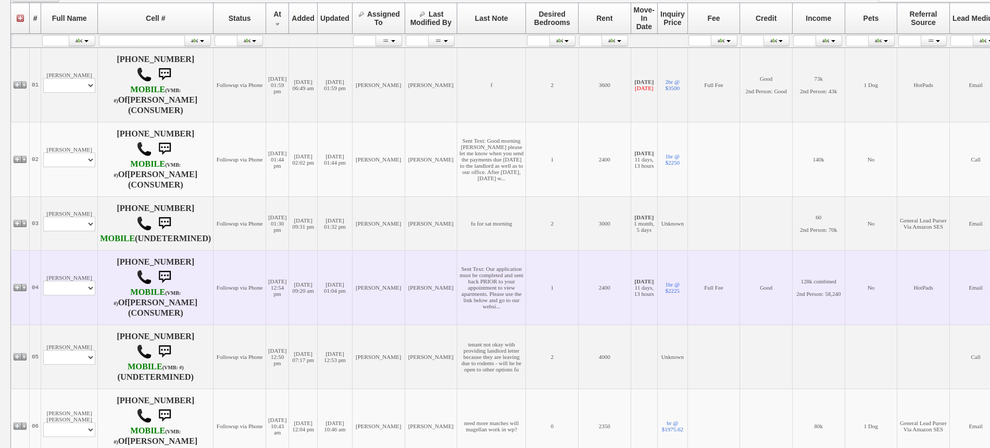
scroll to position [260, 0]
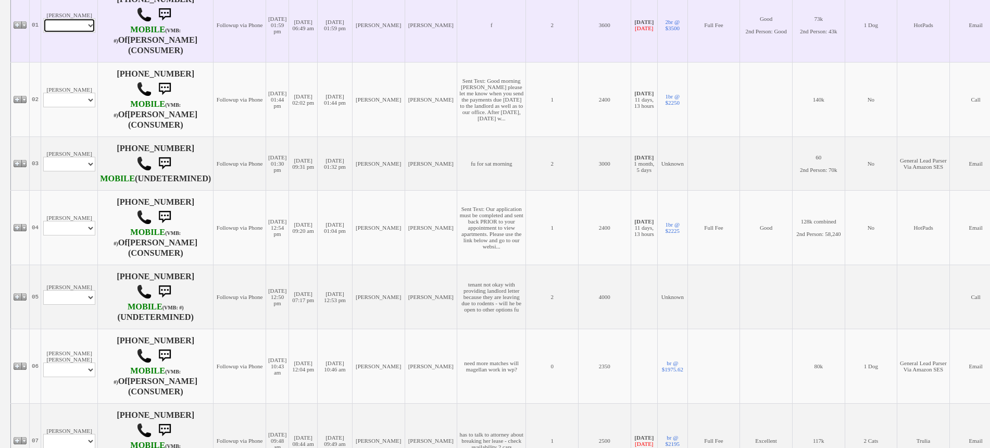
click at [75, 23] on select "Profile Edit Print Email Externally (Will Not Be Tracked In CRM) Closed Deals" at bounding box center [69, 25] width 52 height 15
select select "ChangeURL,/crm/custom/edit_client_form.php?redirect=%2Fcrm%2Fclients.php&id=314…"
click at [43, 18] on select "Profile Edit Print Email Externally (Will Not Be Tracked In CRM) Closed Deals" at bounding box center [69, 25] width 52 height 15
select select
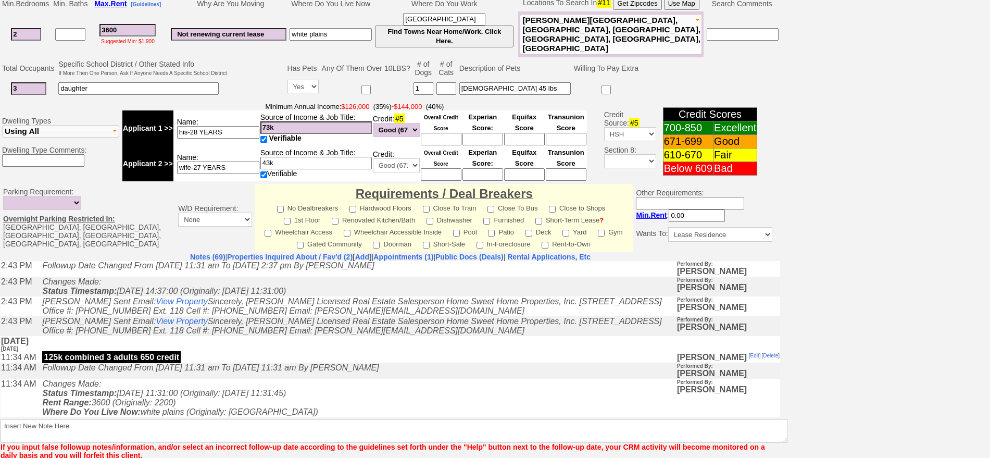
scroll to position [130, 0]
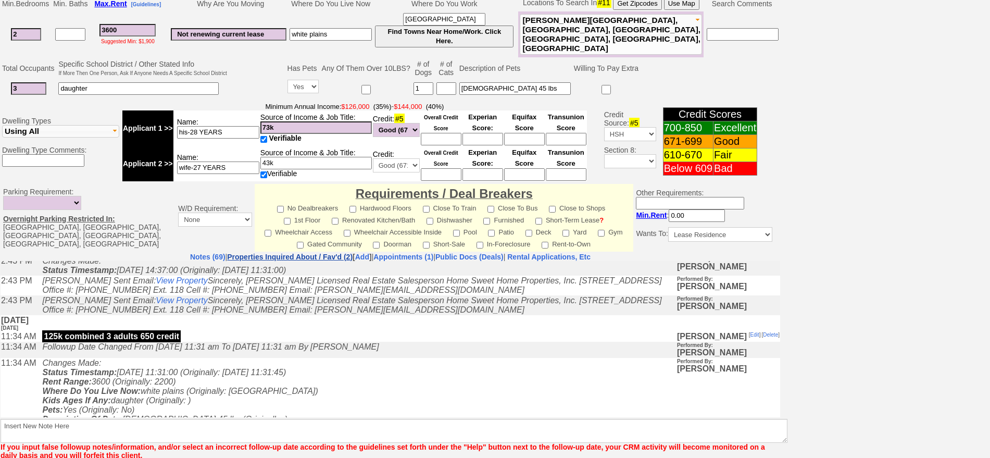
click at [300, 256] on link "Properties Inquired About / Fav'd (2)" at bounding box center [289, 256] width 125 height 8
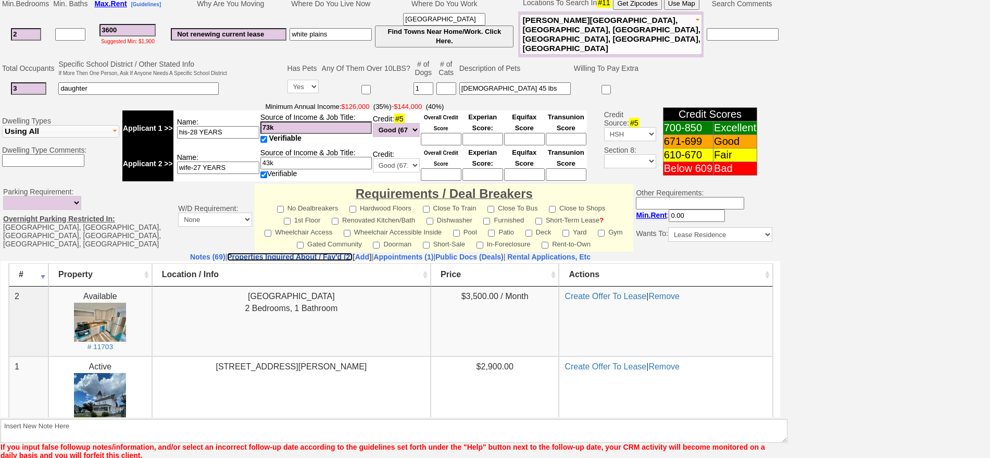
scroll to position [0, 0]
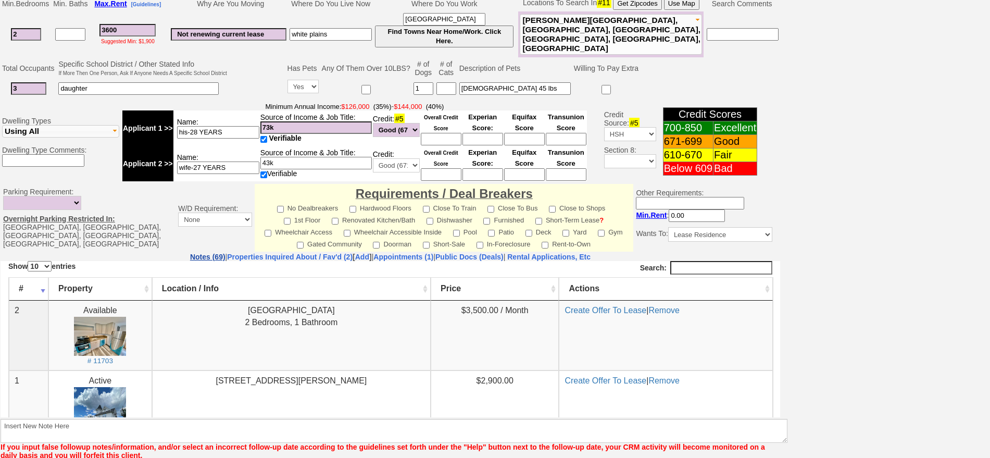
click at [190, 259] on link "Notes (69)" at bounding box center [207, 256] width 35 height 8
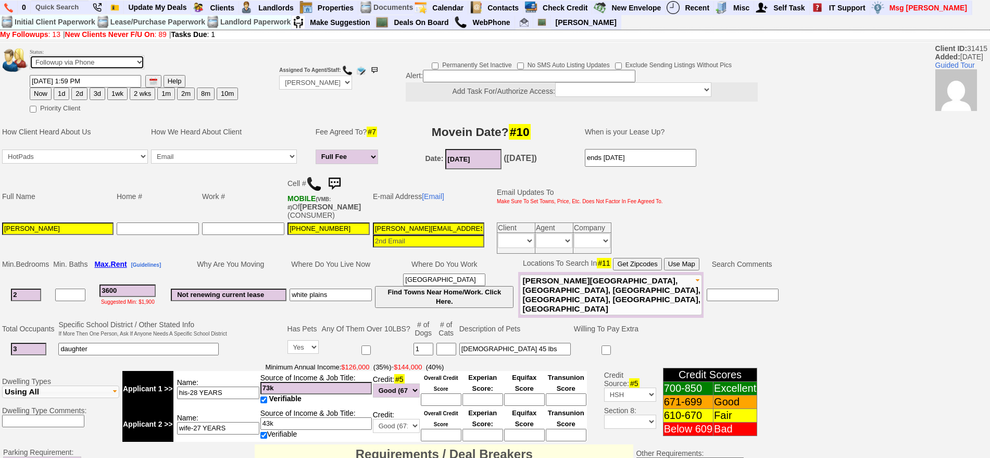
click at [110, 65] on select "Followup via Phone Followup via Email Followup When Section 8 Property Found De…" at bounding box center [87, 62] width 115 height 14
select select "Inactive"
click at [30, 59] on select "Followup via Phone Followup via Email Followup When Section 8 Property Found De…" at bounding box center [87, 62] width 115 height 14
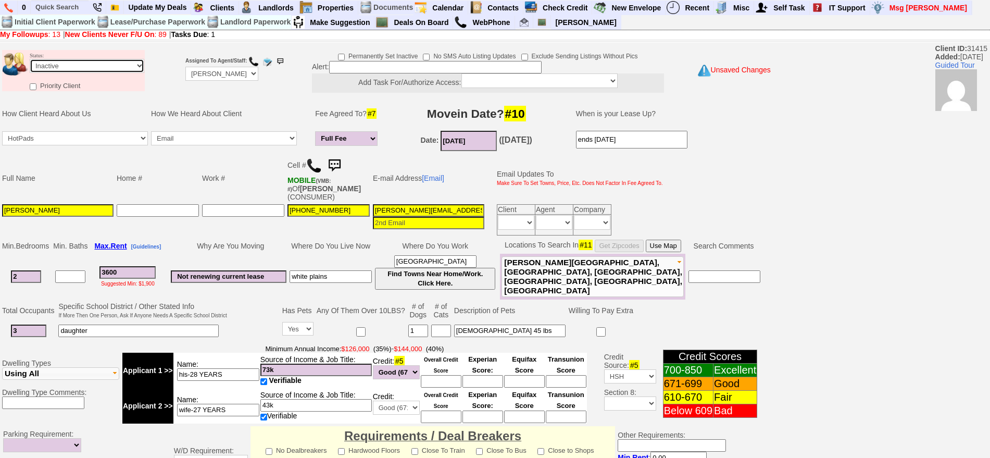
scroll to position [296, 0]
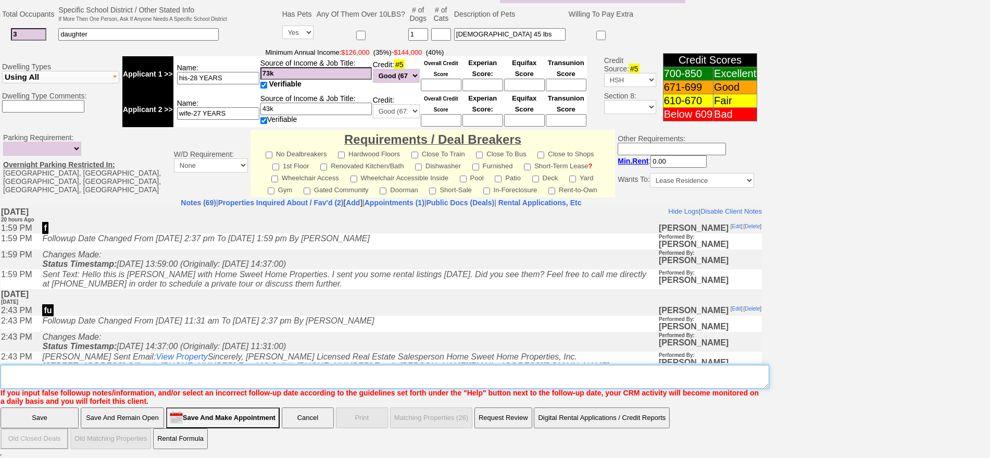
click at [546, 382] on textarea "Insert New Note Here" at bounding box center [385, 376] width 768 height 24
type textarea "ia"
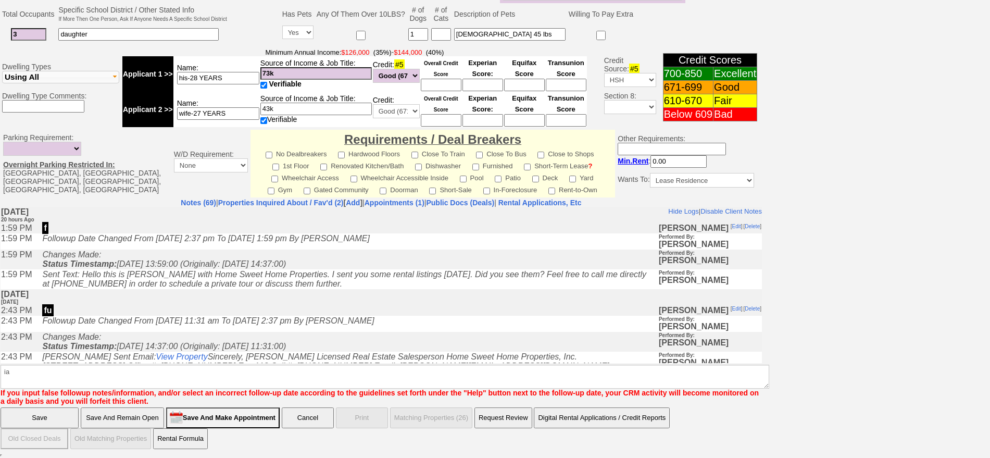
click input "Save" at bounding box center [40, 417] width 78 height 21
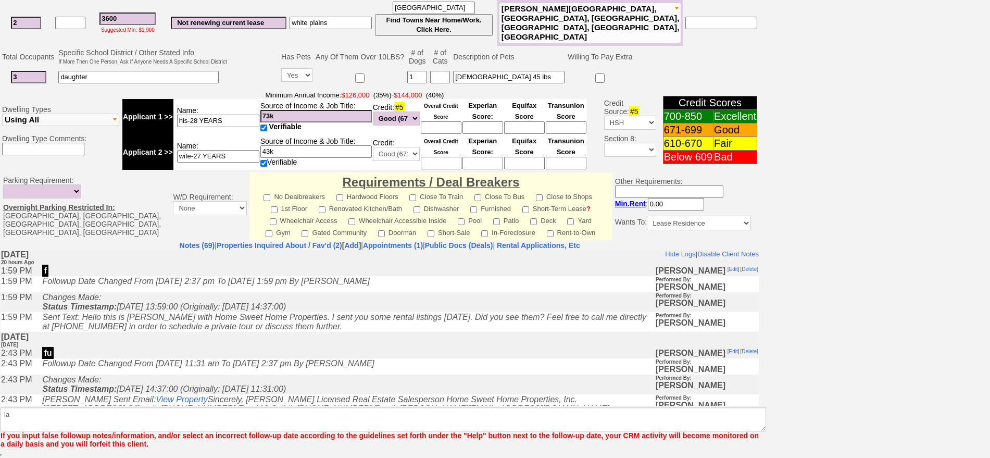
scroll to position [254, 0]
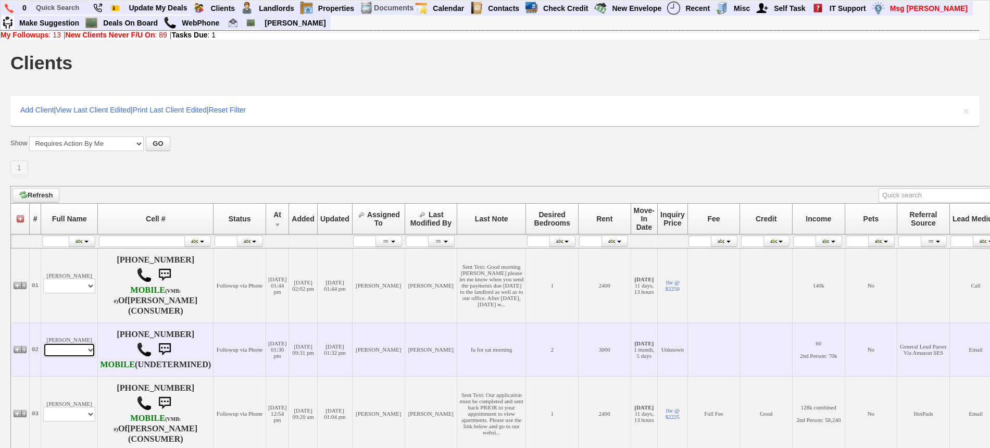
click at [78, 357] on select "Profile Edit Print Email Externally (Will Not Be Tracked In CRM) Closed Deals" at bounding box center [69, 350] width 52 height 15
select select "ChangeURL,/crm/custom/edit_client_form.php?redirect=%2Fcrm%2Fclients.php&id=155…"
click at [43, 356] on select "Profile Edit Print Email Externally (Will Not Be Tracked In CRM) Closed Deals" at bounding box center [69, 350] width 52 height 15
select select
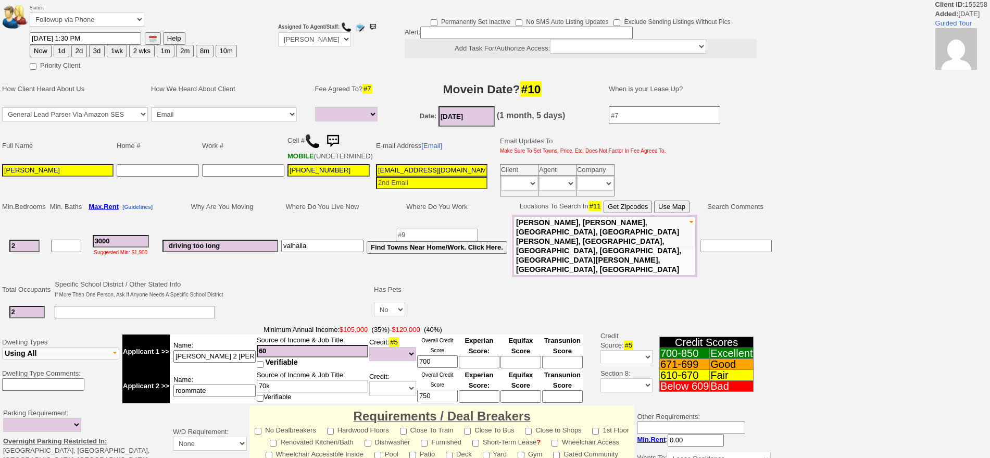
select select
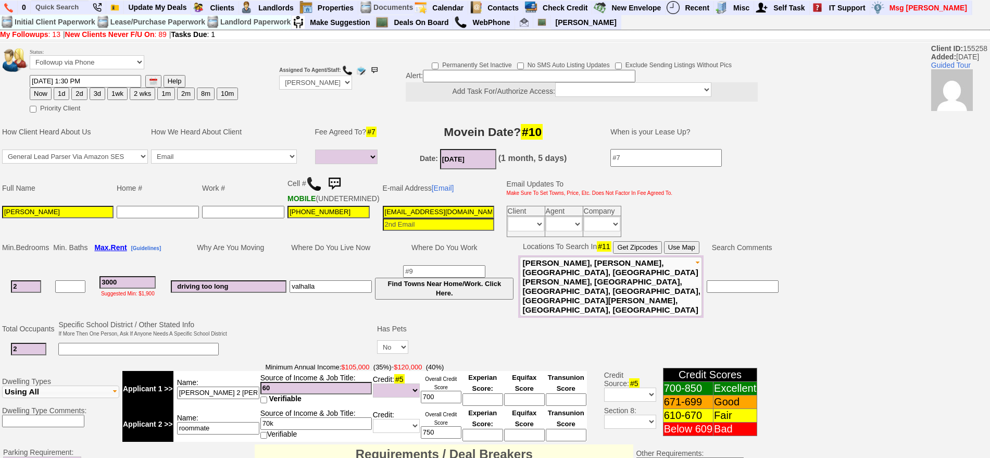
click at [320, 178] on img at bounding box center [314, 184] width 16 height 16
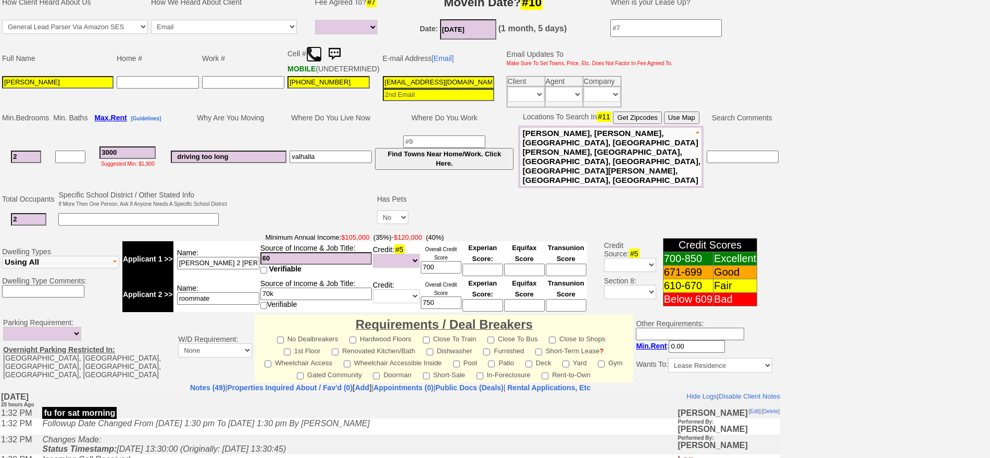
scroll to position [195, 0]
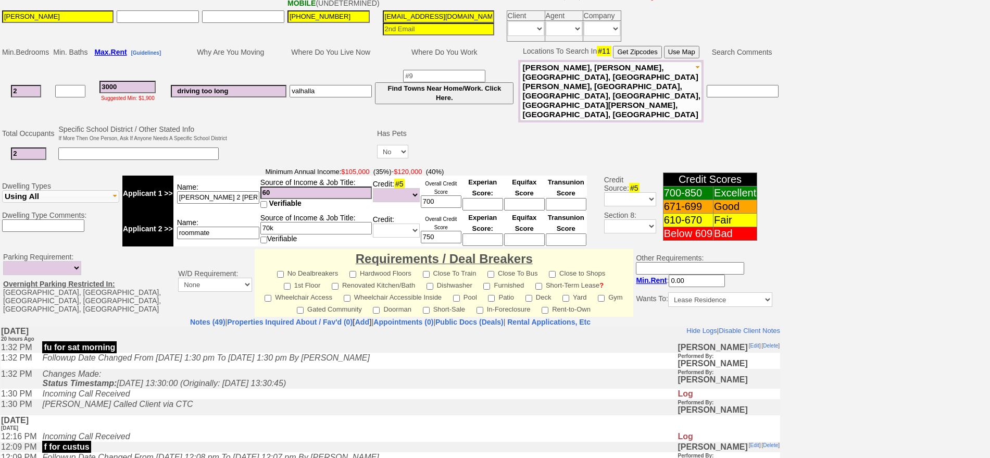
click at [330, 385] on td "Changes Made: Status Timestamp: 2025-09-19 13:30:00 (Originally: 2025-09-18 13:…" at bounding box center [357, 378] width 640 height 20
click at [353, 409] on td "Jorge Guerrero Called Client via CTC" at bounding box center [357, 406] width 640 height 16
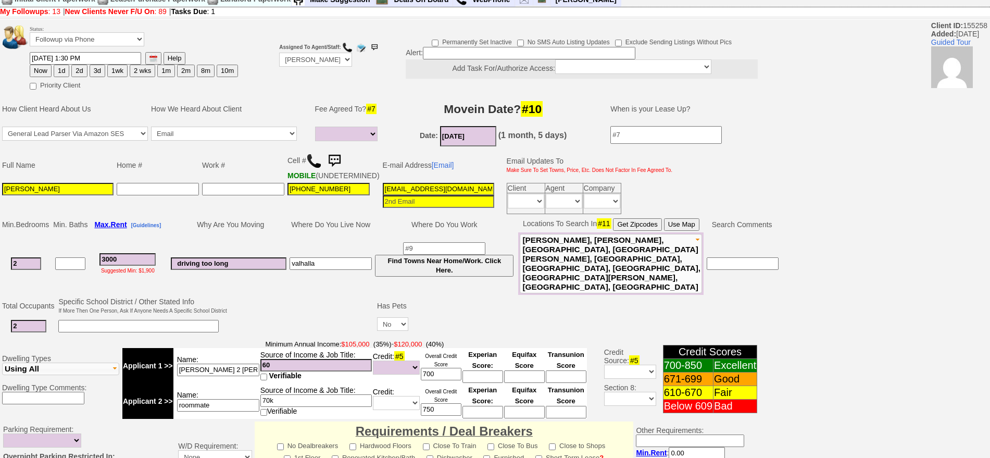
scroll to position [0, 0]
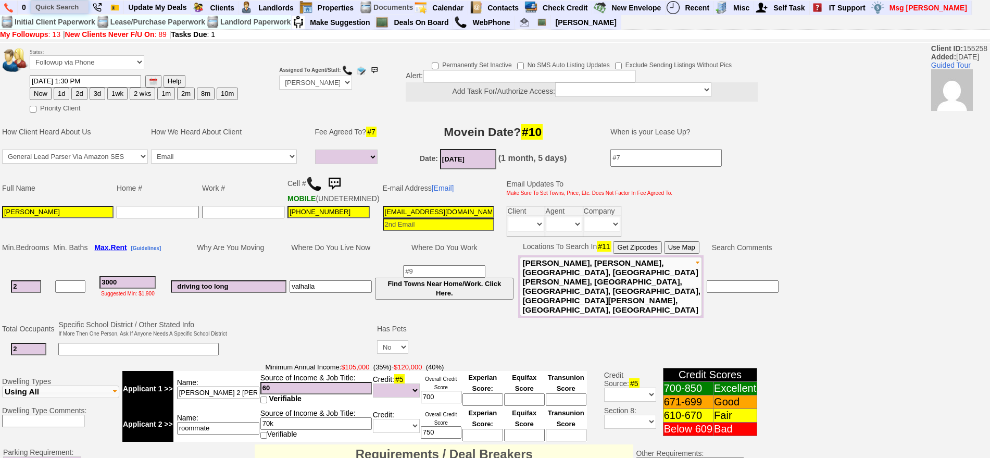
click at [73, 6] on input "text" at bounding box center [59, 7] width 57 height 13
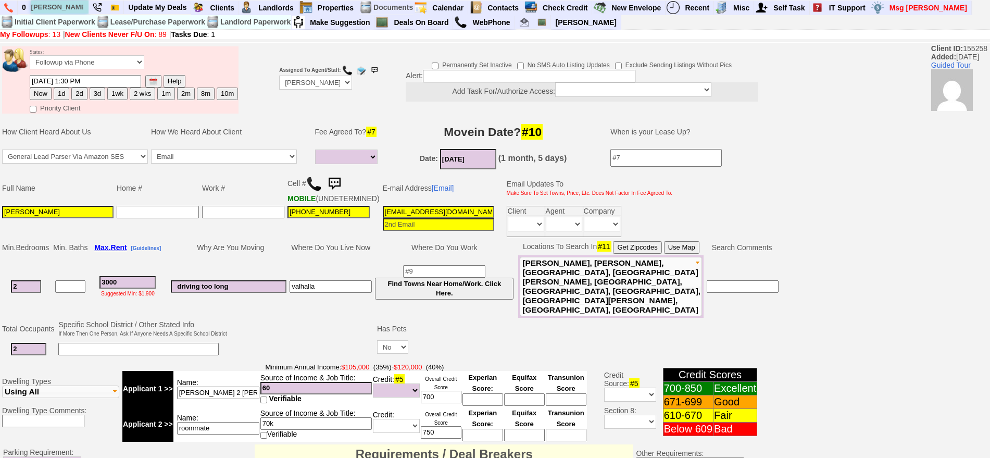
type input "luis enriqu"
click at [337, 185] on img at bounding box center [334, 183] width 21 height 21
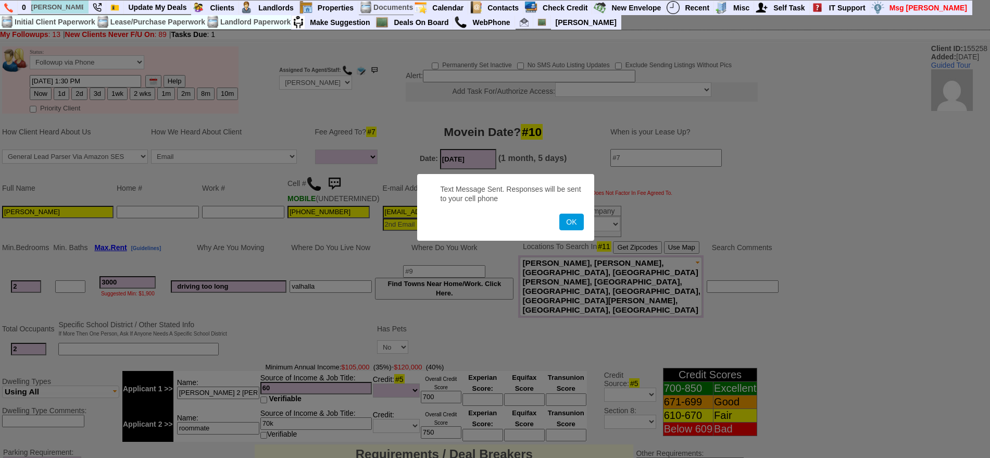
click at [559, 213] on button "OK" at bounding box center [571, 221] width 24 height 17
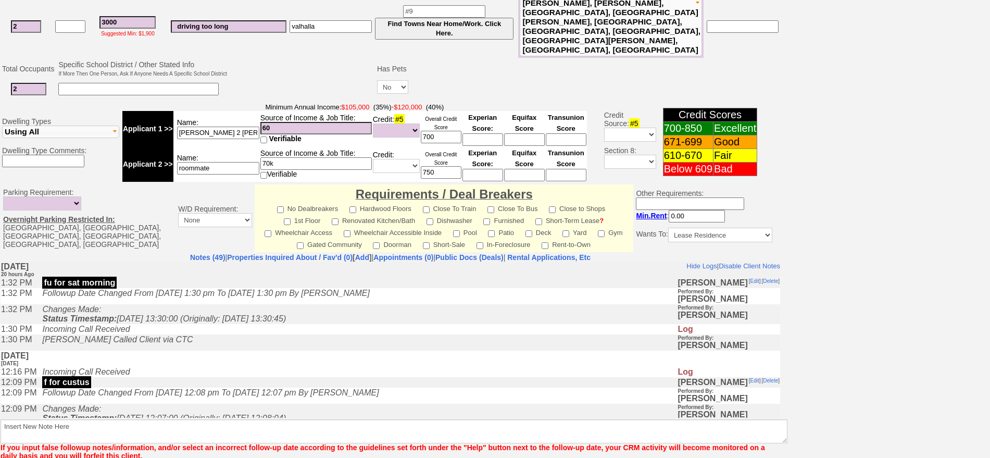
scroll to position [260, 0]
click at [266, 322] on icon "Changes Made: Status Timestamp: 2025-09-19 13:30:00 (Originally: 2025-09-18 13:…" at bounding box center [164, 313] width 244 height 18
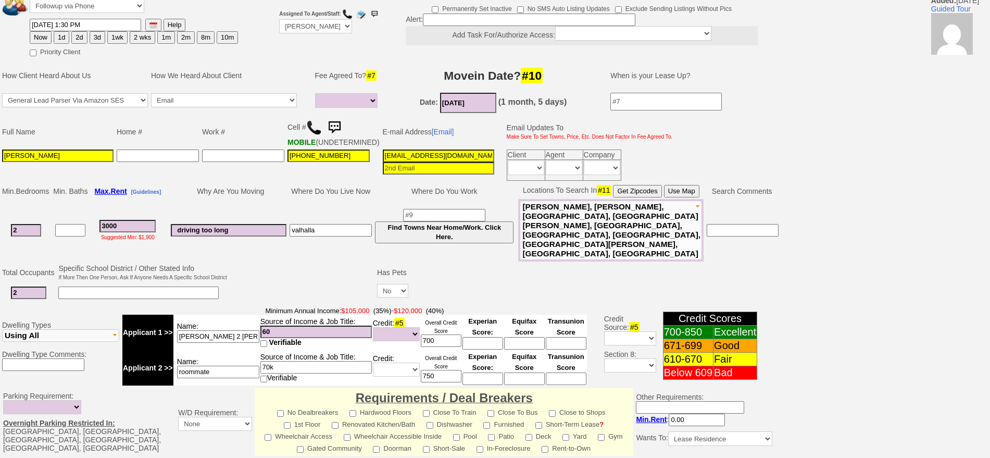
scroll to position [0, 0]
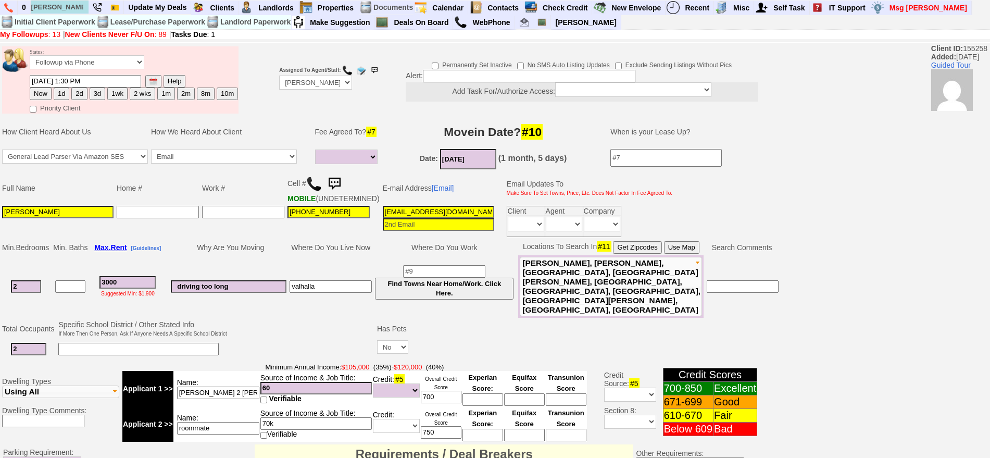
click at [70, 95] on td "09/19/2025 1:30 PM Help Now 1d 2d 3d 1wk 2 wks" at bounding box center [133, 87] width 209 height 26
click at [62, 95] on button "1d" at bounding box center [62, 93] width 16 height 12
type input "09/20/2025 10:19 AM"
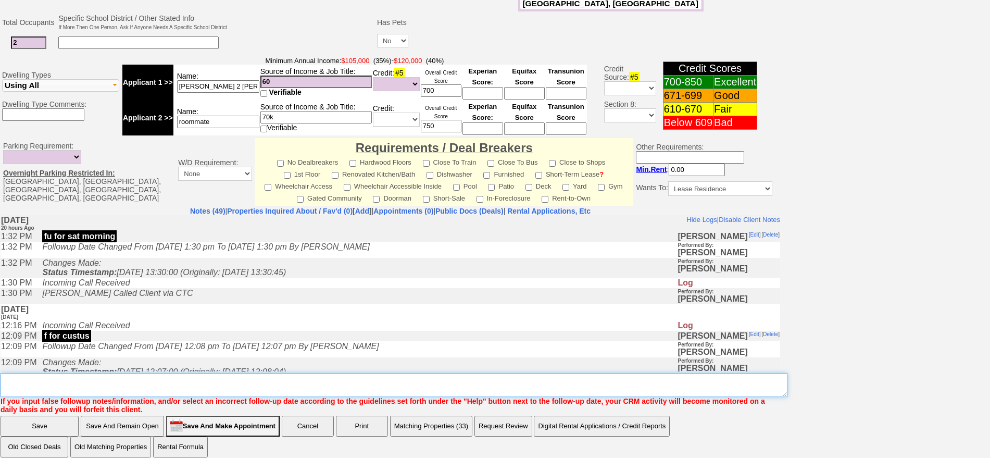
click at [350, 373] on textarea "Insert New Note Here" at bounding box center [394, 385] width 787 height 24
type textarea "f"
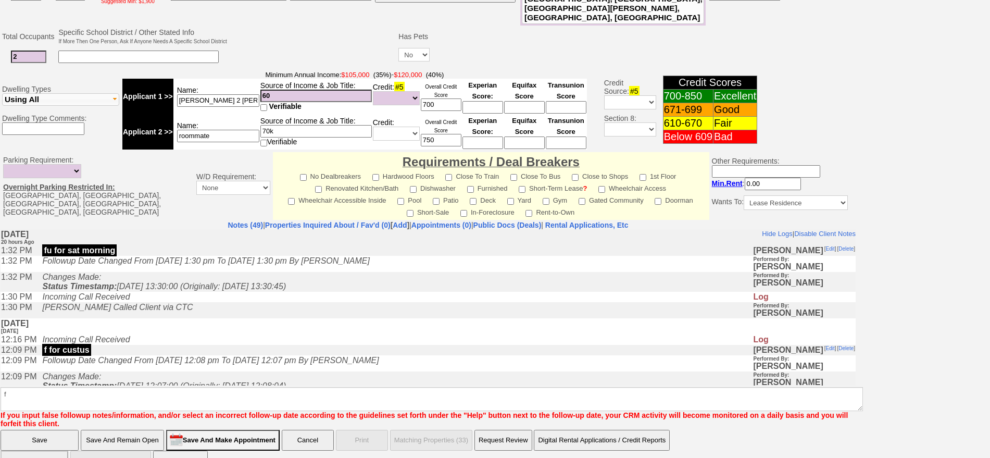
click input "Save" at bounding box center [40, 439] width 78 height 21
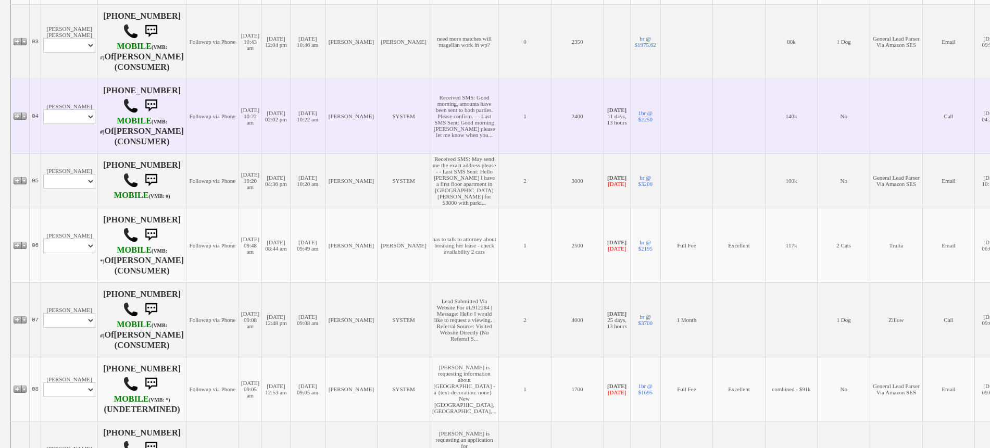
scroll to position [381, 0]
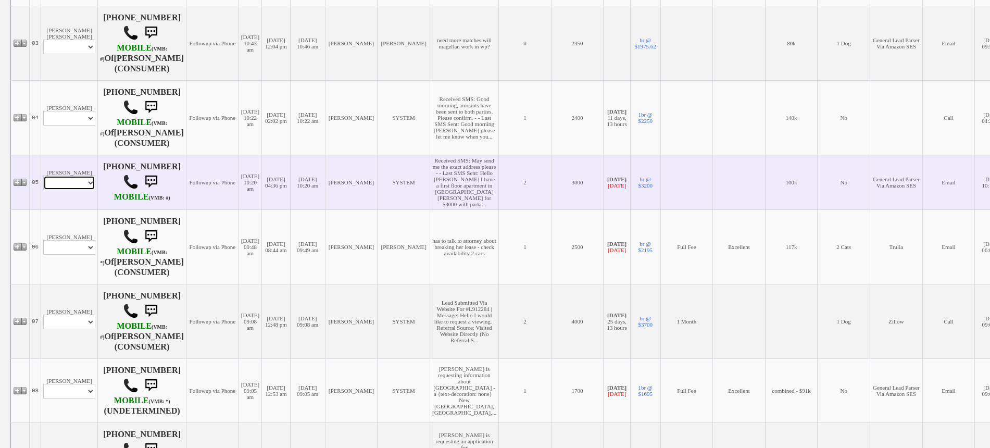
click at [77, 190] on select "Profile Edit Print Email Externally (Will Not Be Tracked In CRM) Closed Deals" at bounding box center [69, 182] width 52 height 15
select select "ChangeURL,/crm/custom/edit_client_form.php?redirect=%2Fcrm%2Fclients.php&id=156…"
click at [43, 190] on select "Profile Edit Print Email Externally (Will Not Be Tracked In CRM) Closed Deals" at bounding box center [69, 182] width 52 height 15
select select
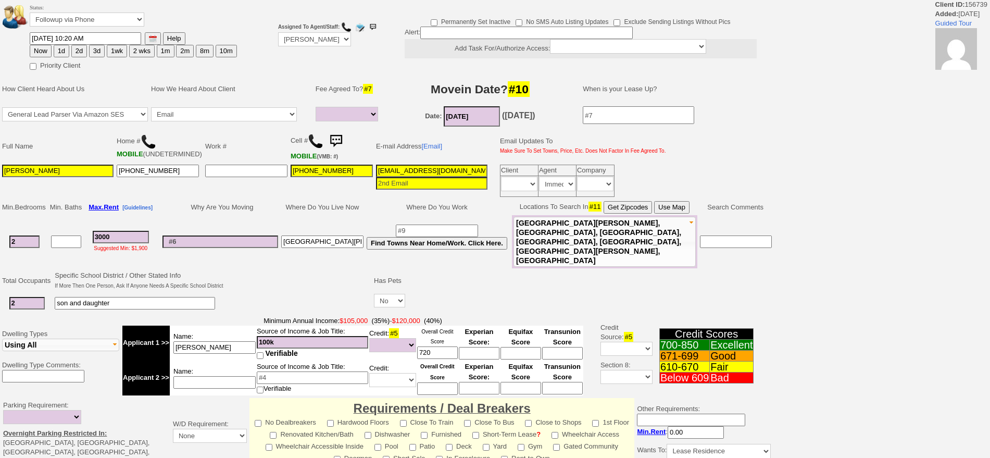
select select
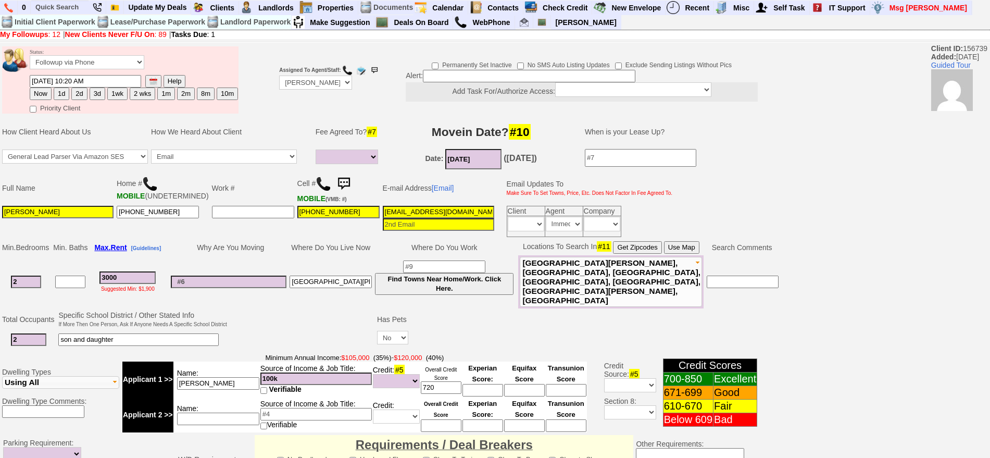
click at [335, 179] on img at bounding box center [343, 183] width 21 height 21
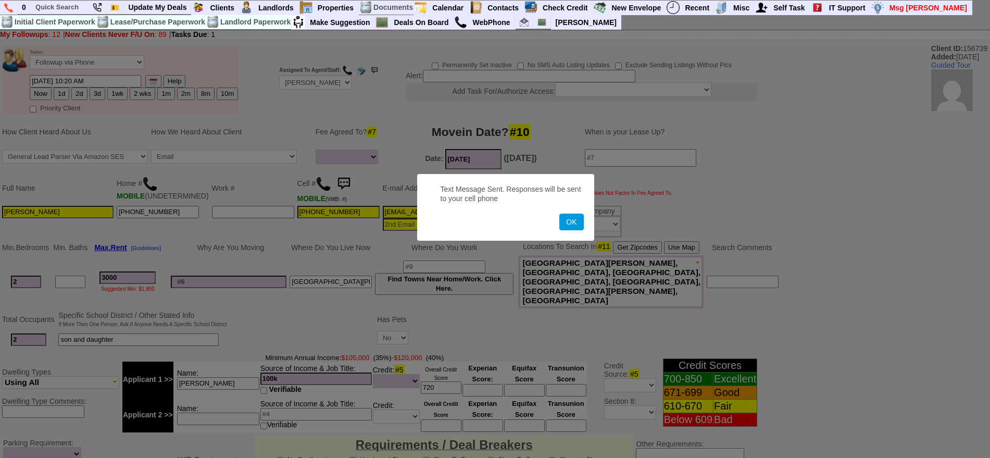
click at [559, 213] on button "OK" at bounding box center [571, 221] width 24 height 17
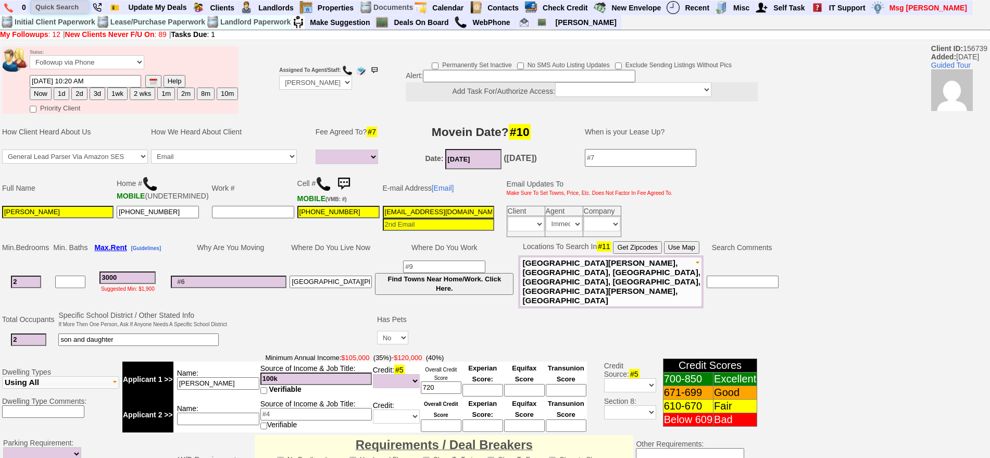
click at [53, 6] on input "text" at bounding box center [59, 7] width 57 height 13
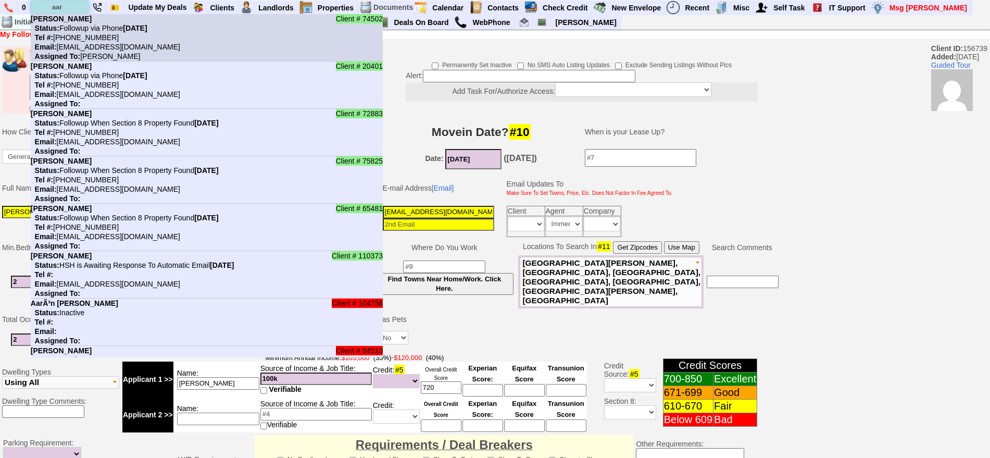
type input "aar"
click at [78, 20] on b "[PERSON_NAME]" at bounding box center [61, 19] width 61 height 8
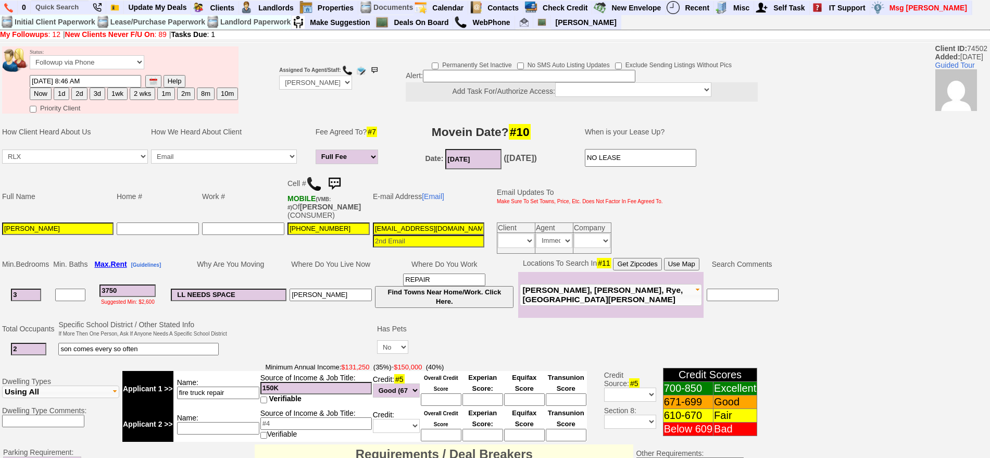
click at [338, 175] on img at bounding box center [334, 183] width 21 height 21
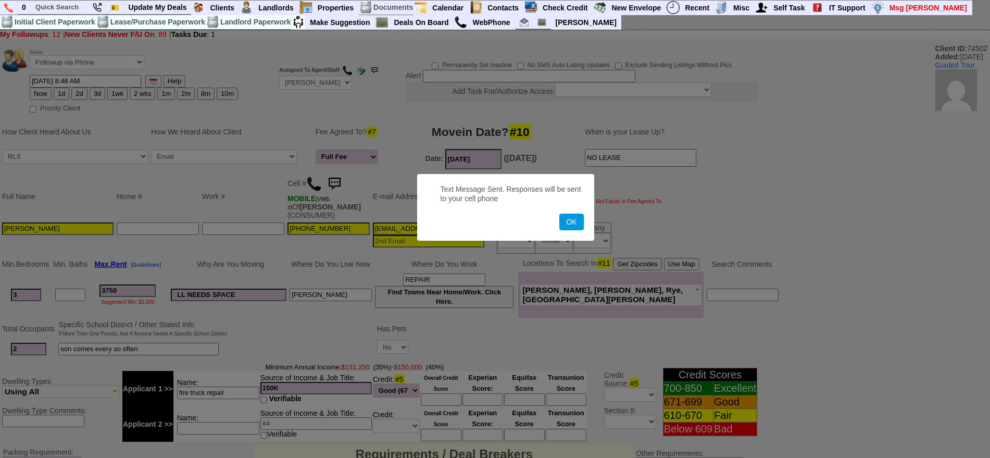
click at [559, 213] on button "OK" at bounding box center [571, 221] width 24 height 17
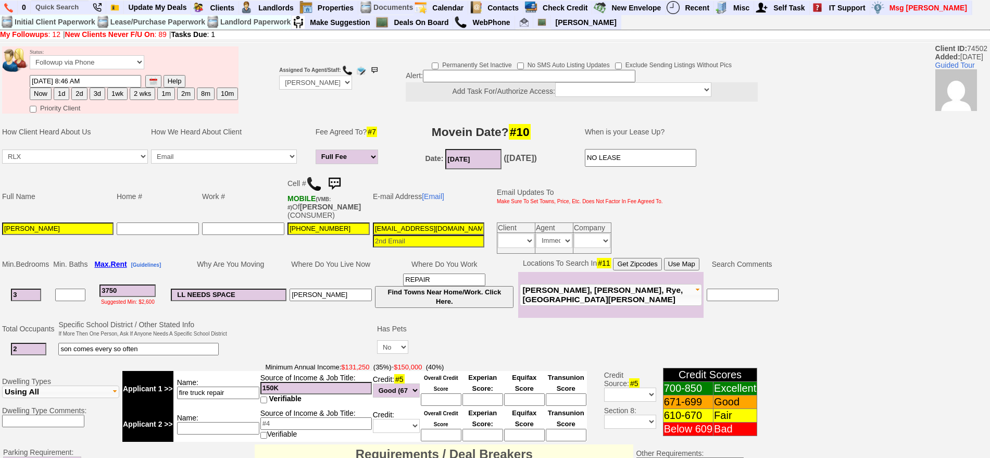
click at [338, 175] on img at bounding box center [334, 183] width 21 height 21
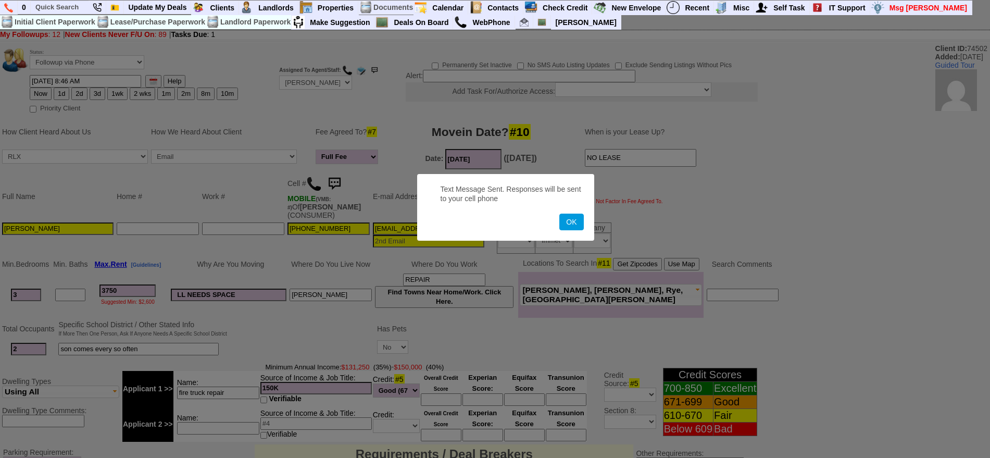
click at [559, 213] on button "OK" at bounding box center [571, 221] width 24 height 17
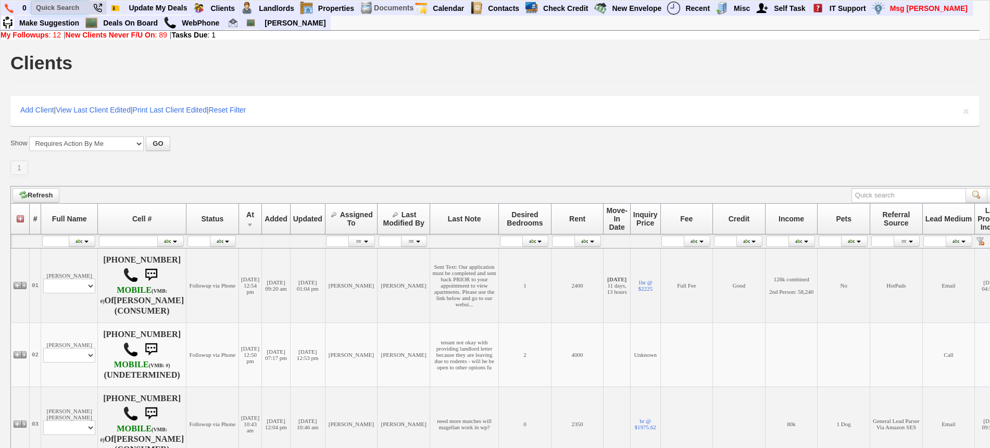
click at [70, 8] on input "text" at bounding box center [60, 7] width 57 height 13
paste input "[PHONE_NUMBER]"
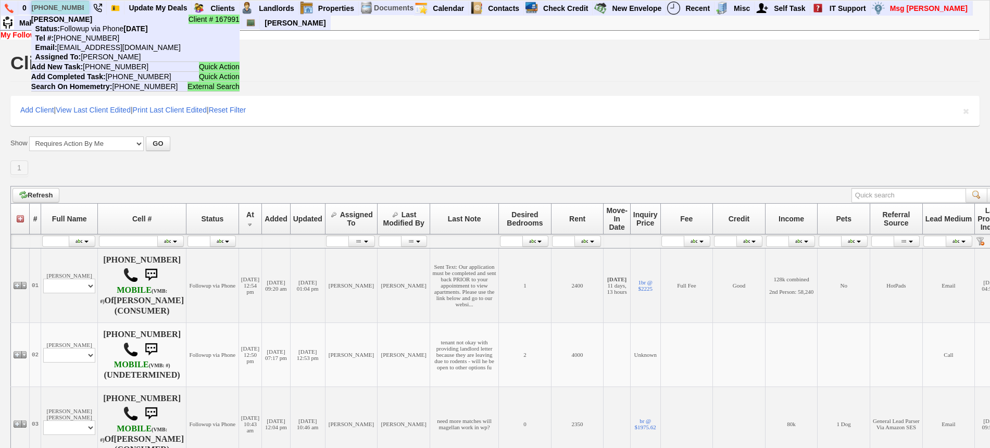
click at [68, 7] on input "[PHONE_NUMBER]" at bounding box center [60, 7] width 57 height 13
click at [68, 7] on input "201-713-1638" at bounding box center [60, 7] width 57 height 13
paste input "[PHONE_NUMBER]"
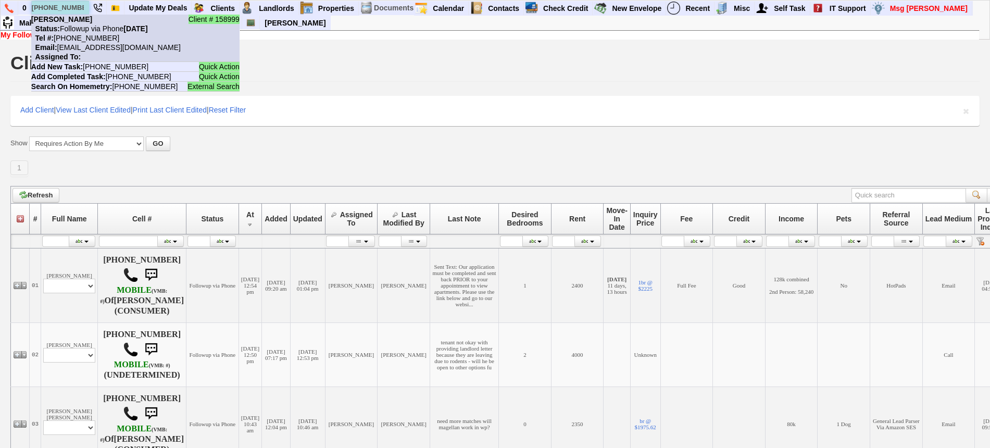
type input "[PHONE_NUMBER]"
click at [83, 28] on nobr "Status: Followup via Phone Friday, September 19th, 2025" at bounding box center [89, 28] width 117 height 8
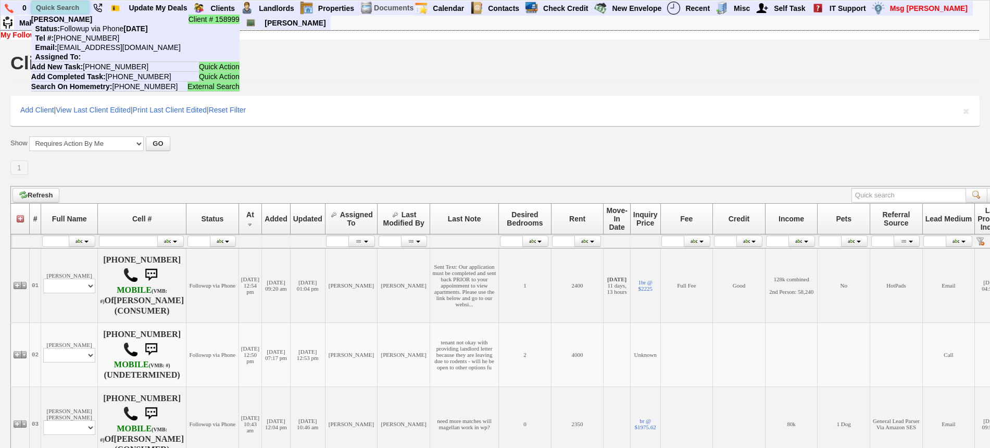
click at [69, 9] on input "text" at bounding box center [60, 7] width 57 height 13
paste input "914-755-8202"
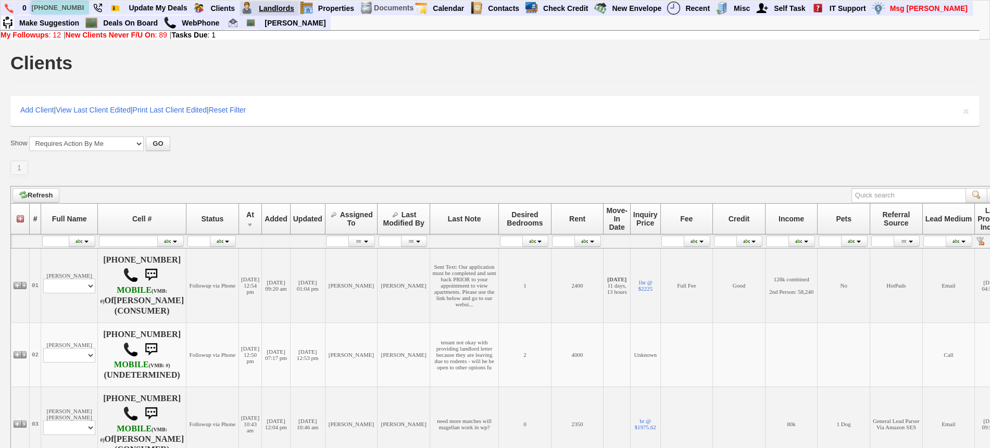
type input "914-755-8202"
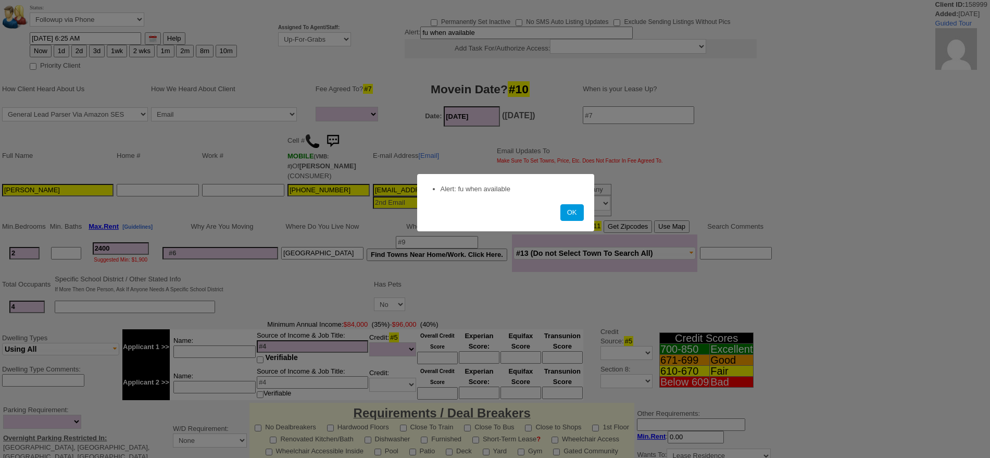
select select
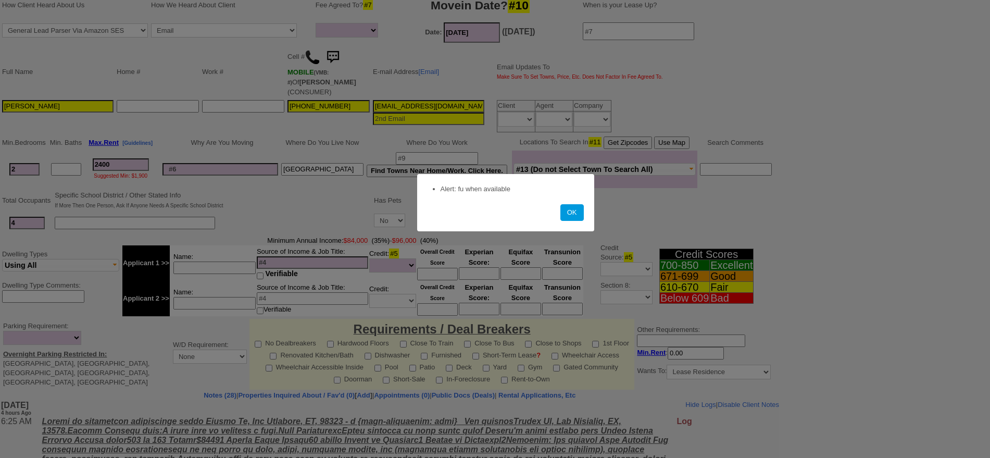
scroll to position [239, 0]
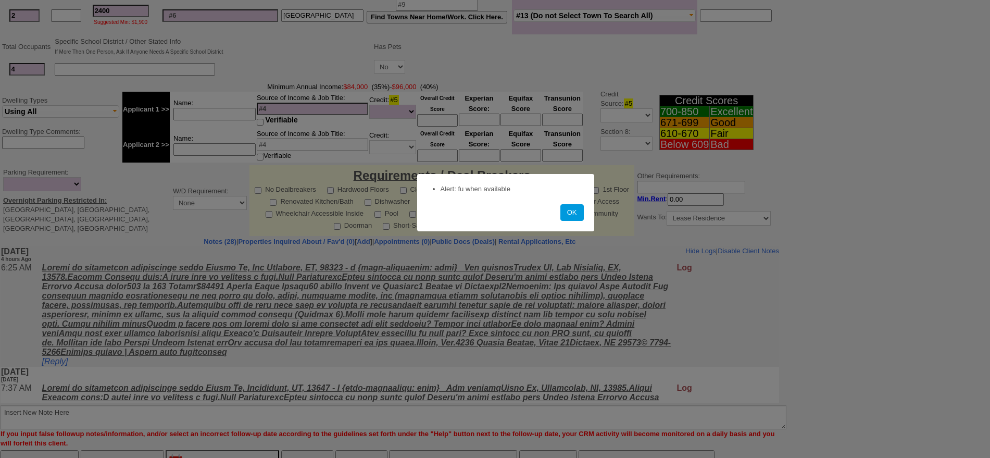
click at [989, 308] on html "Client ID: 158999 Added: 10 months Ago Guided Tour Status: Followup via Phone F…" at bounding box center [495, 132] width 990 height 739
drag, startPoint x: 573, startPoint y: 205, endPoint x: 498, endPoint y: 28, distance: 192.4
click at [572, 204] on button "OK" at bounding box center [571, 212] width 23 height 17
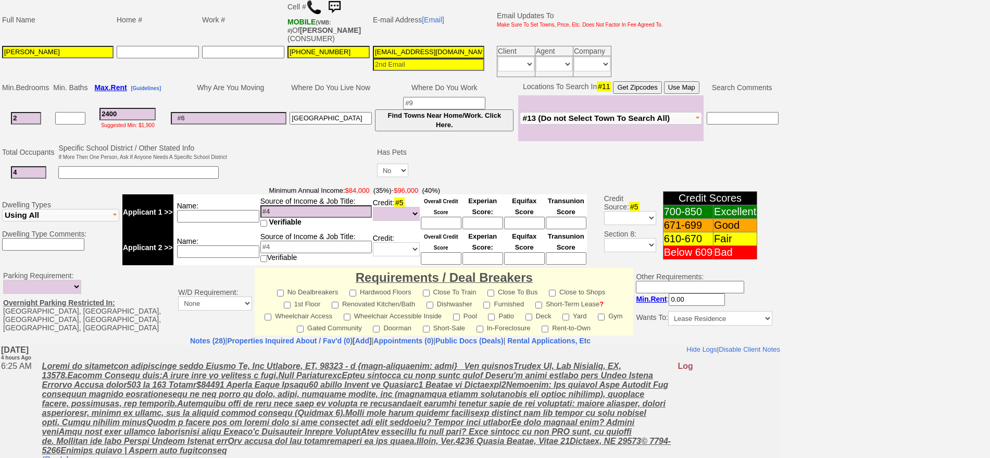
scroll to position [0, 0]
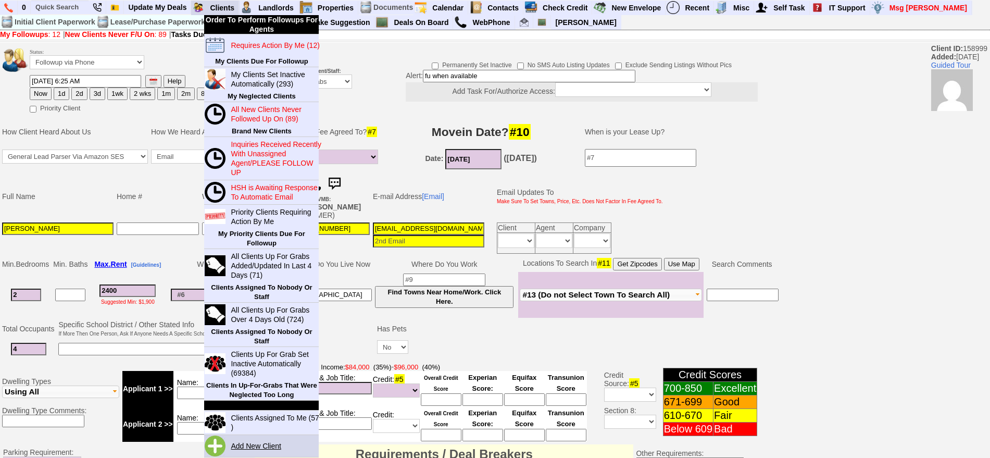
click at [237, 444] on link "Add New Client" at bounding box center [259, 446] width 67 height 14
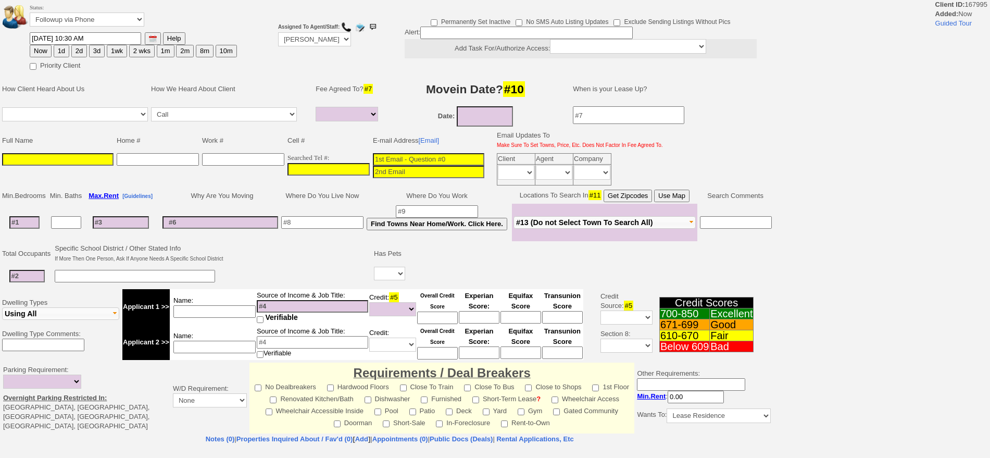
select select
click at [93, 160] on input at bounding box center [57, 159] width 111 height 12
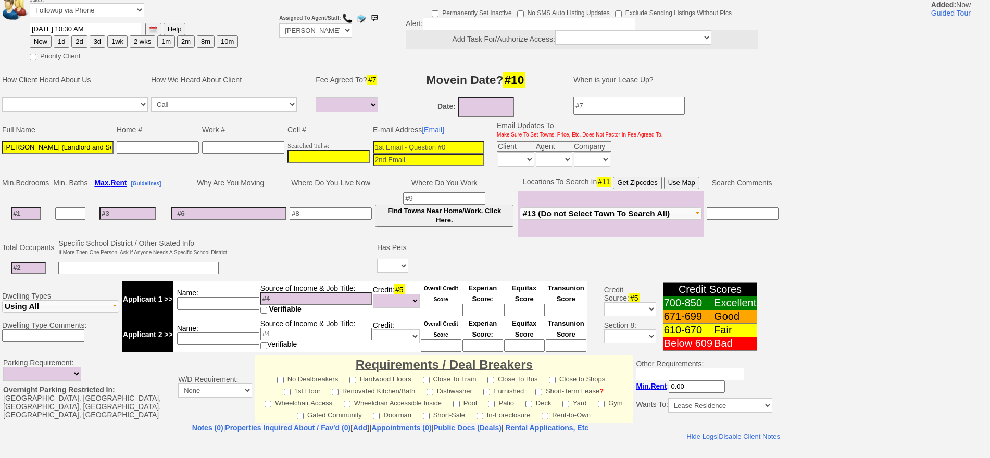
scroll to position [277, 0]
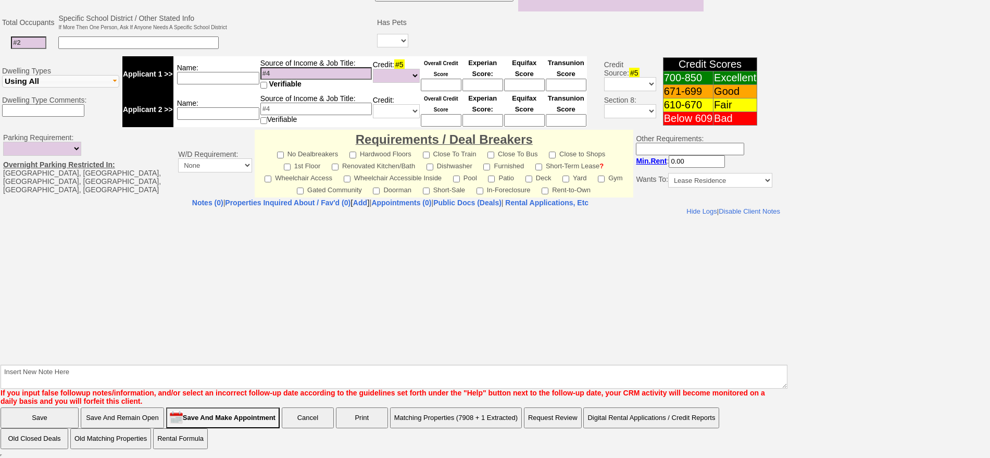
type input "[PERSON_NAME] (Landlord and Seller)"
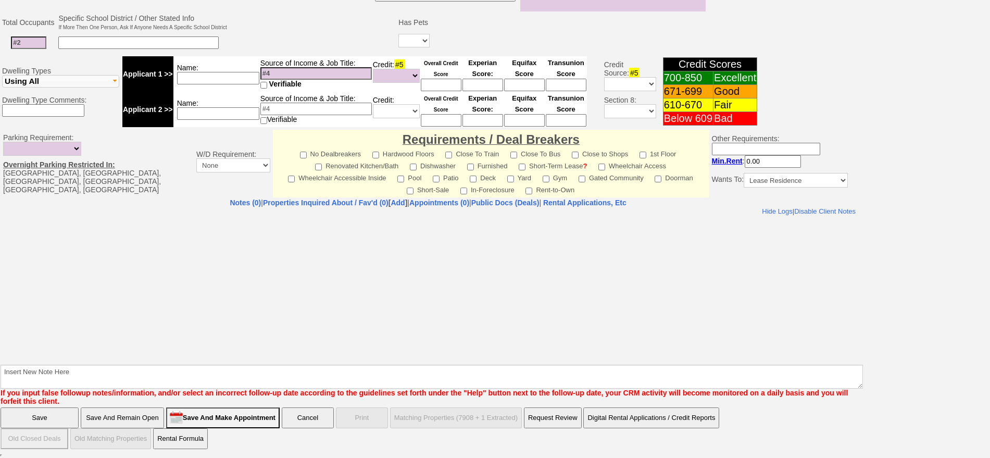
click at [135, 414] on input "Save And Remain Open" at bounding box center [122, 417] width 83 height 21
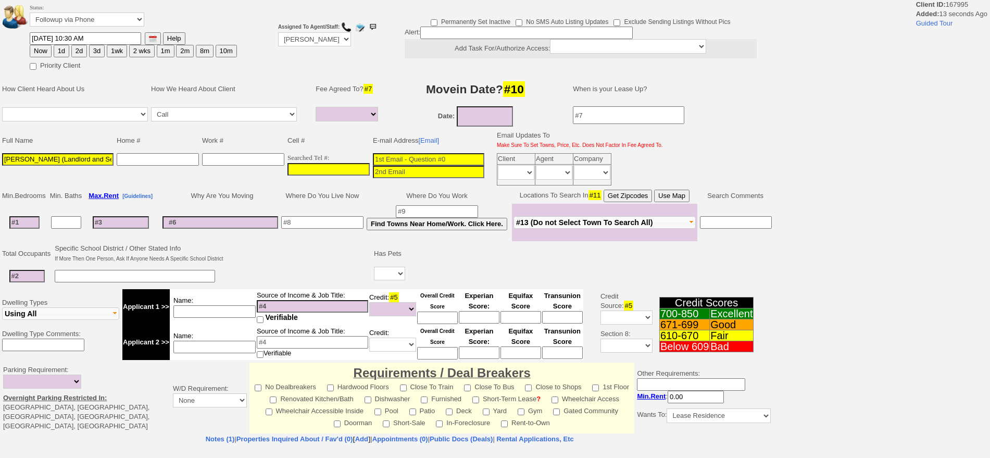
select select
